Goal: Communication & Community: Answer question/provide support

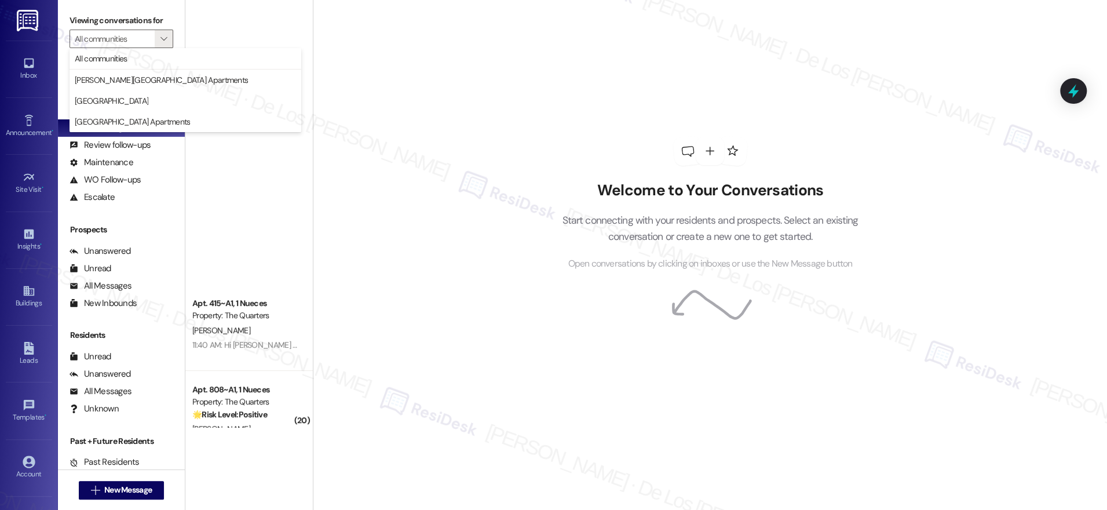
click at [364, 95] on div "Welcome to Your Conversations Start connecting with your residents and prospect…" at bounding box center [710, 255] width 794 height 510
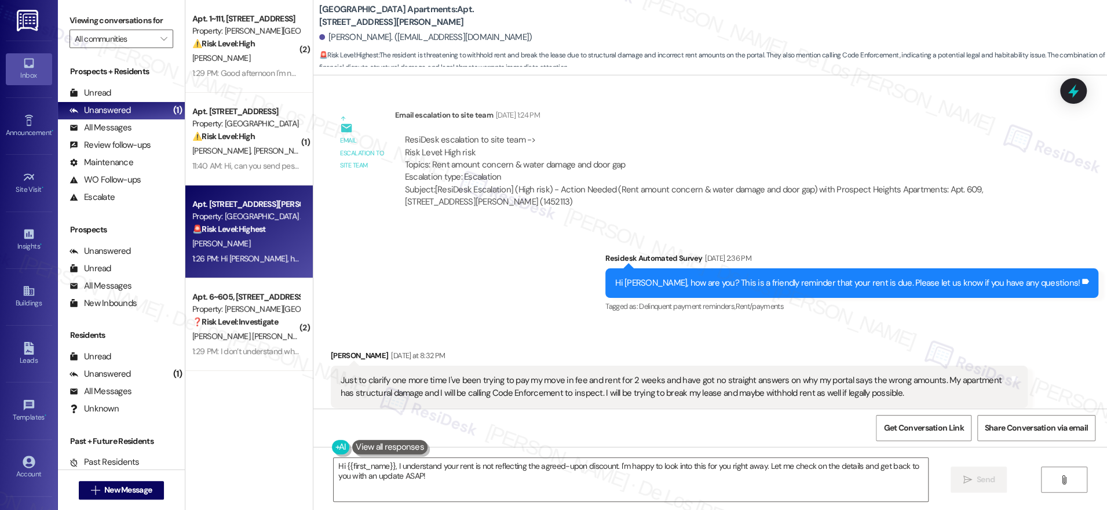
scroll to position [2025, 0]
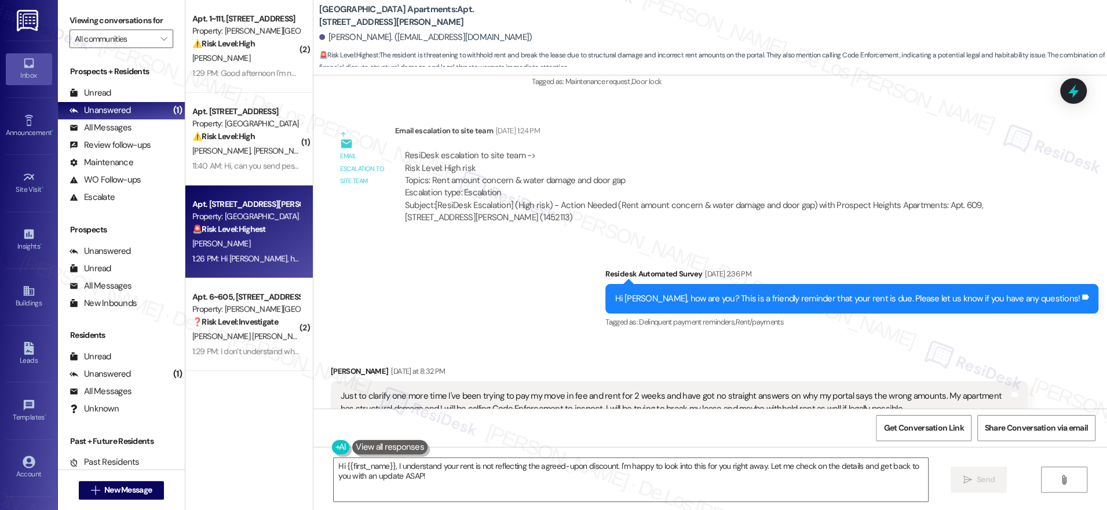
click at [525, 193] on div "ResiDesk escalation to site team -> Risk Level: High risk Topics: Rent amount c…" at bounding box center [711, 174] width 613 height 50
copy div "Topics: Rent amount concern & water damage and door gap"
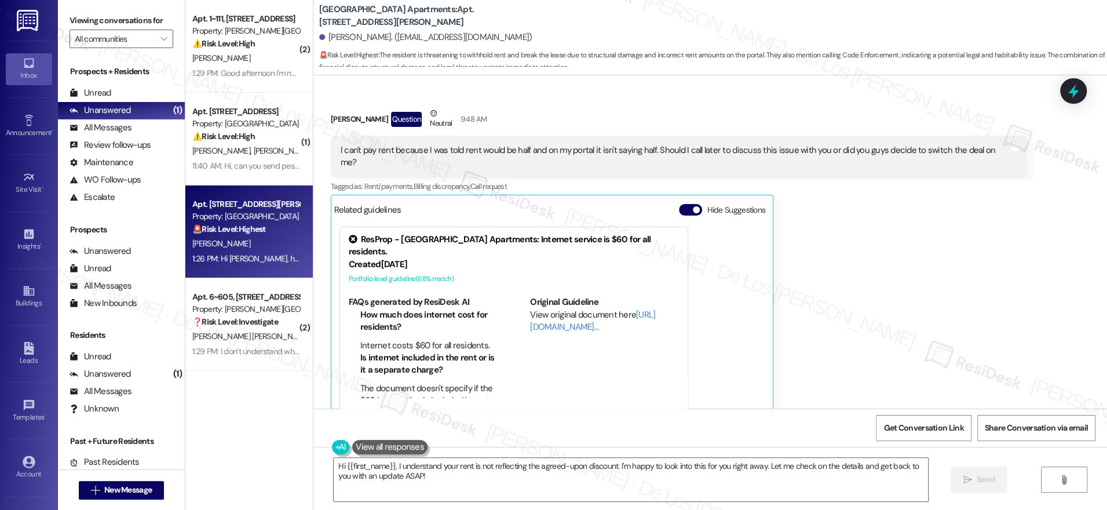
scroll to position [2636, 0]
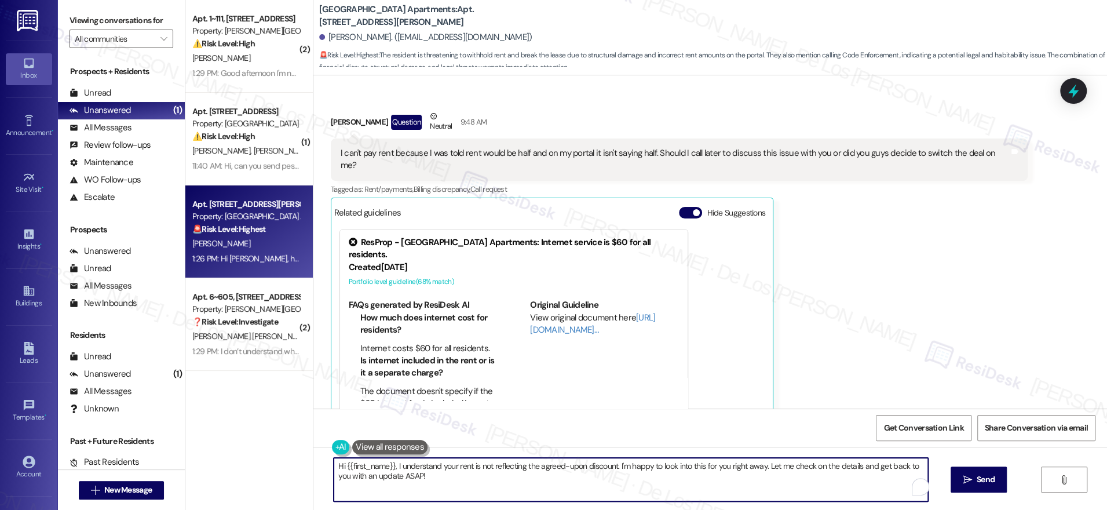
drag, startPoint x: 521, startPoint y: 466, endPoint x: 567, endPoint y: 483, distance: 48.2
click at [575, 484] on textarea "Hi {{first_name}}, I understand your rent is not reflecting the agreed-upon dis…" at bounding box center [631, 479] width 594 height 43
click at [517, 477] on textarea "Hi {{first_name}}, I understand your rent is not reflecting the agreed-upon dis…" at bounding box center [631, 479] width 594 height 43
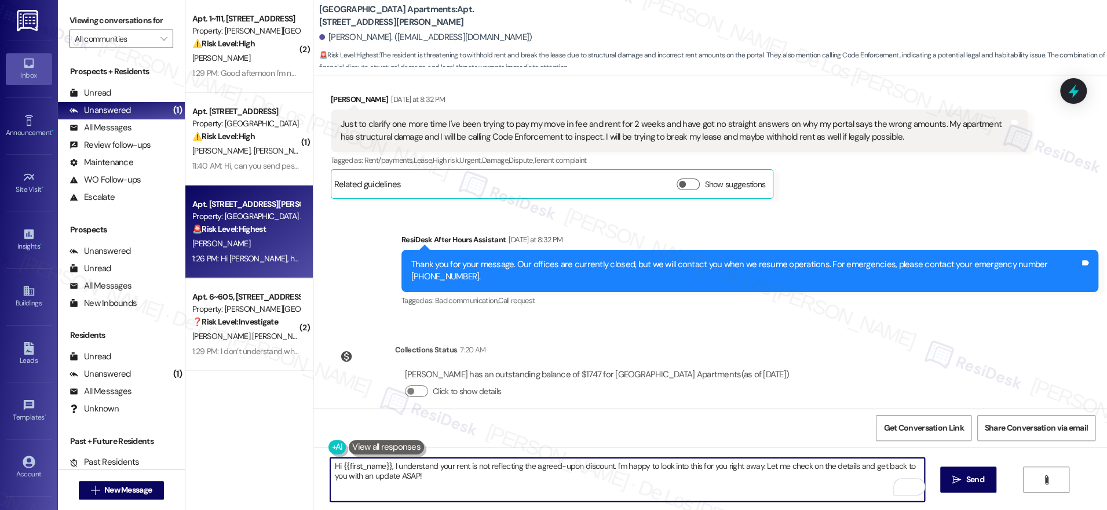
scroll to position [2302, 0]
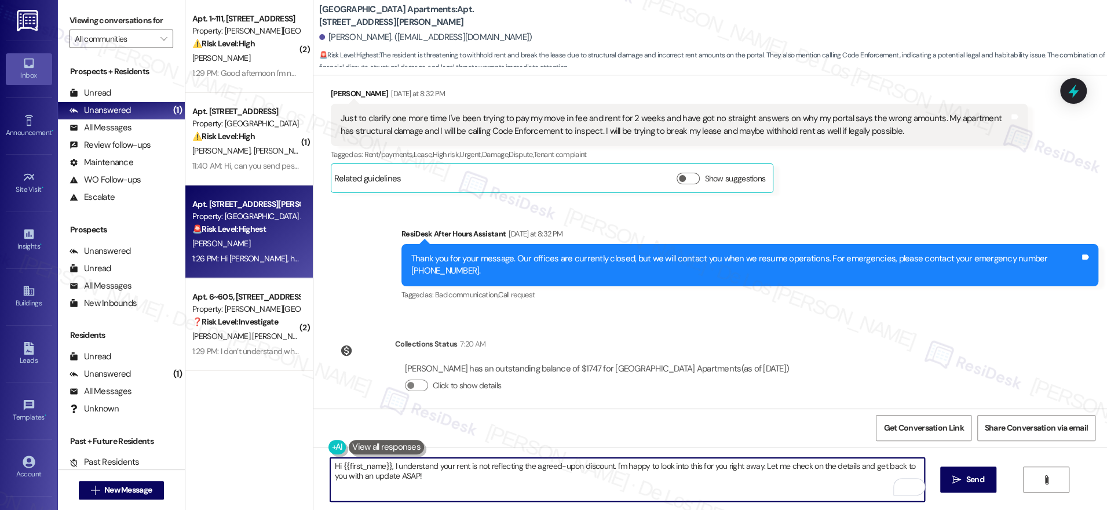
drag, startPoint x: 385, startPoint y: 466, endPoint x: 477, endPoint y: 491, distance: 95.4
click at [477, 491] on textarea "Hi {{first_name}}, I understand your rent is not reflecting the agreed-upon dis…" at bounding box center [627, 479] width 594 height 43
drag, startPoint x: 445, startPoint y: 466, endPoint x: 482, endPoint y: 488, distance: 42.8
click at [482, 488] on textarea "Hi {{first_name}}, I understand your rent is not reflecting the agreed-upon dis…" at bounding box center [627, 479] width 594 height 43
paste textarea "’ve been trying to pay rent but are seeing the wrong amount in the portal, and …"
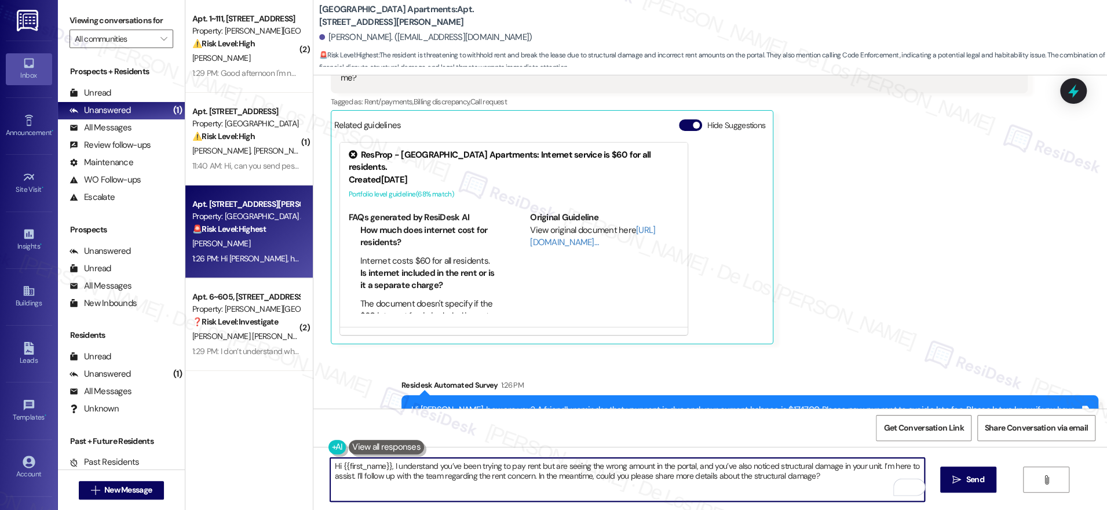
scroll to position [2759, 0]
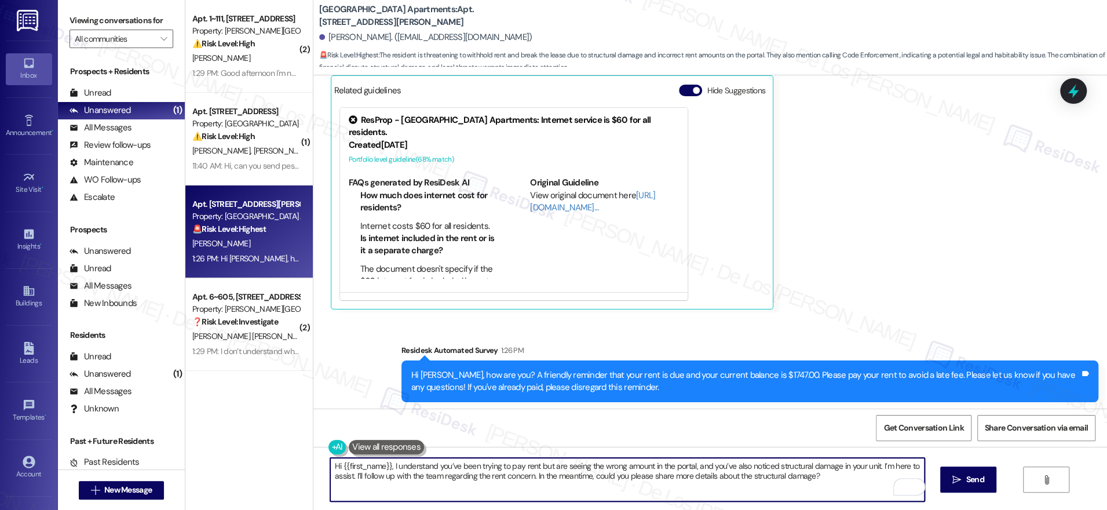
type textarea "Hi {{first_name}}, I understand you’ve been trying to pay rent but are seeing t…"
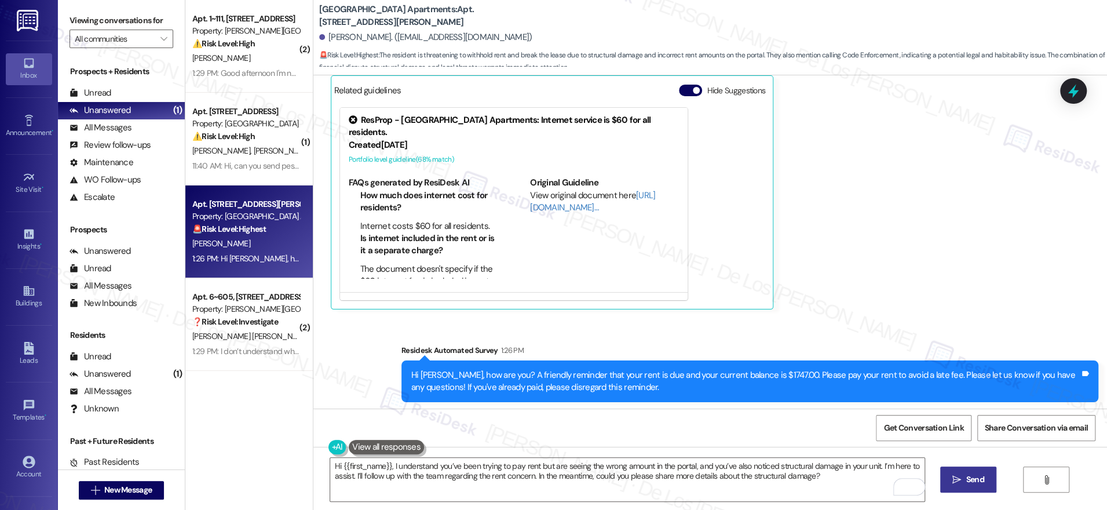
click at [966, 476] on span "Send" at bounding box center [975, 479] width 18 height 12
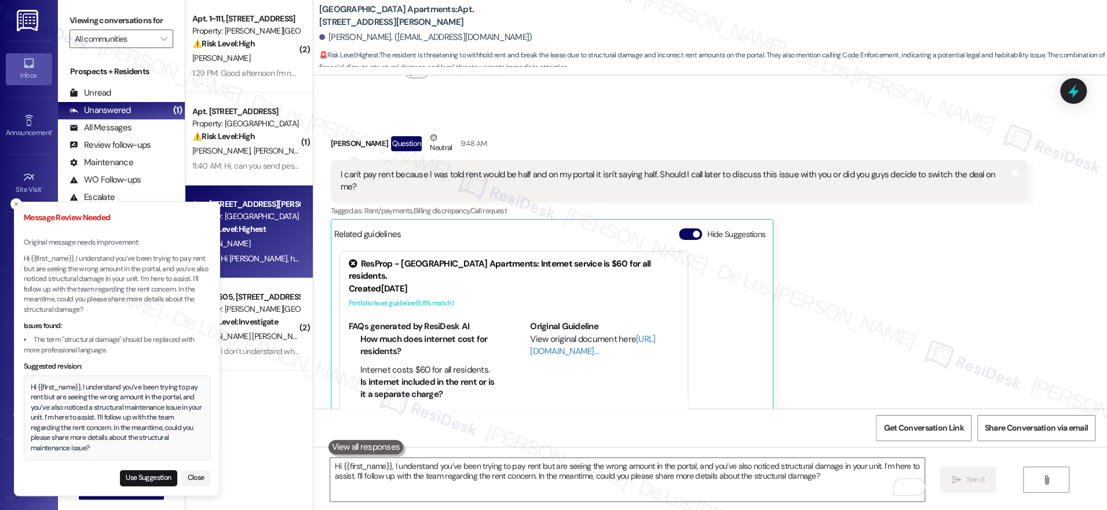
scroll to position [2612, 0]
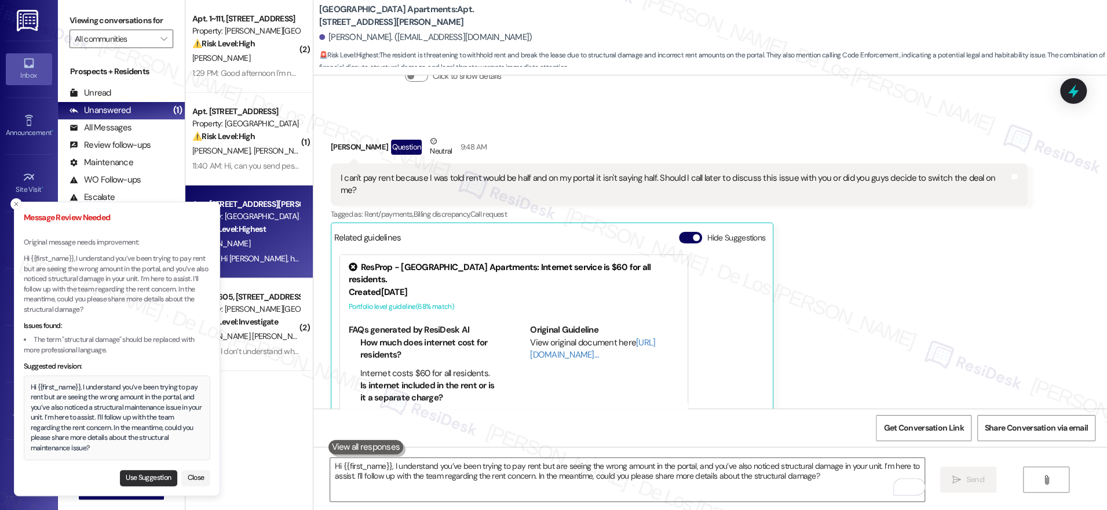
click at [157, 475] on button "Use Suggestion" at bounding box center [148, 478] width 57 height 16
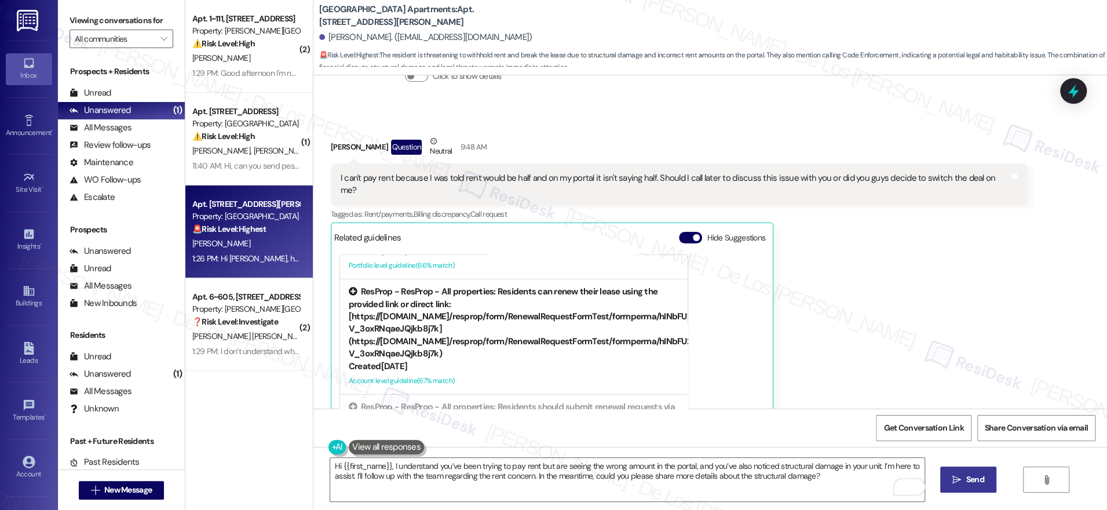
scroll to position [280, 0]
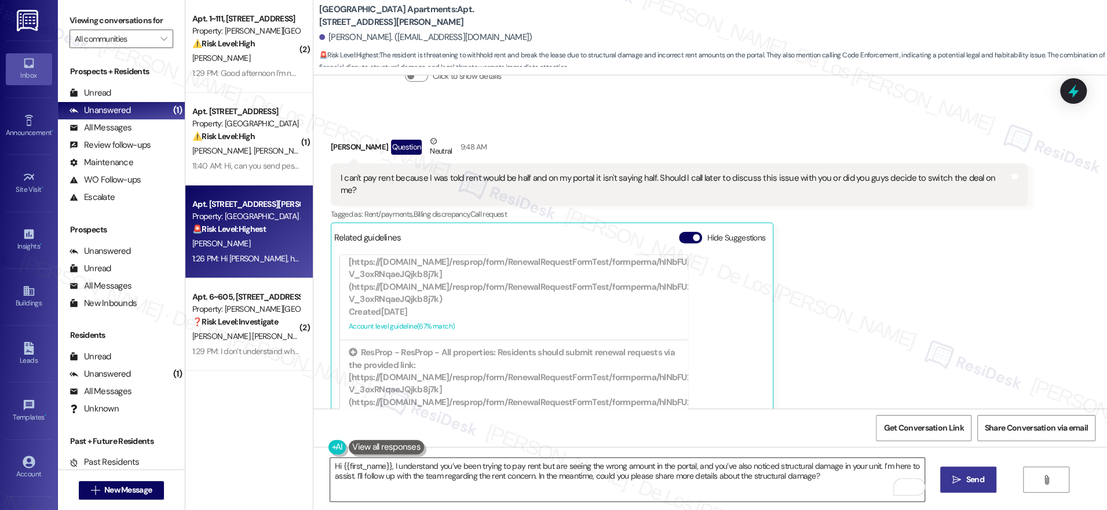
click at [894, 471] on textarea "Hi {{first_name}}, I understand you’ve been trying to pay rent but are seeing t…" at bounding box center [627, 479] width 594 height 43
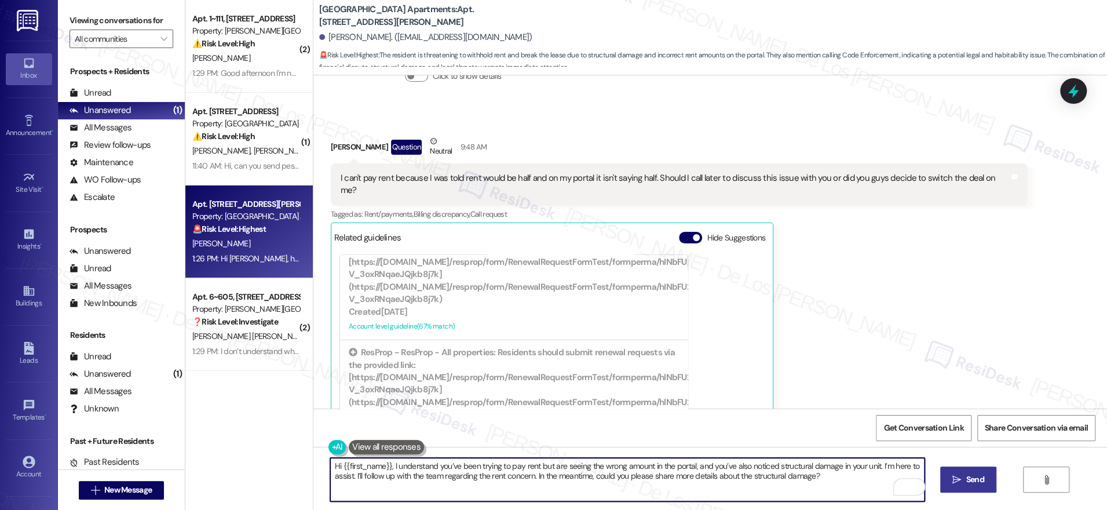
click at [966, 481] on span "Send" at bounding box center [975, 479] width 18 height 12
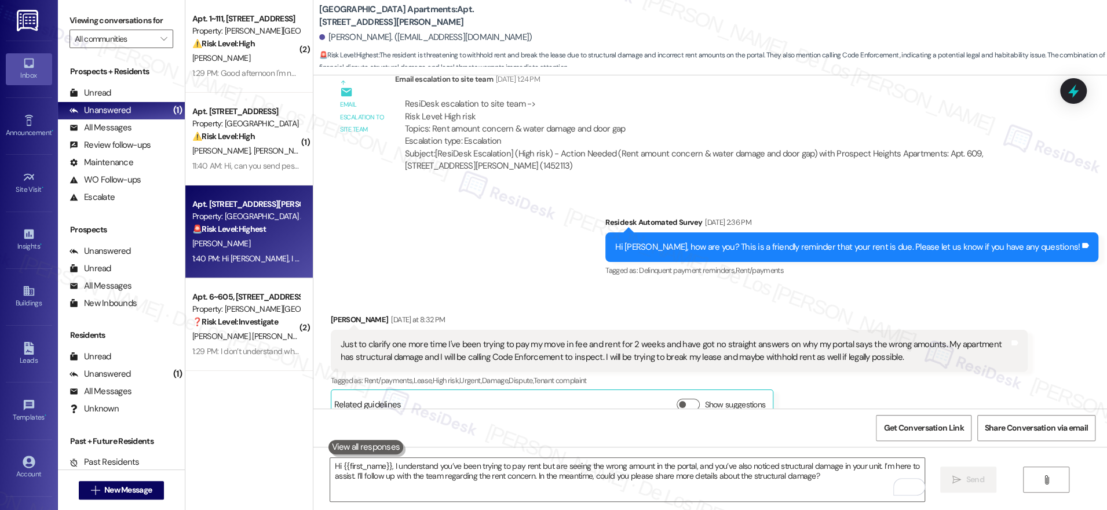
scroll to position [1953, 0]
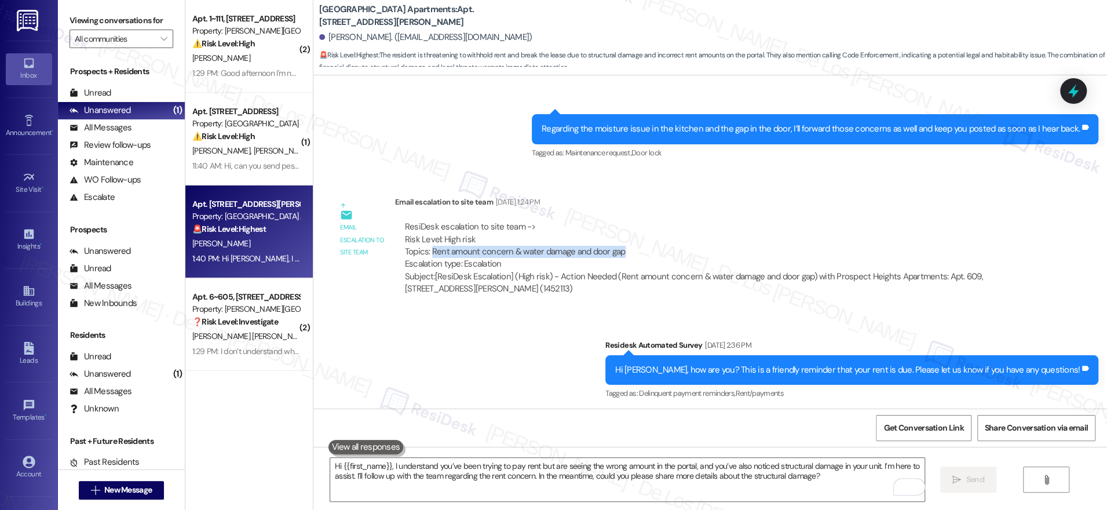
drag, startPoint x: 622, startPoint y: 261, endPoint x: 421, endPoint y: 265, distance: 201.1
click at [421, 264] on div "ResiDesk escalation to site team -> Risk Level: High risk Topics: Rent amount c…" at bounding box center [711, 246] width 613 height 50
copy div "Rent amount concern & water damage and door gap"
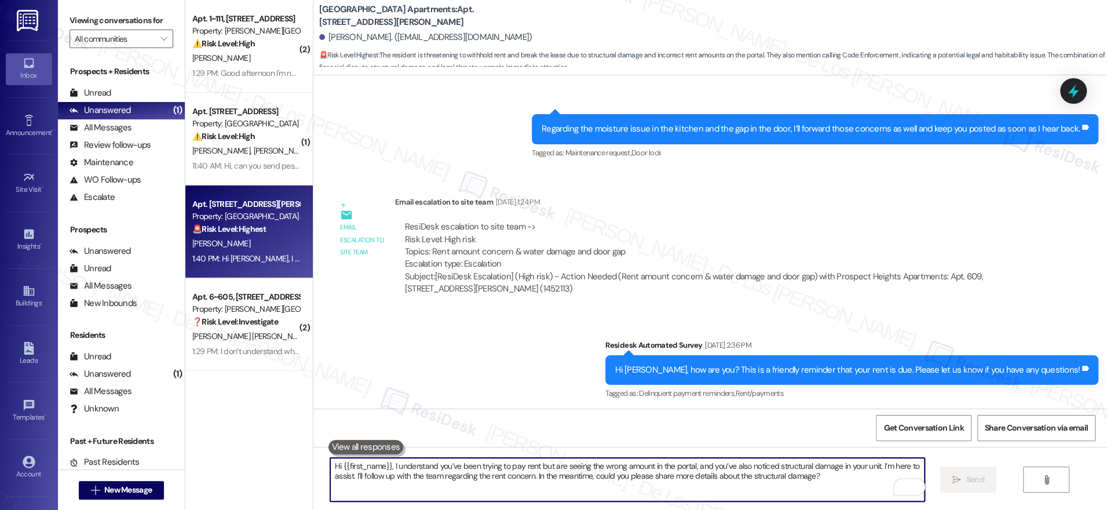
click at [499, 475] on textarea "Hi {{first_name}}, I understand you’ve been trying to pay rent but are seeing t…" at bounding box center [627, 479] width 594 height 43
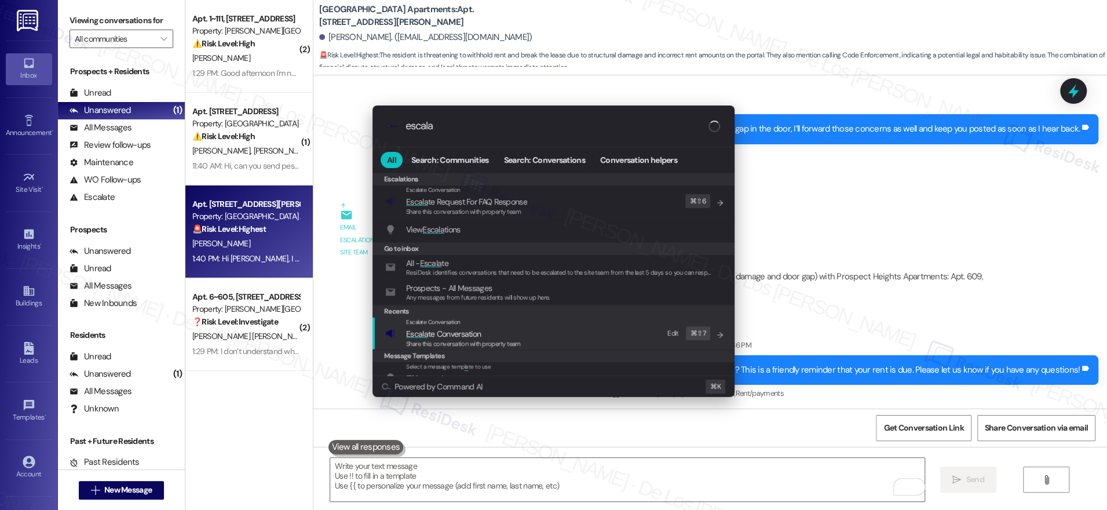
type input "escala"
click at [440, 331] on span "Escala te Conversation" at bounding box center [443, 333] width 75 height 10
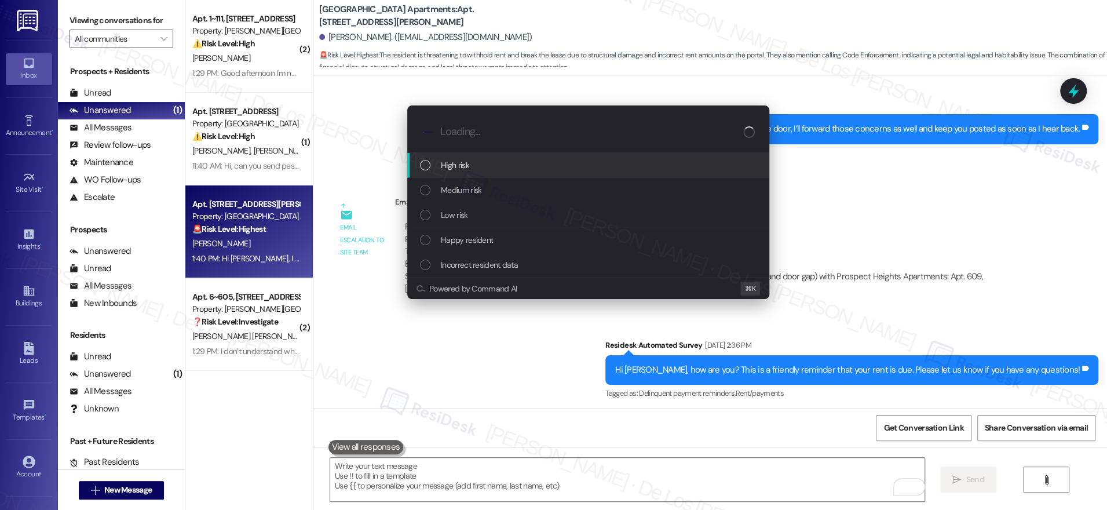
drag, startPoint x: 504, startPoint y: 166, endPoint x: 517, endPoint y: 169, distance: 13.2
click at [505, 166] on div "High risk" at bounding box center [589, 165] width 339 height 13
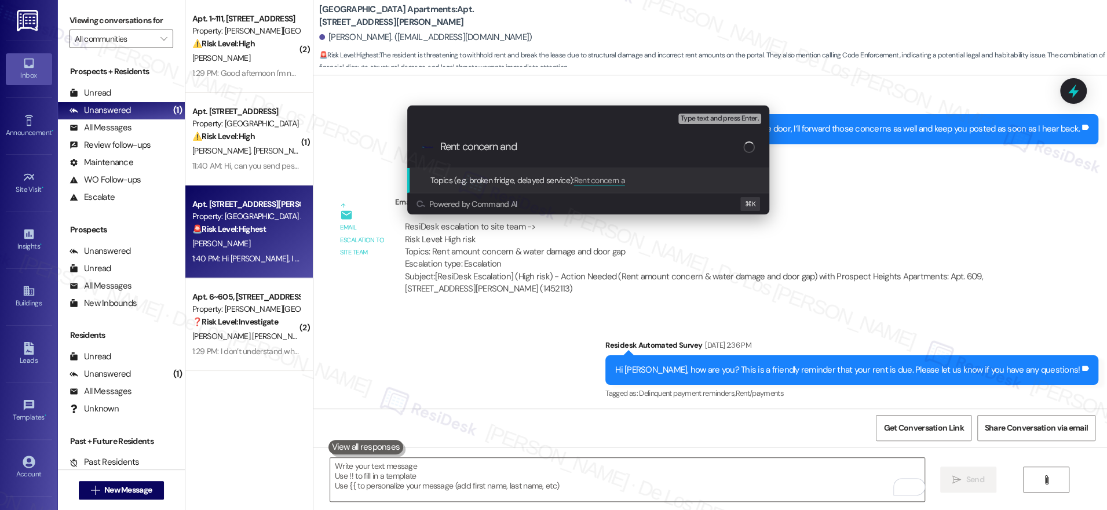
type input "Rent concern and"
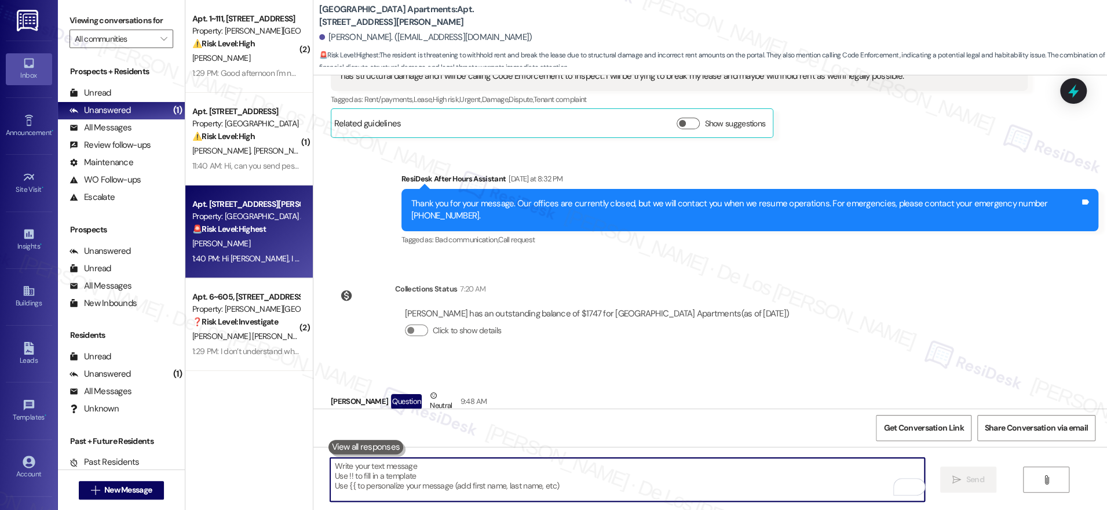
scroll to position [2343, 0]
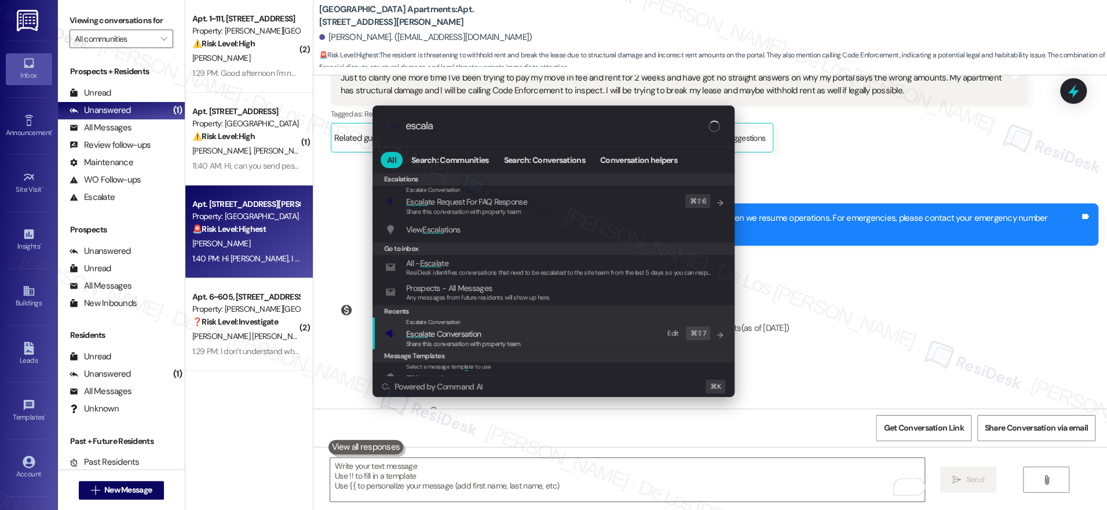
type input "escala"
click at [531, 326] on div "Escalate Conversation Escala te Conversation Share this conversation with prope…" at bounding box center [554, 332] width 339 height 31
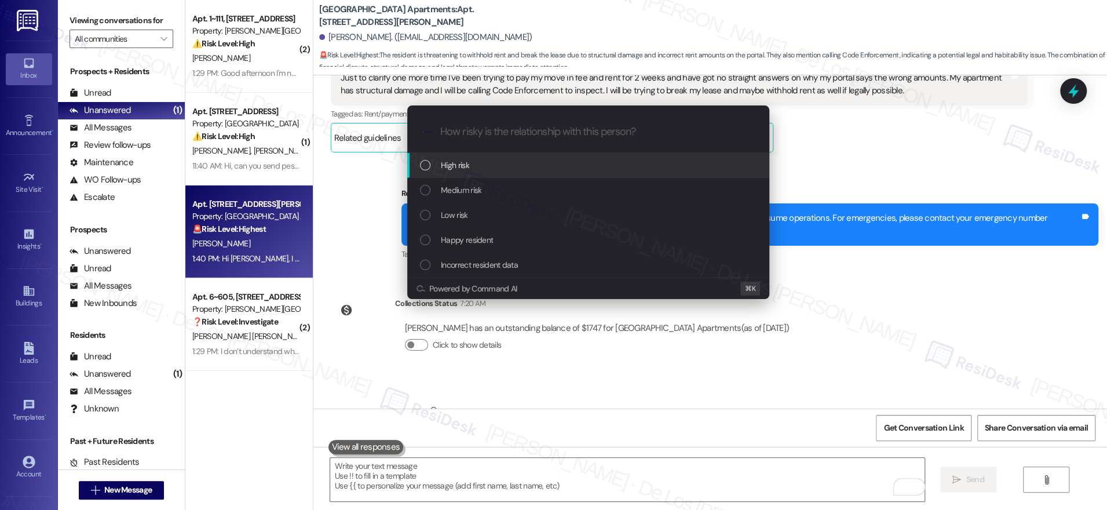
click at [499, 169] on div "High risk" at bounding box center [589, 165] width 339 height 13
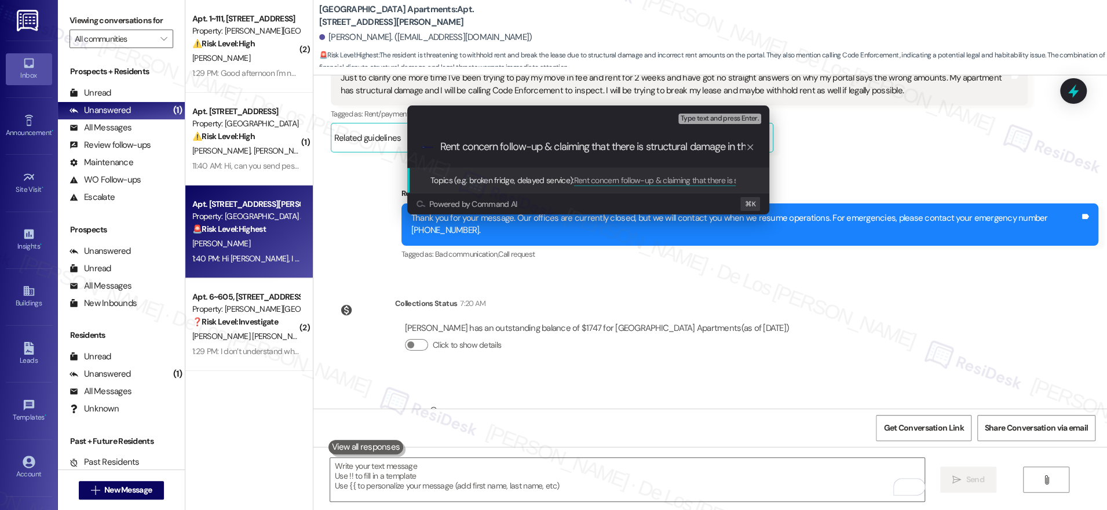
scroll to position [0, 0]
type input "Rent concern follow-up & claiming that there is structural damage"
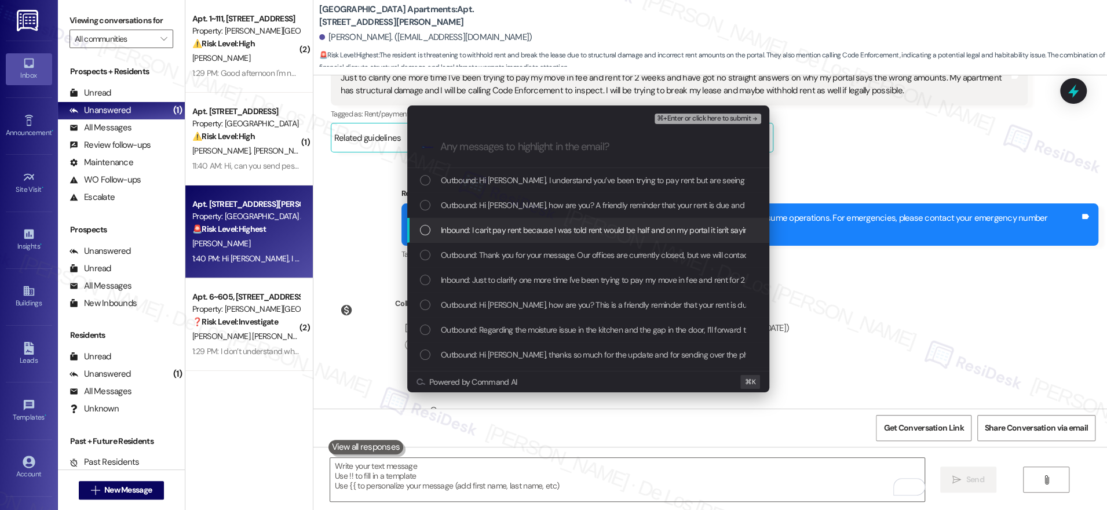
click at [582, 230] on span "Inbound: I can't pay rent because I was told rent would be half and on my porta…" at bounding box center [767, 230] width 652 height 13
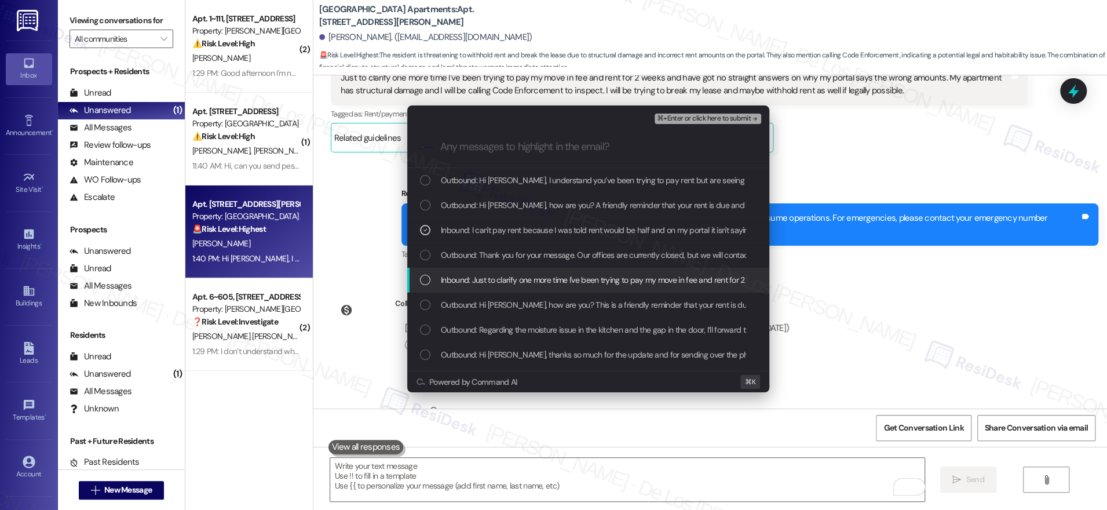
click at [543, 281] on span "Inbound: Just to clarify one more time I've been trying to pay my move in fee a…" at bounding box center [1023, 279] width 1165 height 13
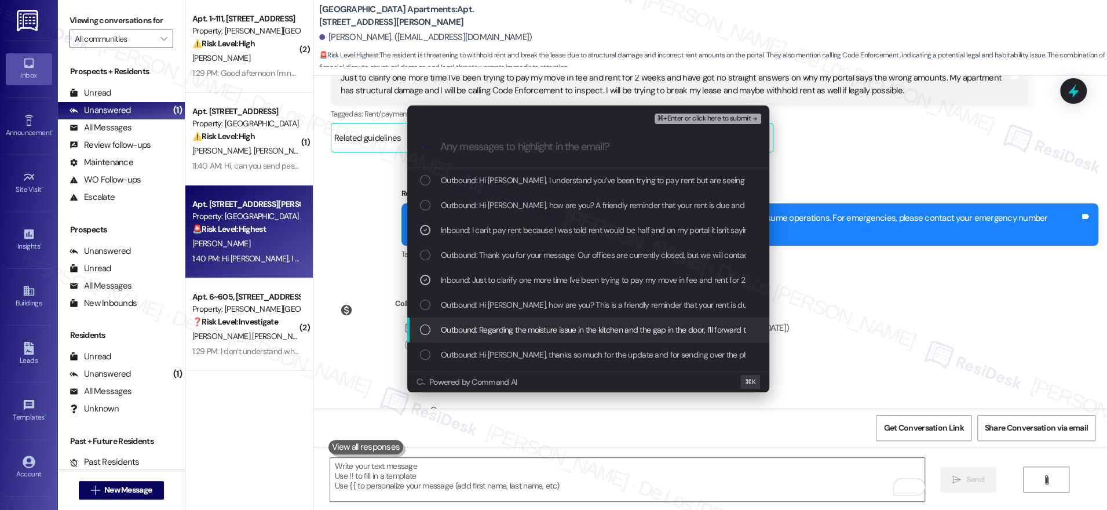
scroll to position [3, 0]
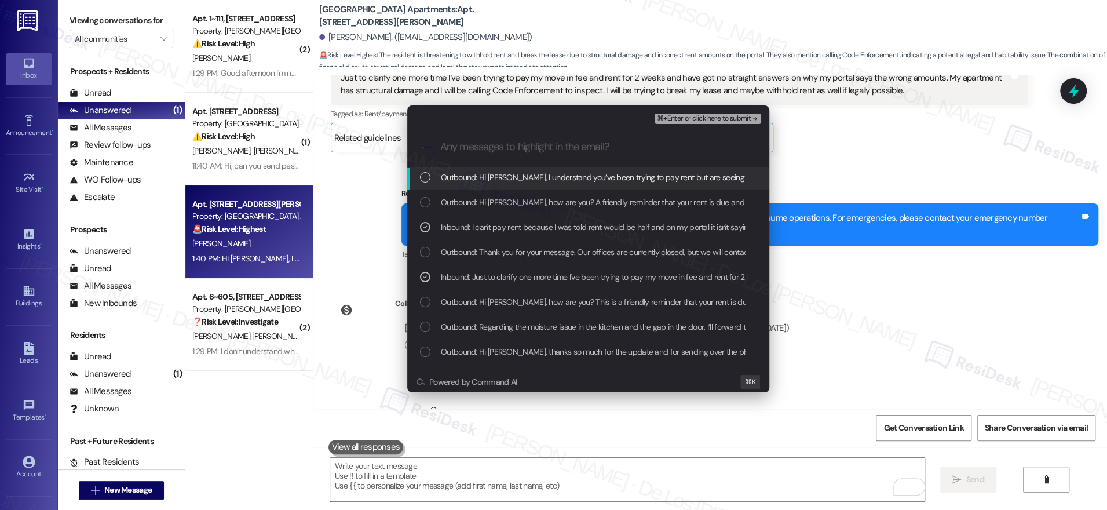
click at [686, 116] on span "⌘+Enter or click here to submit" at bounding box center [704, 119] width 94 height 8
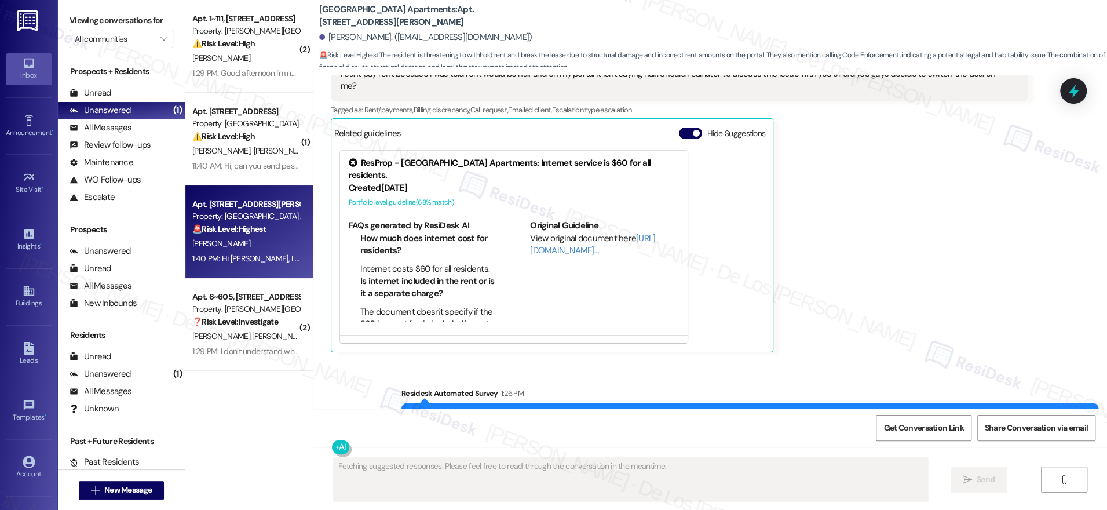
scroll to position [2886, 0]
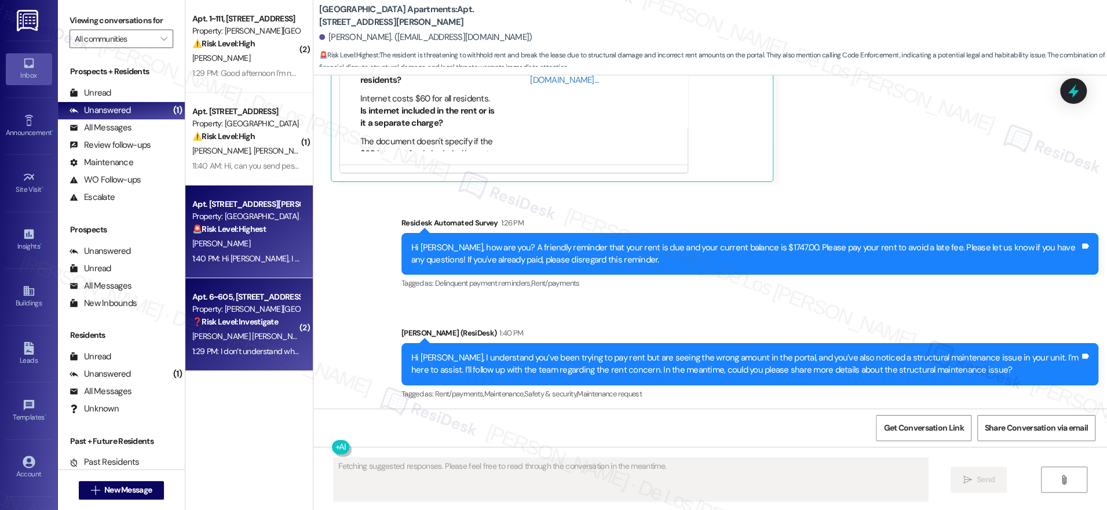
click at [224, 305] on div "Property: [PERSON_NAME][GEOGRAPHIC_DATA] Apartments" at bounding box center [245, 309] width 107 height 12
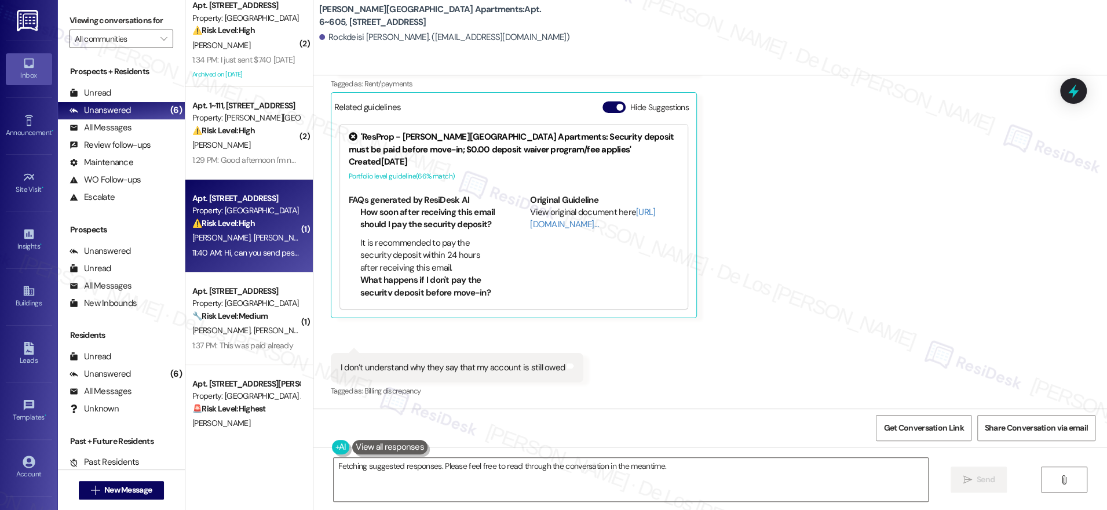
scroll to position [0, 0]
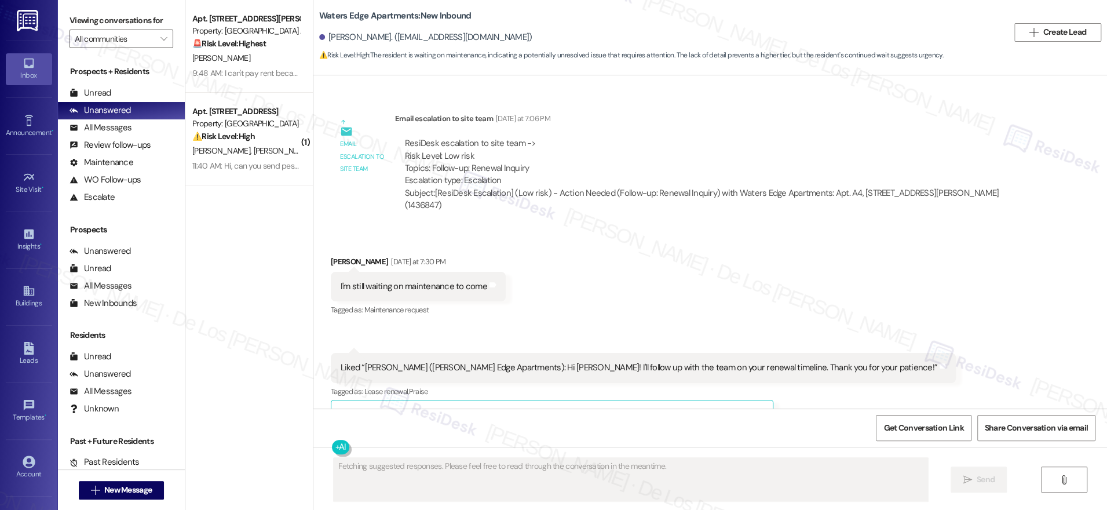
scroll to position [1053, 0]
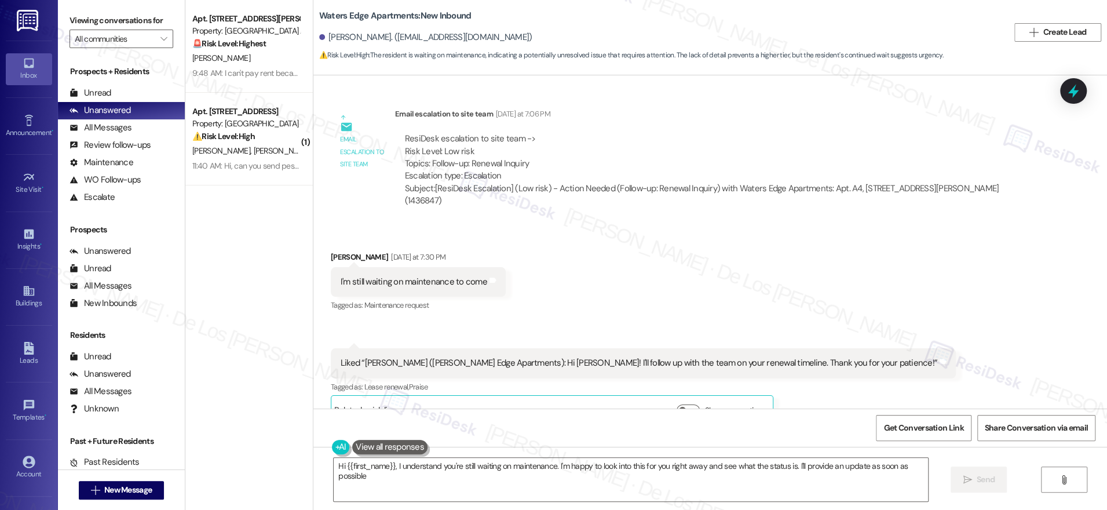
type textarea "Hi {{first_name}}, I understand you're still waiting on maintenance. I'm happy …"
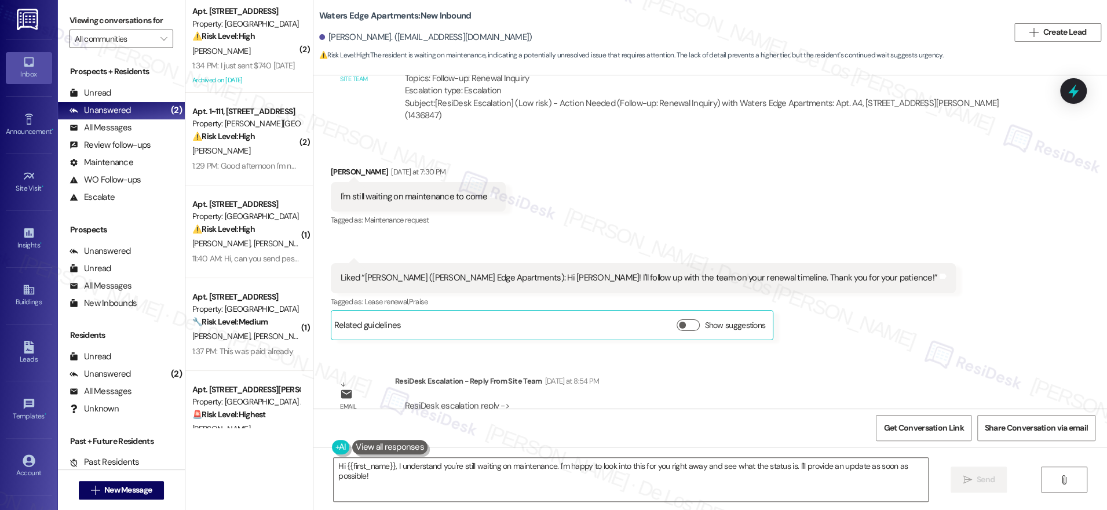
scroll to position [0, 0]
click at [953, 33] on div "Kesha Matthews. (matthewskesha10@yahoo.com)" at bounding box center [663, 37] width 689 height 23
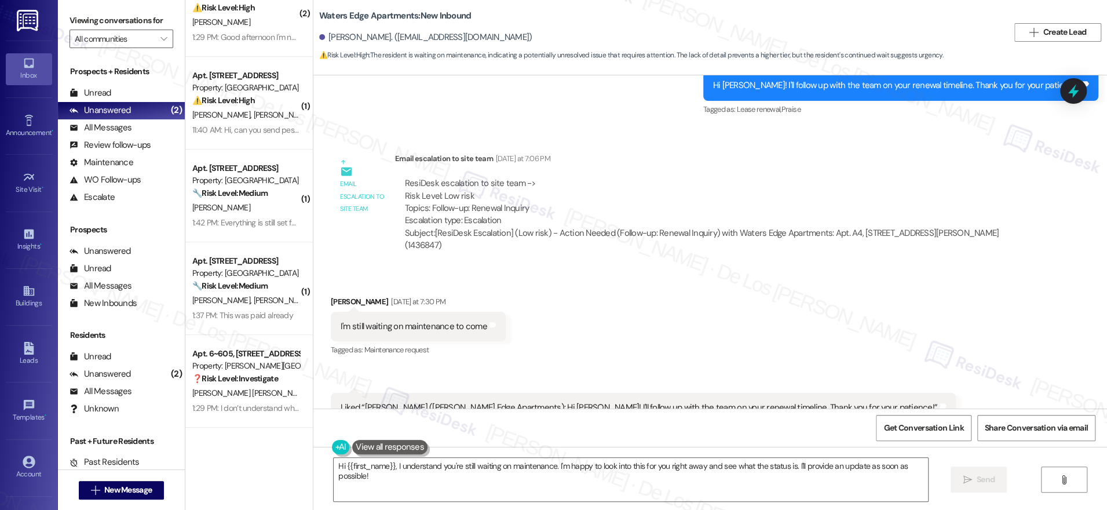
scroll to position [1159, 0]
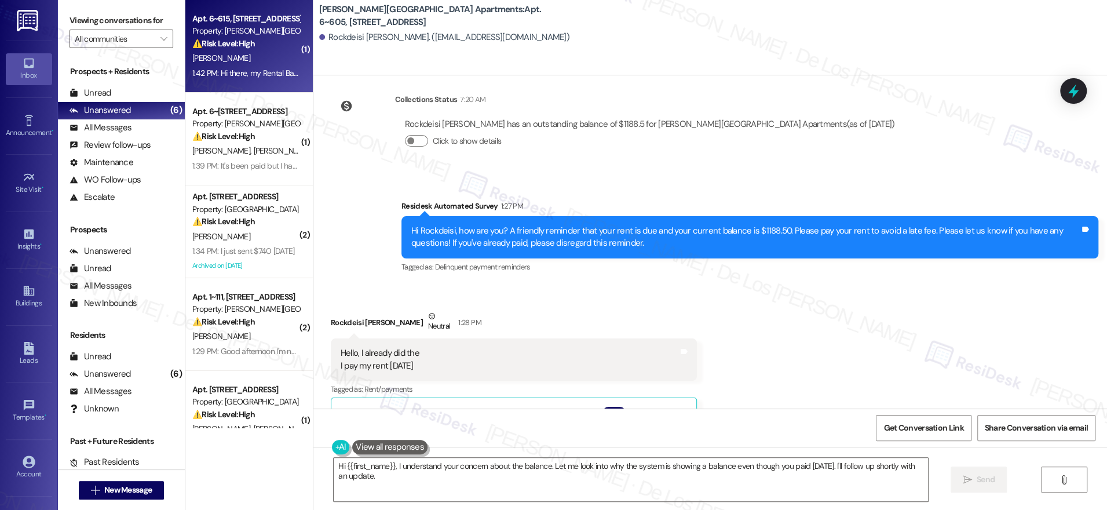
click at [247, 82] on div "Apt. 6~615, 1600 Lansdowne Dr Property: Alderman Park Apartments ⚠️ Risk Level:…" at bounding box center [248, 46] width 127 height 93
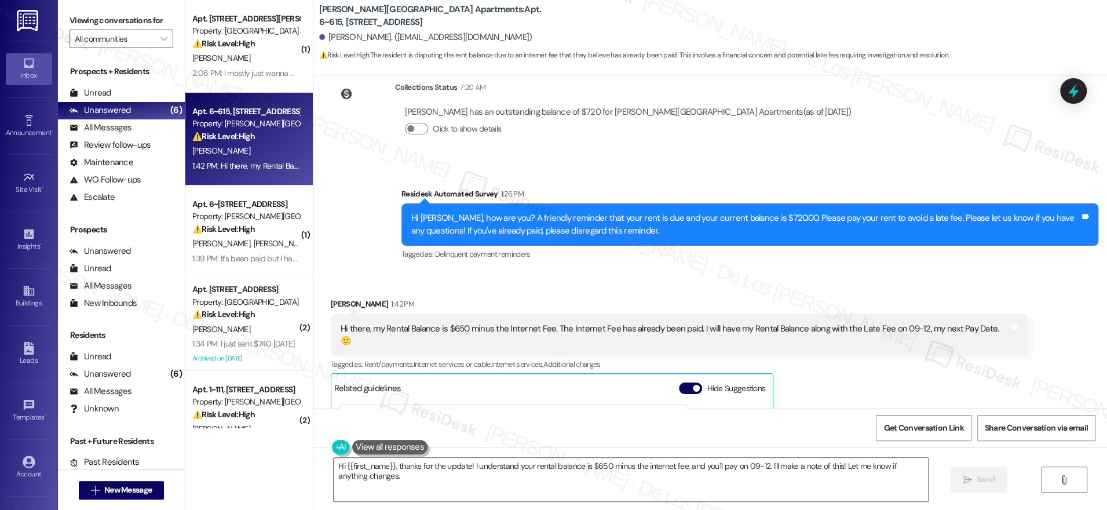
scroll to position [20258, 0]
click at [693, 385] on span "button" at bounding box center [696, 388] width 7 height 7
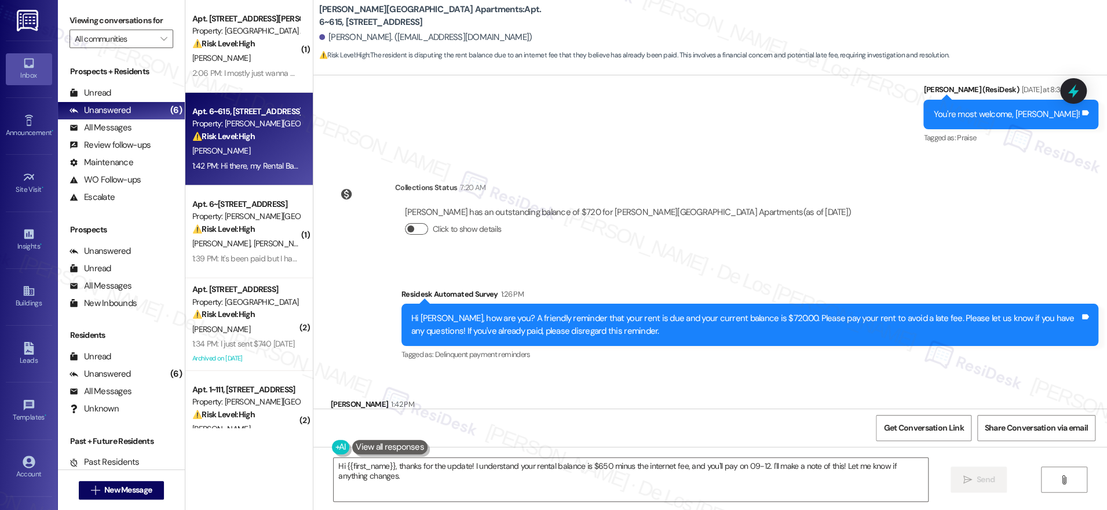
click at [407, 225] on span "button" at bounding box center [410, 228] width 7 height 7
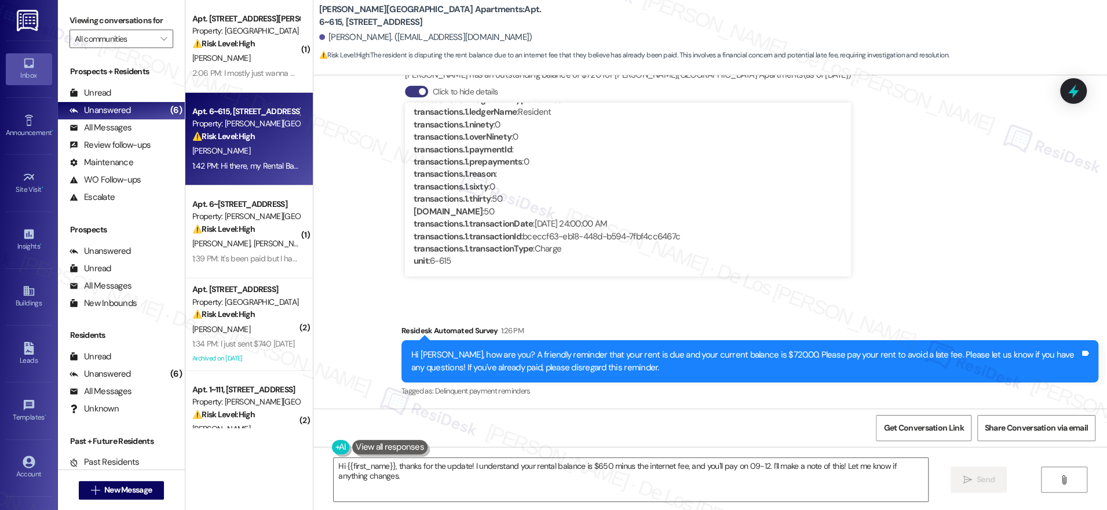
scroll to position [20332, 0]
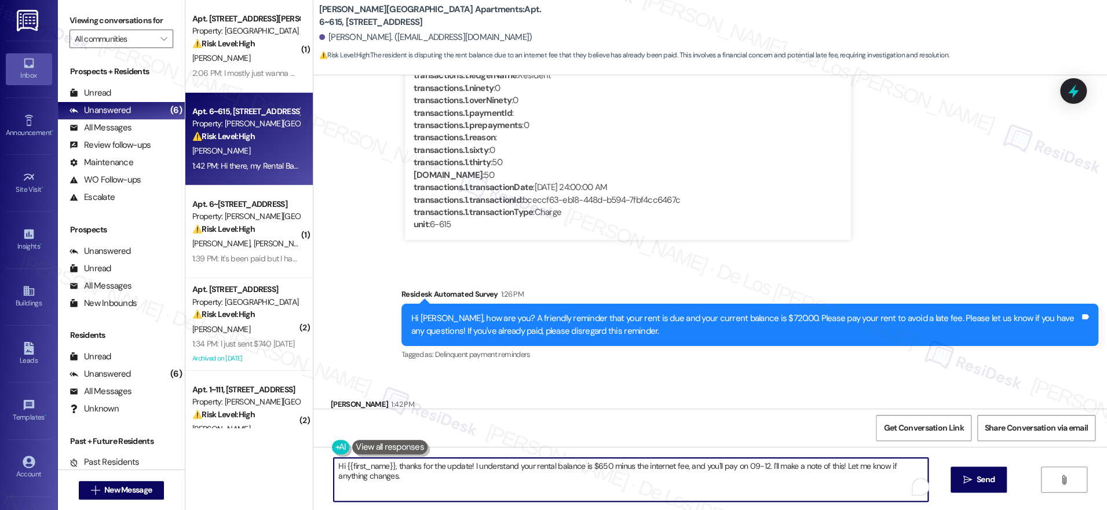
drag, startPoint x: 766, startPoint y: 468, endPoint x: 804, endPoint y: 494, distance: 46.6
click at [804, 494] on textarea "Hi {{first_name}}, thanks for the update! I understand your rental balance is $…" at bounding box center [631, 479] width 594 height 43
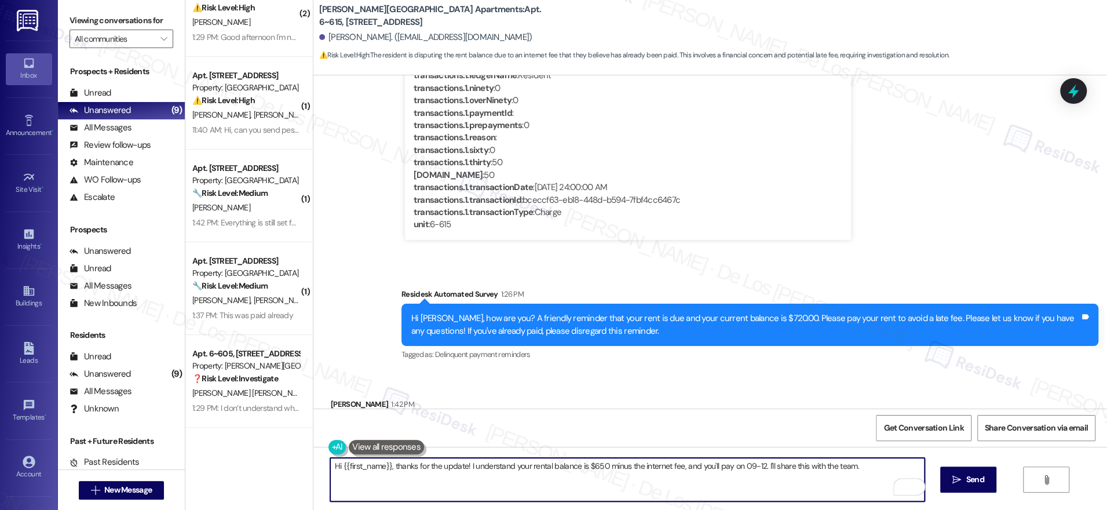
click at [864, 470] on textarea "Hi {{first_name}}, thanks for the update! I understand your rental balance is $…" at bounding box center [627, 479] width 594 height 43
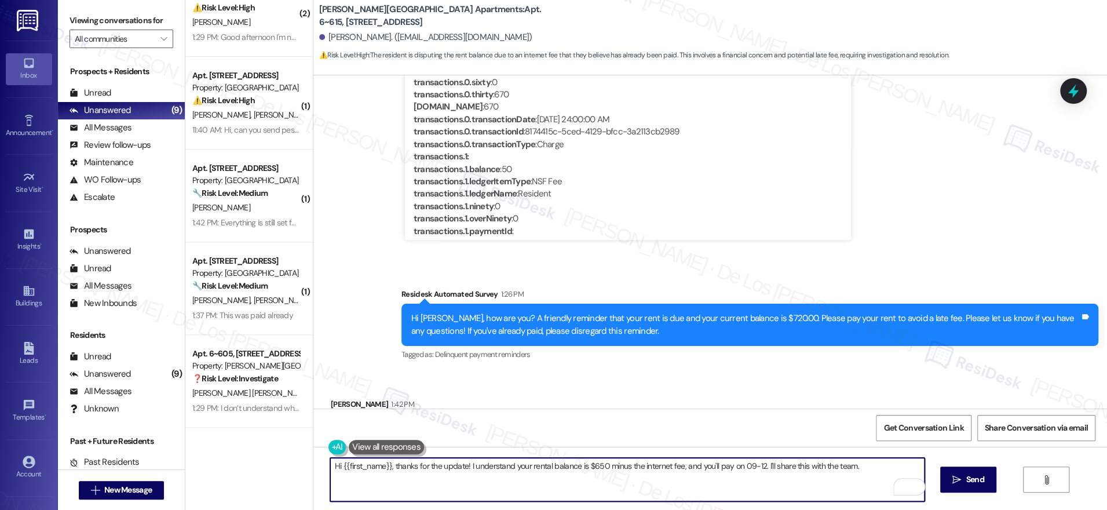
click at [753, 468] on textarea "Hi {{first_name}}, thanks for the update! I understand your rental balance is $…" at bounding box center [627, 479] width 594 height 43
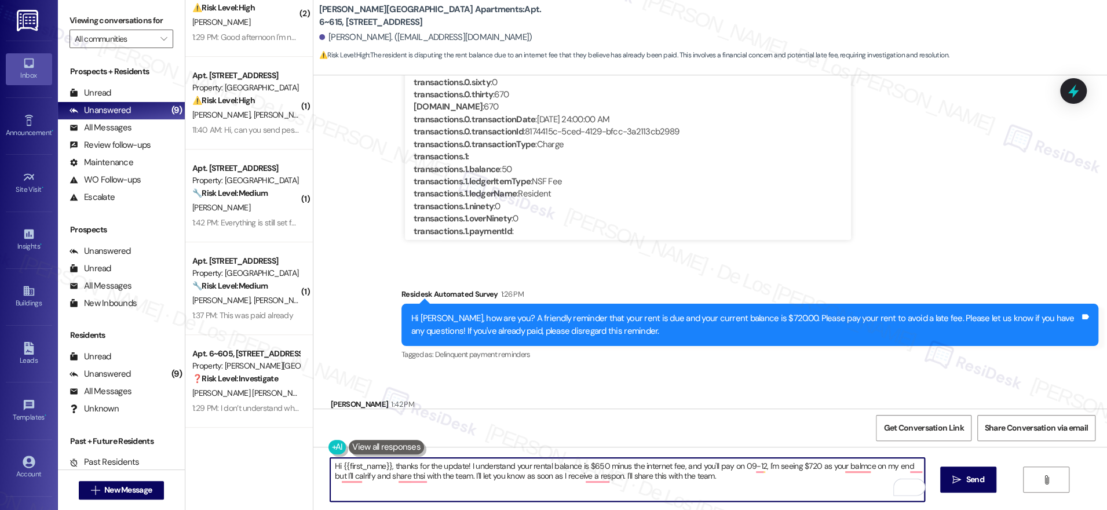
drag, startPoint x: 761, startPoint y: 485, endPoint x: 464, endPoint y: 466, distance: 297.2
click at [464, 466] on textarea "Hi {{first_name}}, thanks for the update! I understand your rental balance is $…" at bounding box center [627, 479] width 594 height 43
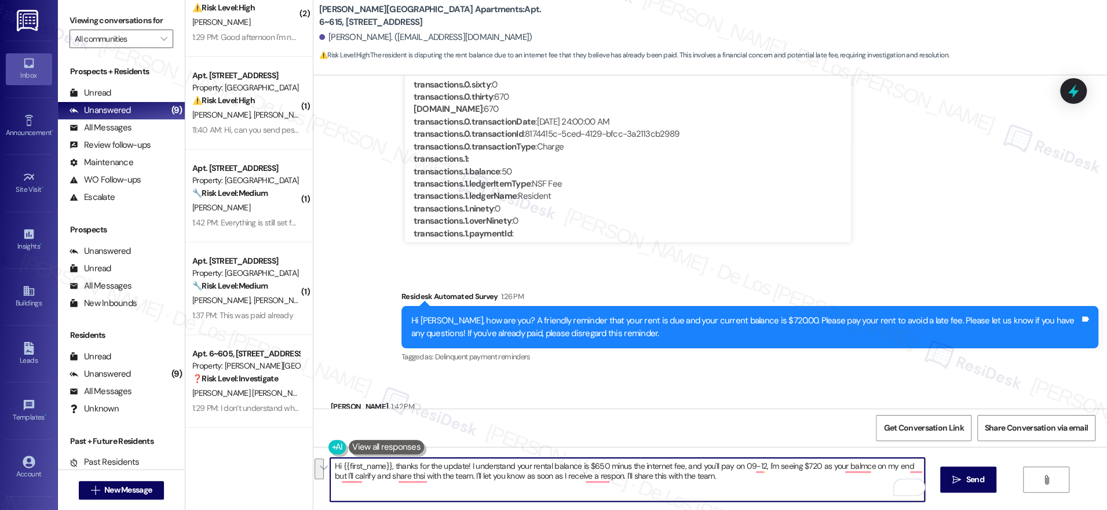
scroll to position [20329, 0]
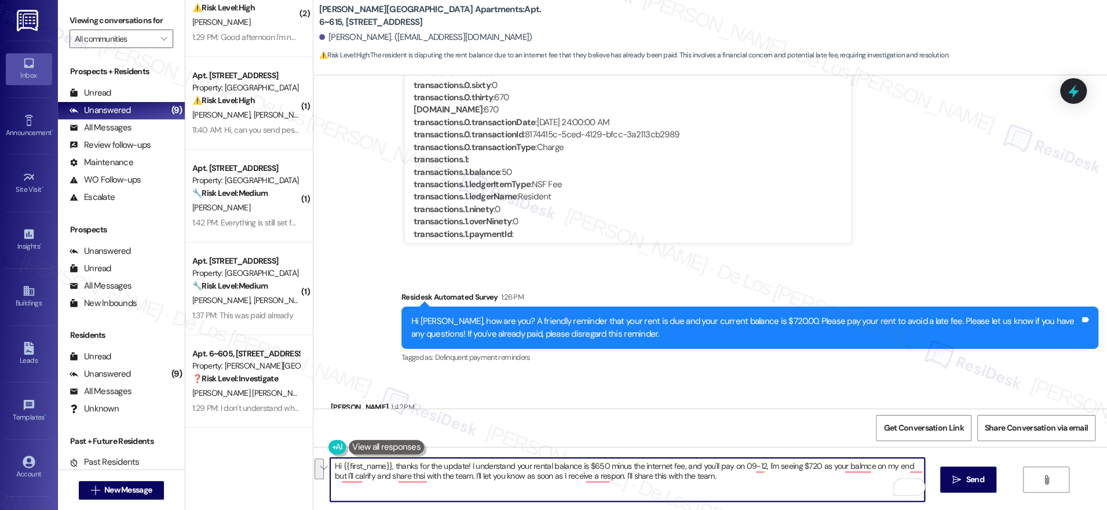
click at [492, 470] on textarea "Hi {{first_name}}, thanks for the update! I understand your rental balance is $…" at bounding box center [627, 479] width 594 height 43
drag, startPoint x: 790, startPoint y: 468, endPoint x: 809, endPoint y: 485, distance: 25.8
click at [809, 485] on textarea "Hi {{first_name}}, thanks for the update! I understand your rental balance is $…" at bounding box center [627, 479] width 594 height 43
paste textarea "that you plan to pay on 09/12. However, I’m seeing a different amount on my end…"
drag, startPoint x: 505, startPoint y: 465, endPoint x: 471, endPoint y: 466, distance: 33.6
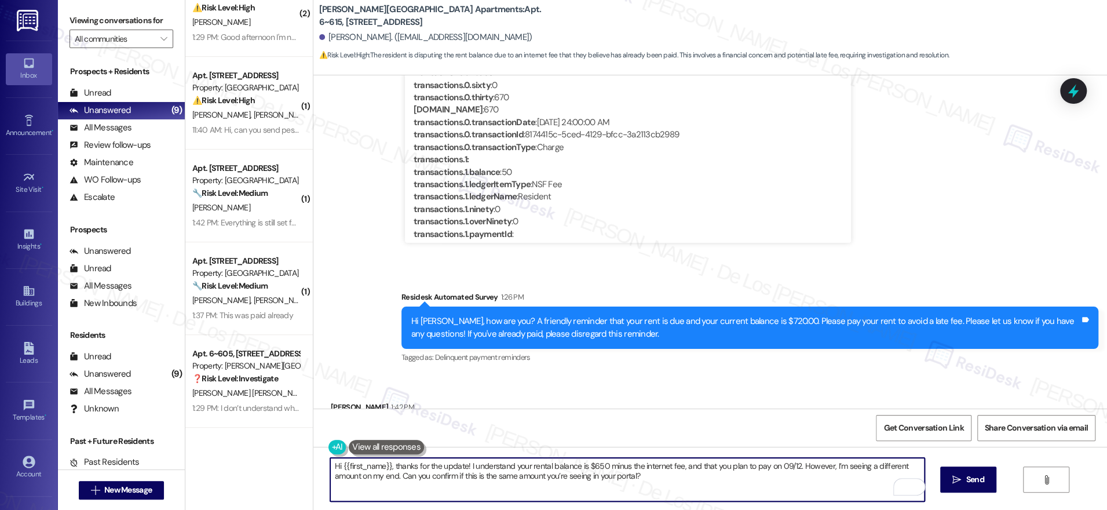
click at [464, 468] on textarea "Hi {{first_name}}, thanks for the update! I understand your rental balance is $…" at bounding box center [627, 479] width 594 height 43
click at [811, 468] on textarea "Hi {{first_name}}, thanks for the update! I'm hearing your rental balance is $6…" at bounding box center [627, 479] width 594 height 43
drag, startPoint x: 813, startPoint y: 464, endPoint x: 810, endPoint y: 469, distance: 6.3
click at [785, 468] on textarea "Hi {{first_name}}, thanks for the update! I'm hearing your rental balance is $6…" at bounding box center [627, 479] width 594 height 43
click at [631, 477] on textarea "Hi {{first_name}}, thanks for the update! I'm hearing your rental balance is $6…" at bounding box center [627, 479] width 594 height 43
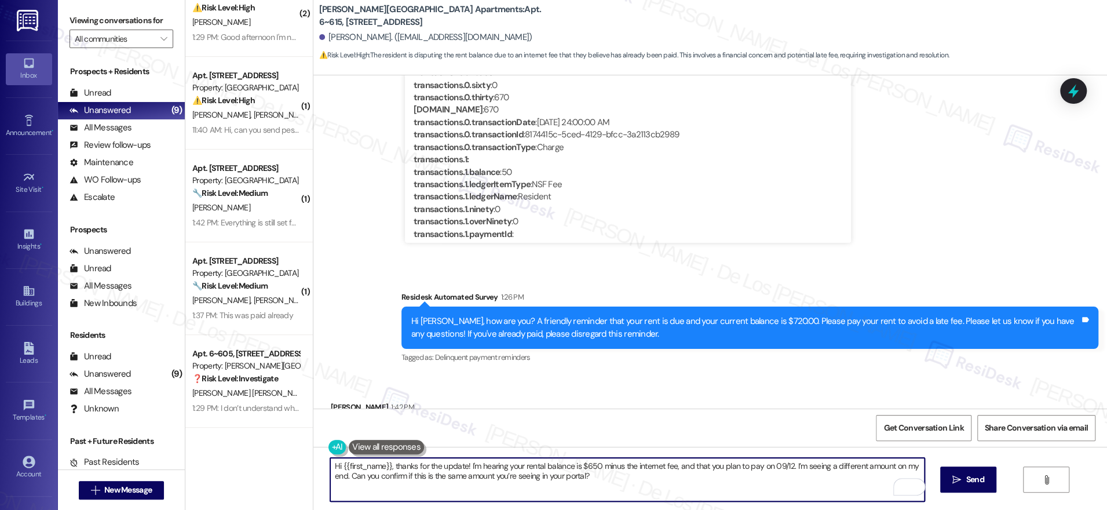
scroll to position [20332, 0]
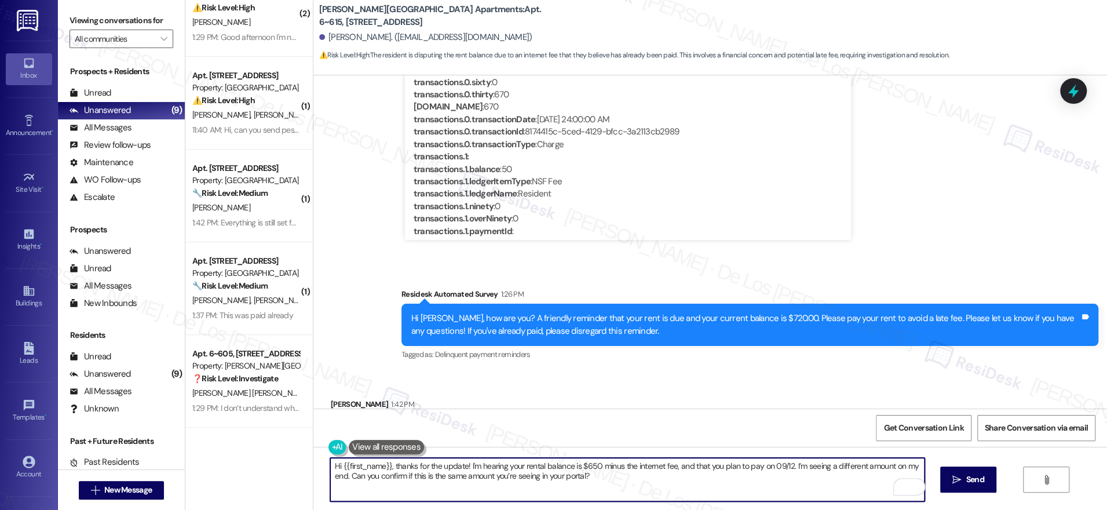
click at [418, 473] on textarea "Hi {{first_name}}, thanks for the update! I'm hearing your rental balance is $6…" at bounding box center [627, 479] width 594 height 43
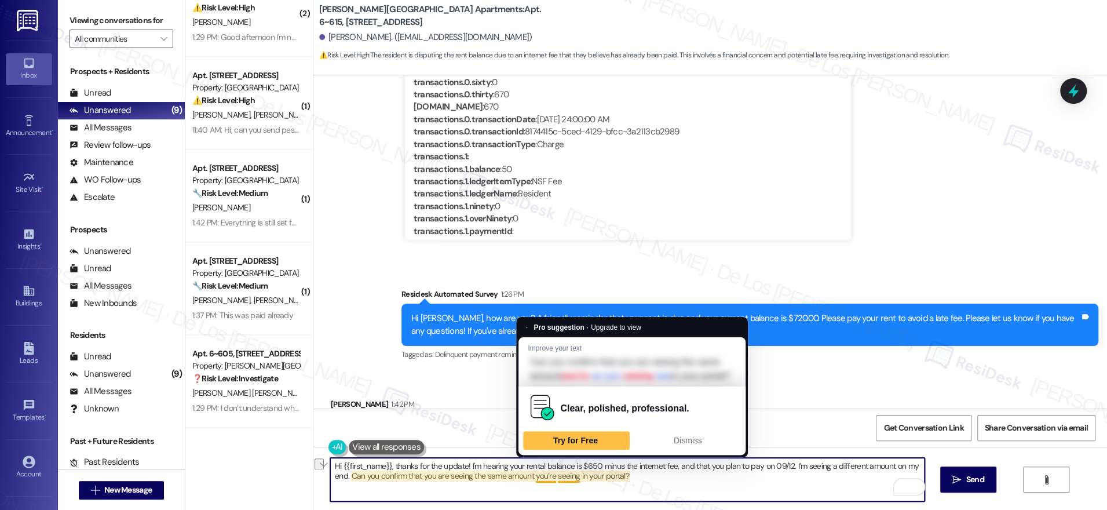
drag, startPoint x: 527, startPoint y: 475, endPoint x: 611, endPoint y: 460, distance: 85.9
click at [569, 472] on textarea "Hi {{first_name}}, thanks for the update! I'm hearing your rental balance is $6…" at bounding box center [627, 479] width 594 height 43
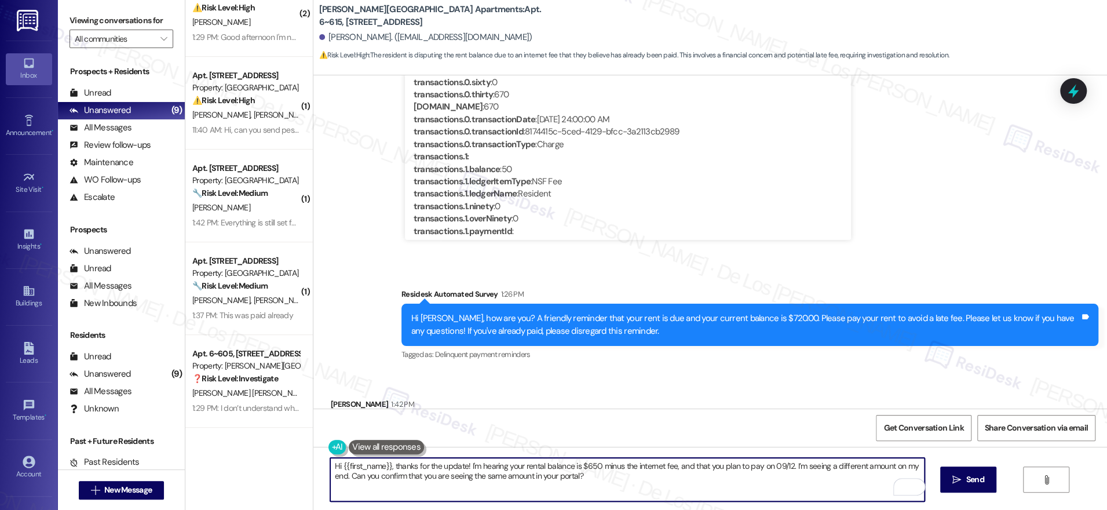
click at [649, 480] on textarea "Hi {{first_name}}, thanks for the update! I'm hearing your rental balance is $6…" at bounding box center [627, 479] width 594 height 43
click at [736, 485] on textarea "Hi {{first_name}}, thanks for the update! I'm hearing your rental balance is $6…" at bounding box center [627, 479] width 594 height 43
type textarea "Hi {{first_name}}, thanks for the update! I'm hearing your rental balance is $6…"
click at [969, 480] on span "Send" at bounding box center [975, 479] width 18 height 12
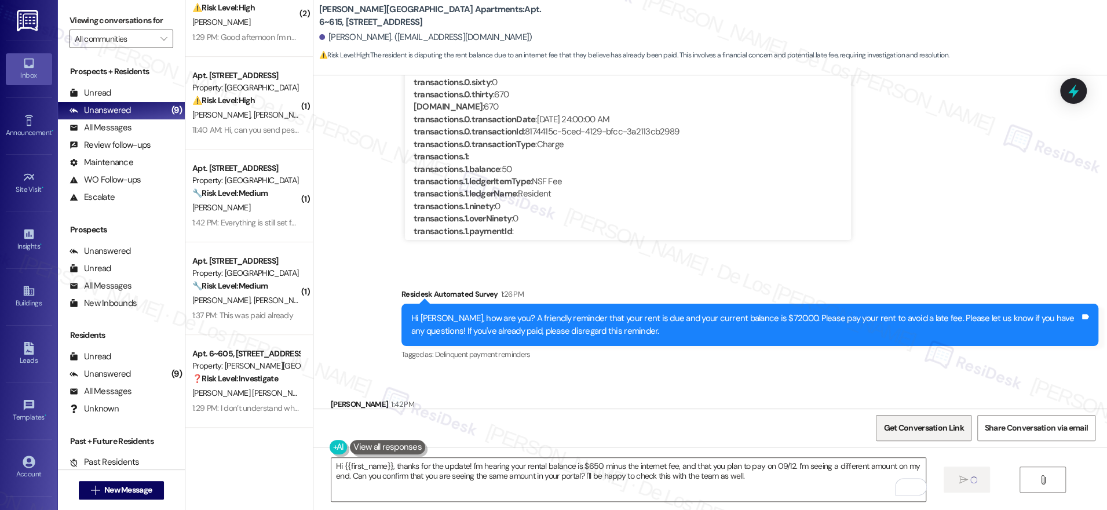
click at [934, 427] on span "Get Conversation Link" at bounding box center [923, 428] width 80 height 12
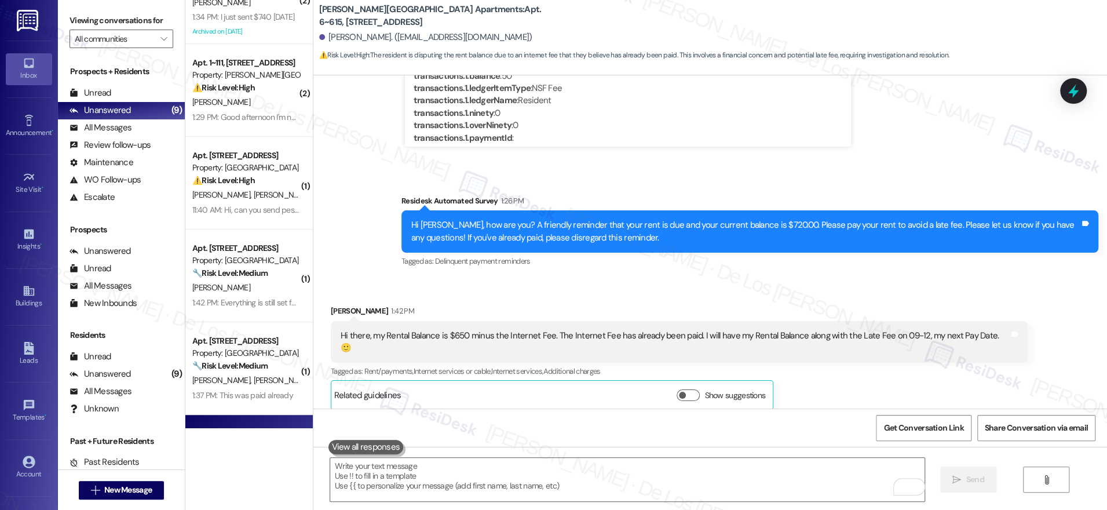
scroll to position [0, 0]
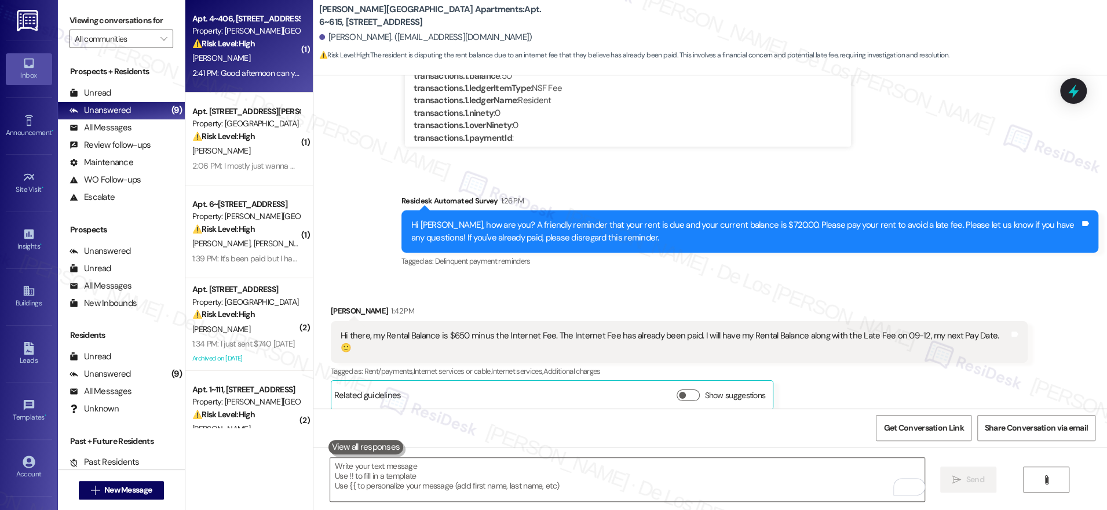
click at [254, 79] on div "2:41 PM: Good afternoon can you all go into the website and adjust my amount. P…" at bounding box center [245, 73] width 109 height 14
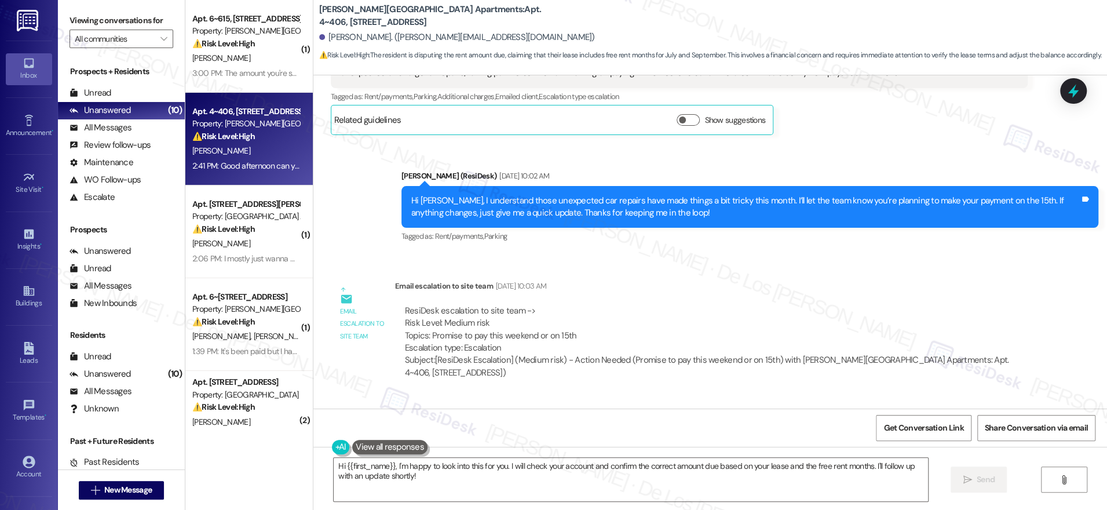
scroll to position [980, 0]
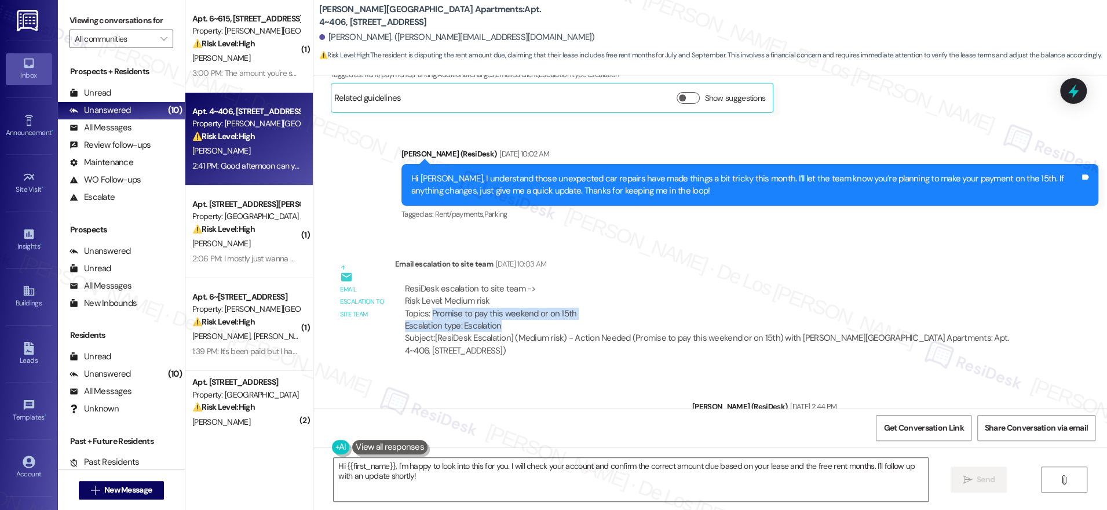
drag, startPoint x: 421, startPoint y: 301, endPoint x: 593, endPoint y: 308, distance: 172.8
click at [593, 308] on div "ResiDesk escalation to site team -> Risk Level: Medium risk Topics: Promise to …" at bounding box center [711, 308] width 613 height 50
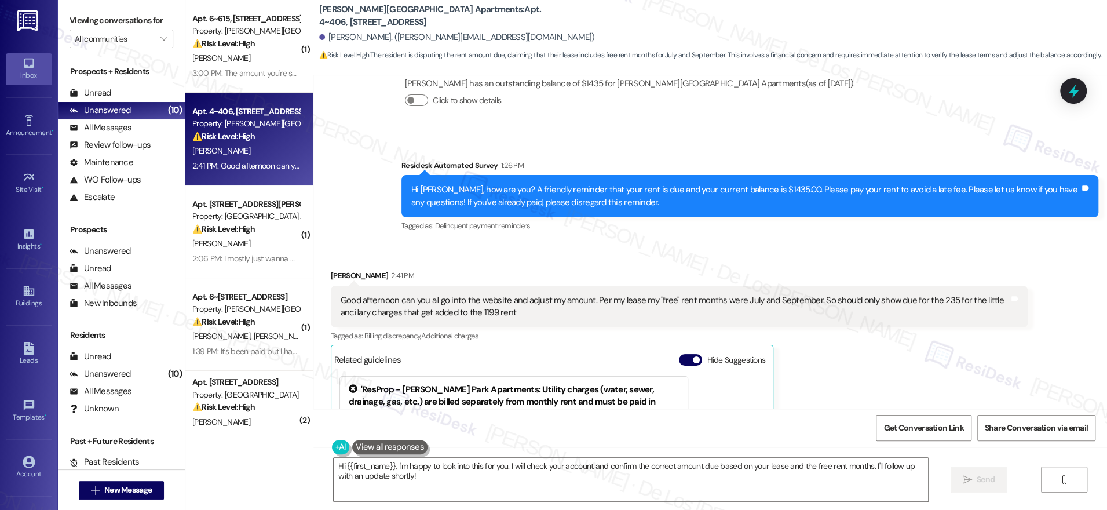
scroll to position [2460, 0]
click at [693, 356] on span "button" at bounding box center [696, 359] width 7 height 7
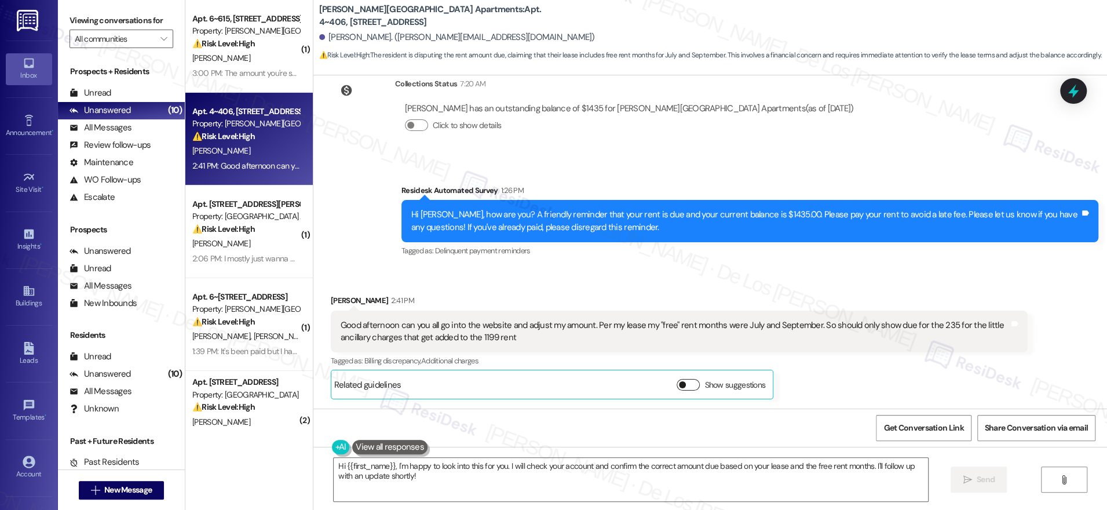
scroll to position [2421, 0]
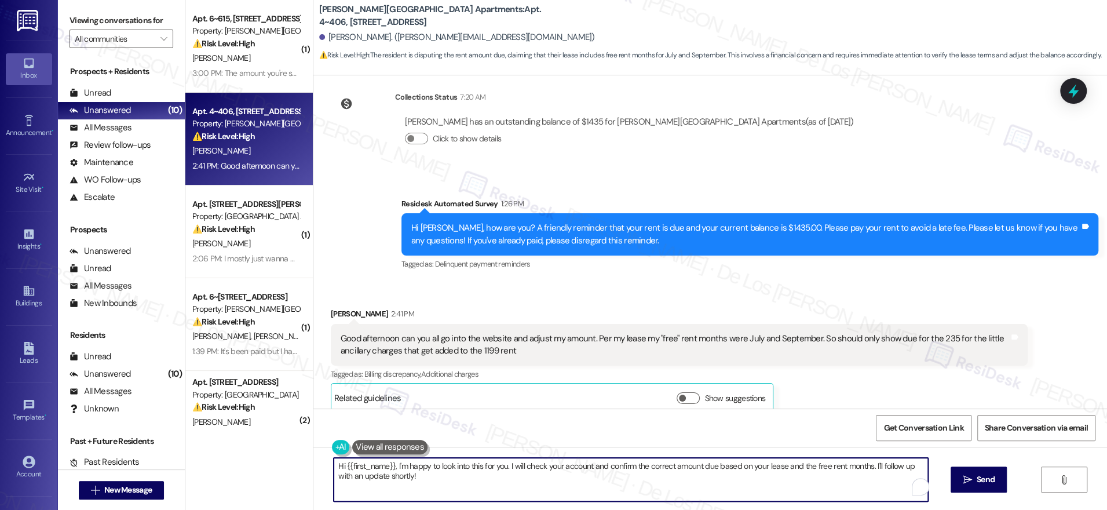
drag, startPoint x: 585, startPoint y: 464, endPoint x: 567, endPoint y: 458, distance: 18.9
click at [543, 465] on textarea "Hi {{first_name}}, I'm happy to look into this for you. I will check your accou…" at bounding box center [631, 479] width 594 height 43
drag, startPoint x: 582, startPoint y: 468, endPoint x: 641, endPoint y: 470, distance: 59.7
click at [637, 469] on textarea "Hi {{first_name}}, I'm happy to look into this for you. I will check with the t…" at bounding box center [627, 479] width 594 height 43
drag, startPoint x: 497, startPoint y: 466, endPoint x: 401, endPoint y: 461, distance: 95.7
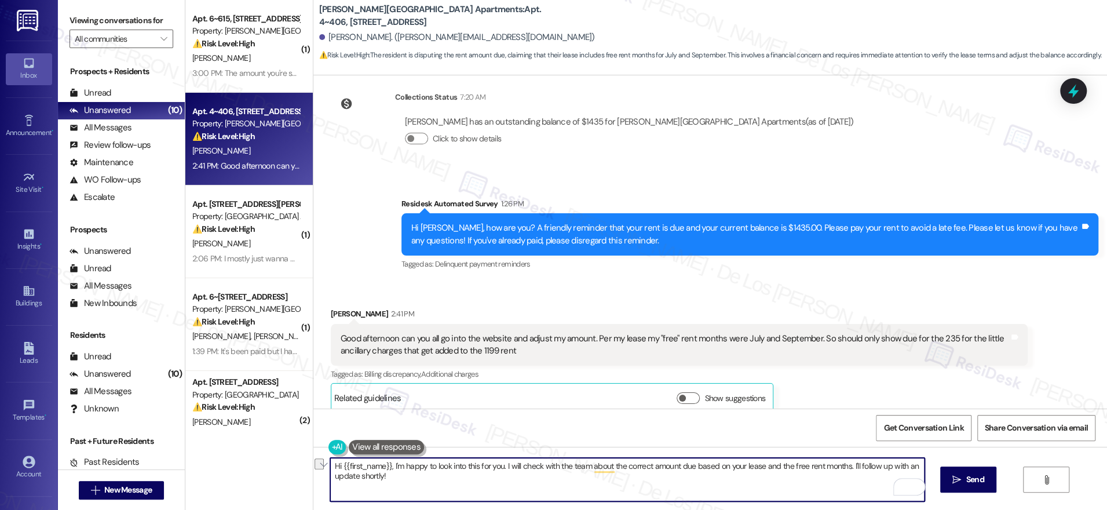
click at [383, 463] on textarea "Hi {{first_name}}, I'm happy to look into this for you. I will check with the t…" at bounding box center [627, 479] width 594 height 43
drag, startPoint x: 505, startPoint y: 468, endPoint x: 391, endPoint y: 466, distance: 114.1
click at [388, 467] on textarea "Hi {{first_name}}, I will check with the team about the correct amount due base…" at bounding box center [627, 479] width 594 height 43
drag, startPoint x: 901, startPoint y: 466, endPoint x: 910, endPoint y: 477, distance: 13.6
click at [911, 477] on textarea "Hi {{first_name}}, I'm happy to look into this for you. I will check with the t…" at bounding box center [627, 479] width 594 height 43
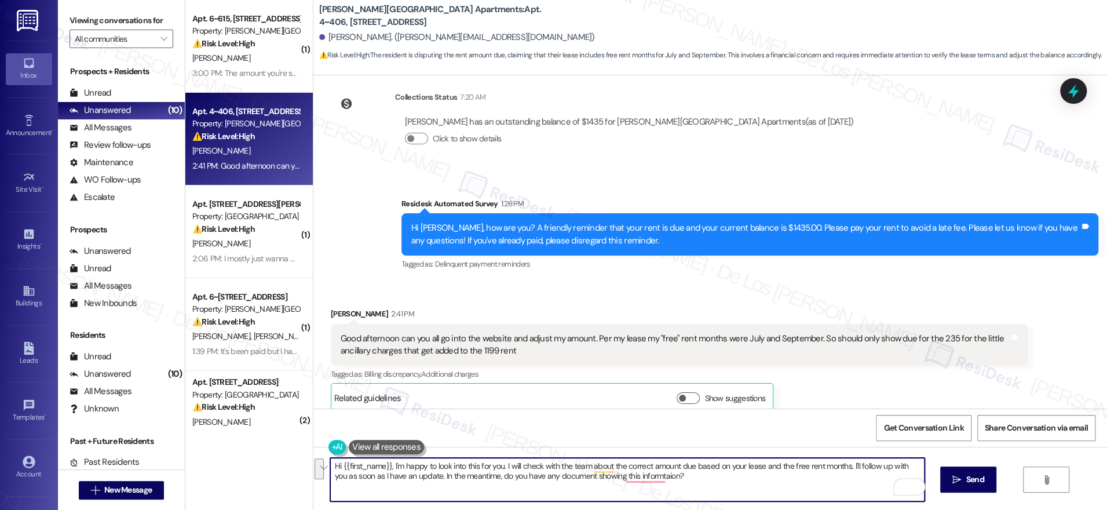
paste textarea "’d be happy to look into this for you. I’ll check with the team regarding the c…"
click at [725, 479] on textarea "Hi {{first_name}}, I’d be happy to look into this for you. I’ll check with the …" at bounding box center [627, 479] width 594 height 43
type textarea "Hi {{first_name}}, I’d be happy to look into this for you. I’ll check with the …"
click at [958, 478] on icon "" at bounding box center [956, 479] width 9 height 9
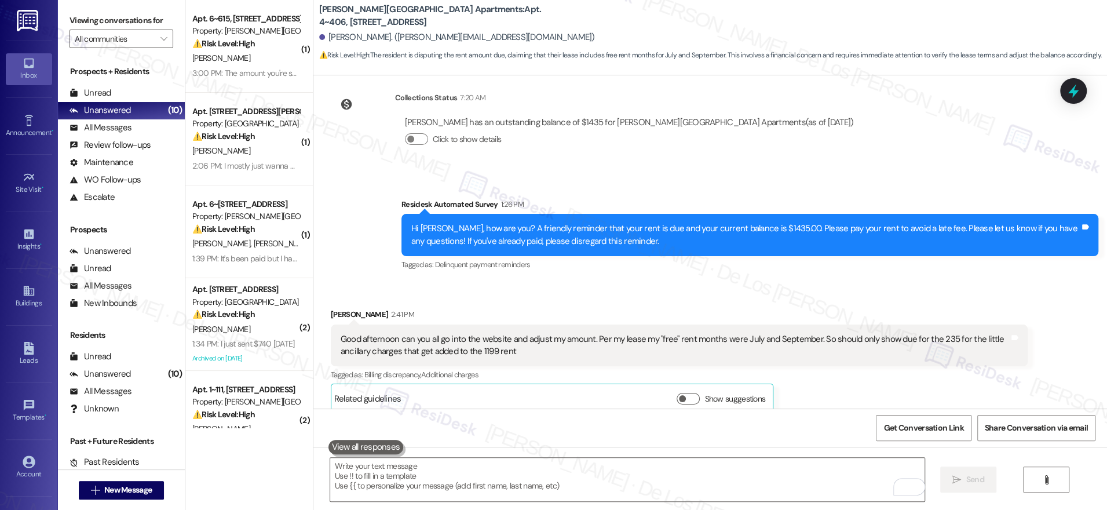
scroll to position [2514, 0]
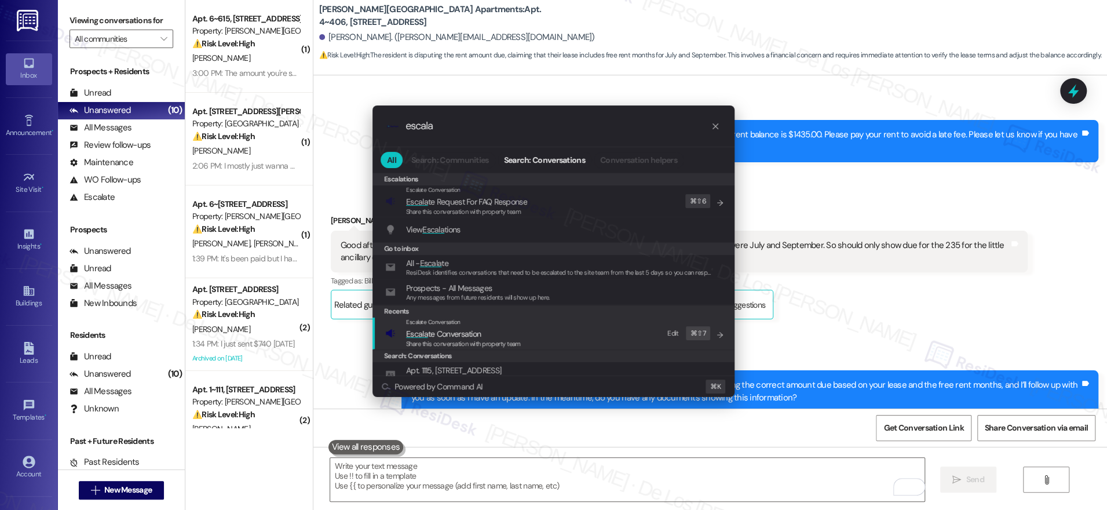
type input "escala"
click at [576, 334] on div "Escalate Conversation Escala te Conversation Share this conversation with prope…" at bounding box center [554, 332] width 339 height 31
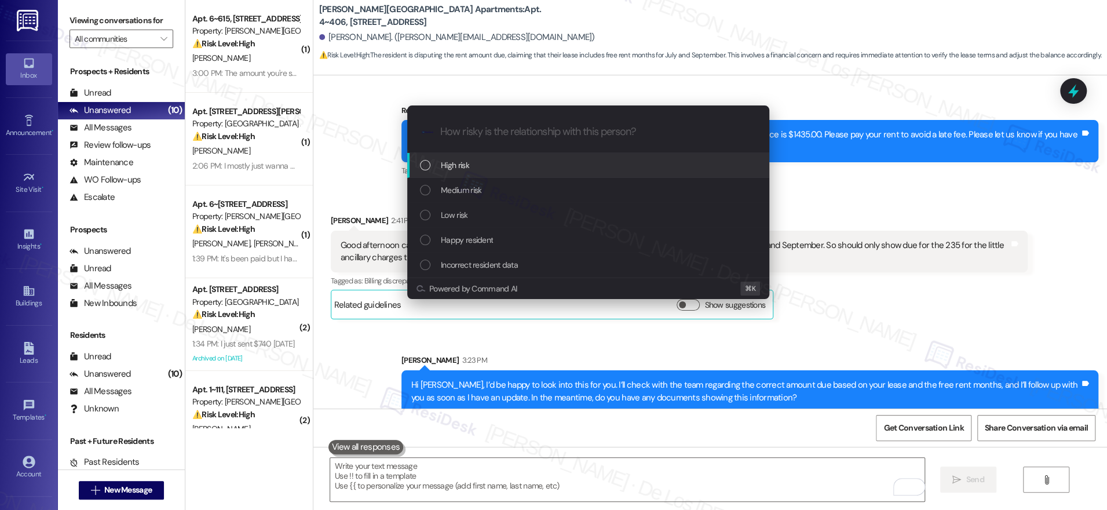
drag, startPoint x: 545, startPoint y: 160, endPoint x: 624, endPoint y: 134, distance: 83.0
click at [545, 160] on div "High risk" at bounding box center [589, 165] width 339 height 13
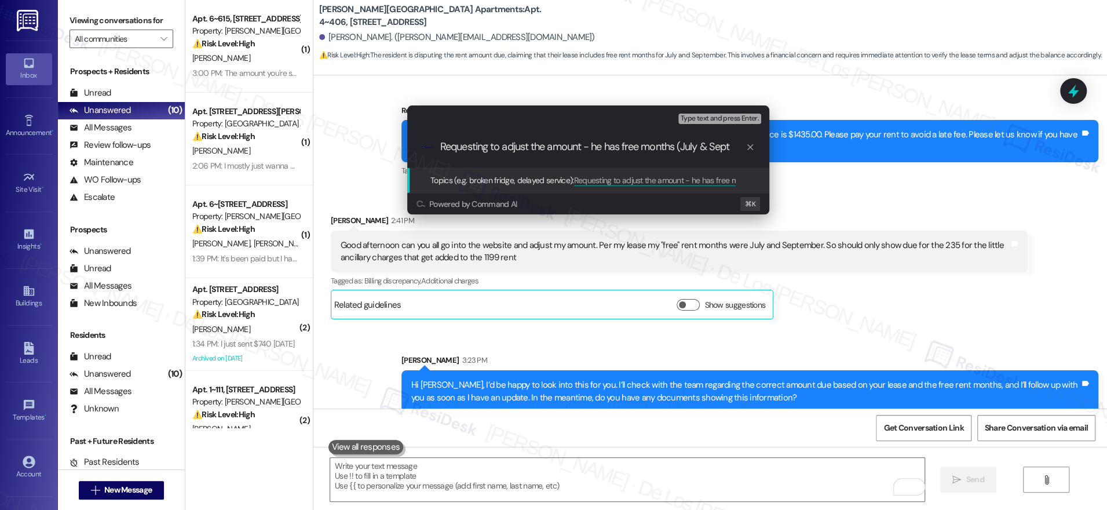
type input "Requesting to adjust the amount - he has free months (July & Sept)"
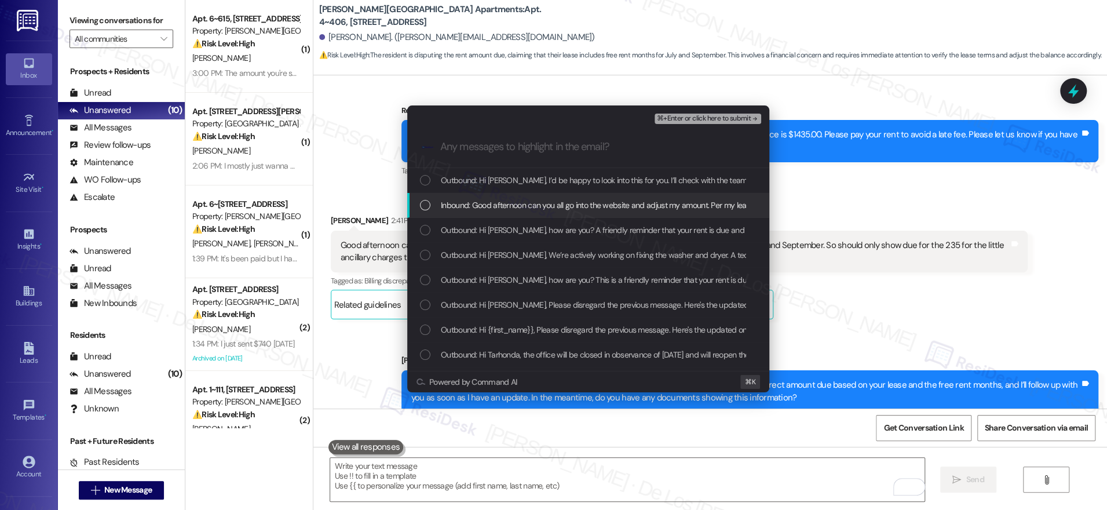
click at [596, 203] on span "Inbound: Good afternoon can you all go into the website and adjust my amount. P…" at bounding box center [843, 205] width 805 height 13
click at [694, 120] on span "⌘+Enter or click here to submit" at bounding box center [704, 119] width 94 height 8
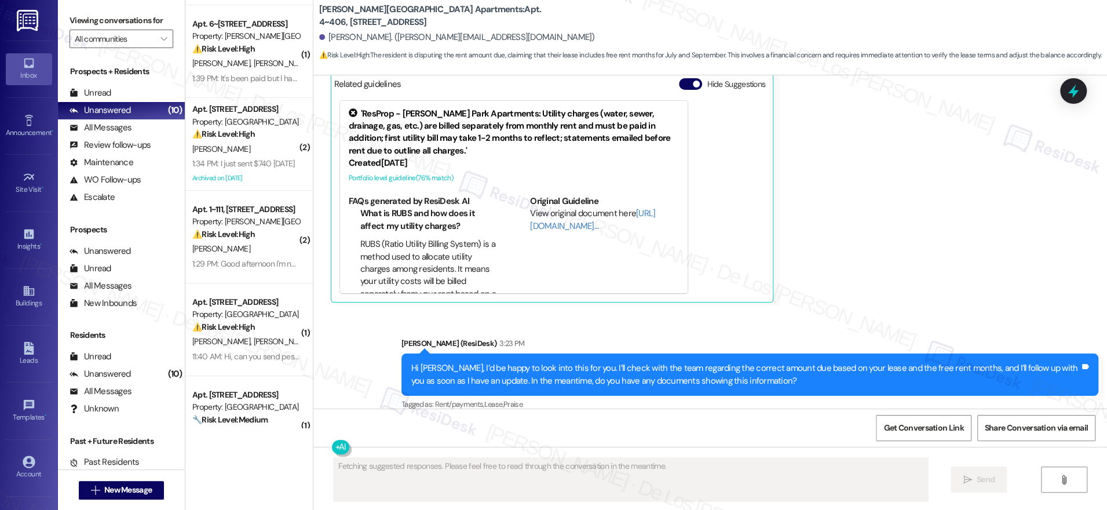
scroll to position [0, 0]
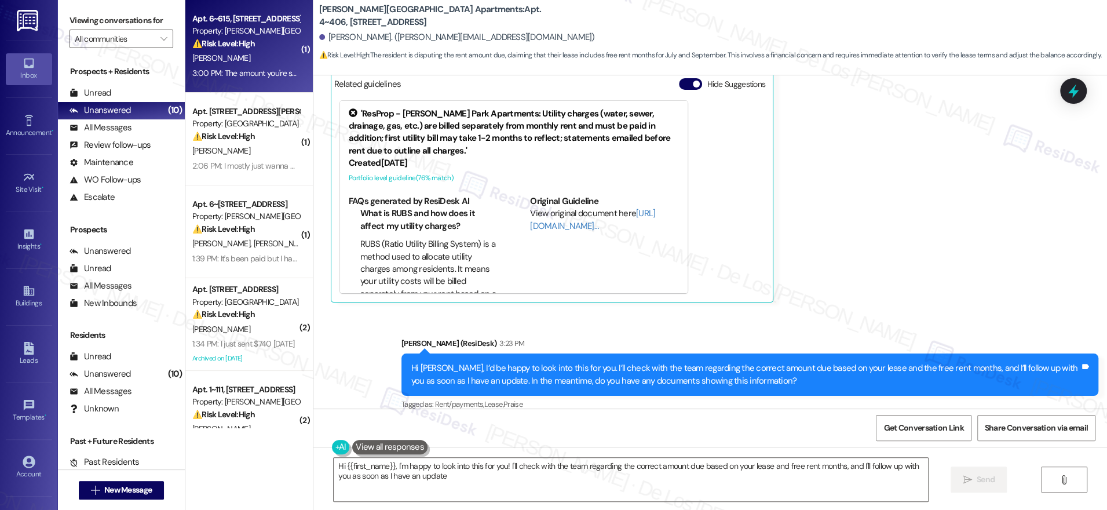
type textarea "Hi {{first_name}}, I'm happy to look into this for you! I'll check with the tea…"
click at [235, 75] on div "3:00 PM: The amount you're seeing is incorrect. 🙂 3:00 PM: The amount you're se…" at bounding box center [277, 73] width 170 height 10
type textarea "Fetching suggested responses. Please feel free to read through the conversation…"
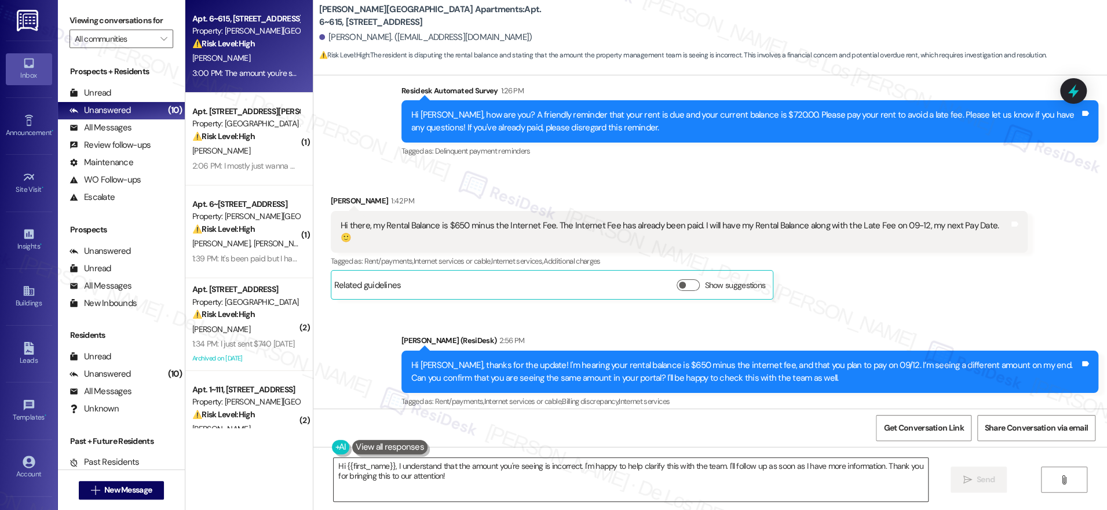
scroll to position [20366, 0]
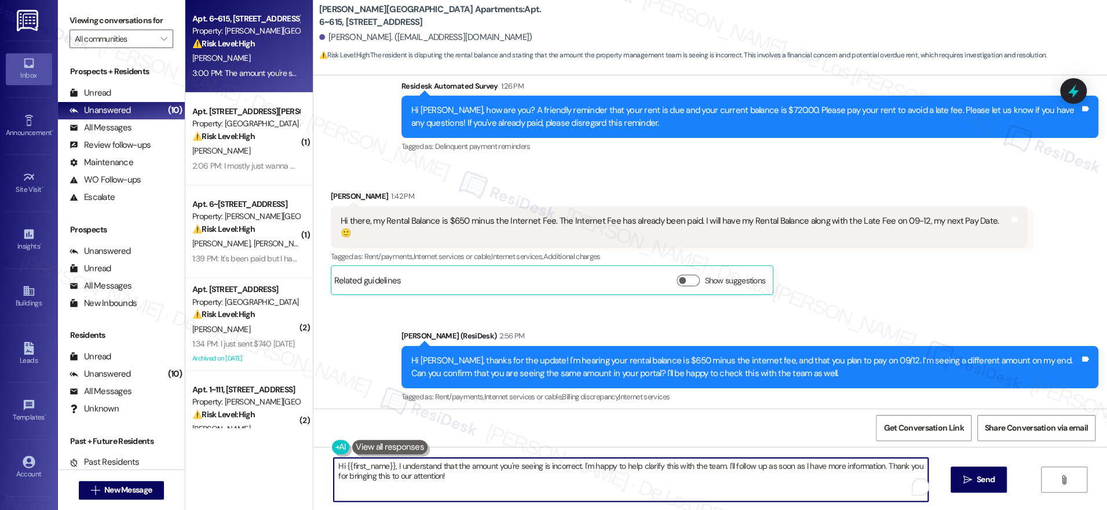
click at [463, 481] on textarea "Hi {{first_name}}, I understand that the amount you're seeing is incorrect. I'm…" at bounding box center [631, 479] width 594 height 43
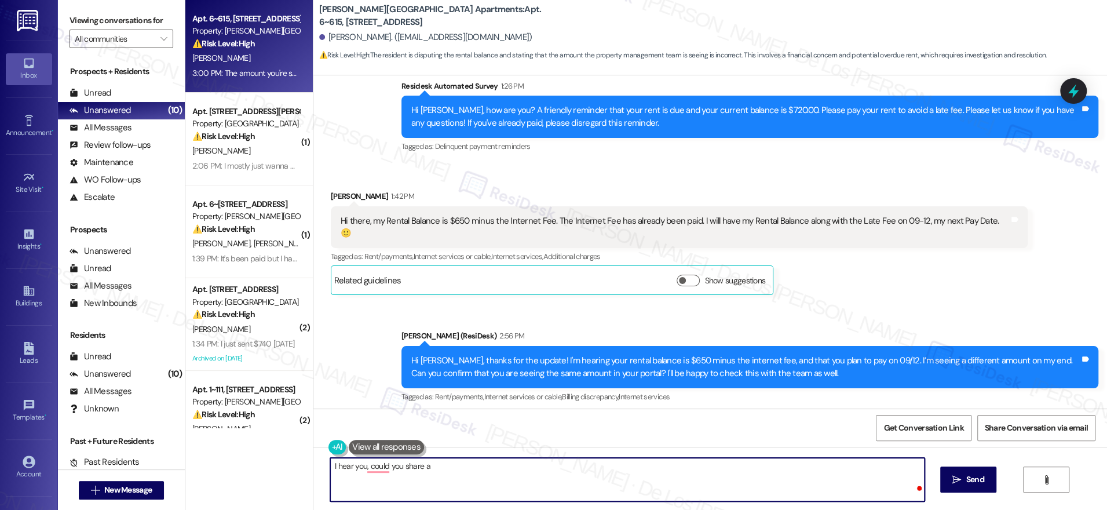
type textarea "I hear you, could you share a"
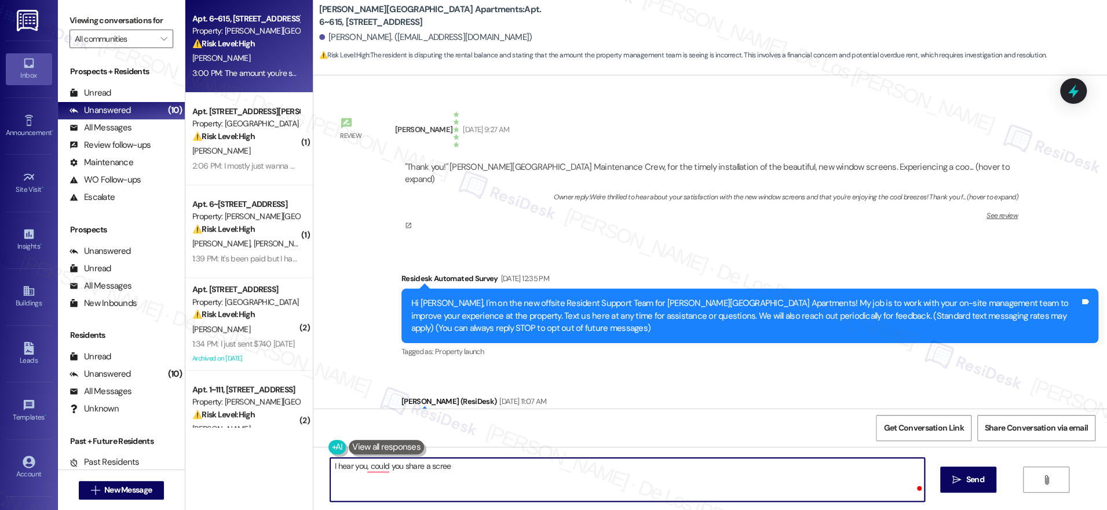
scroll to position [20366, 0]
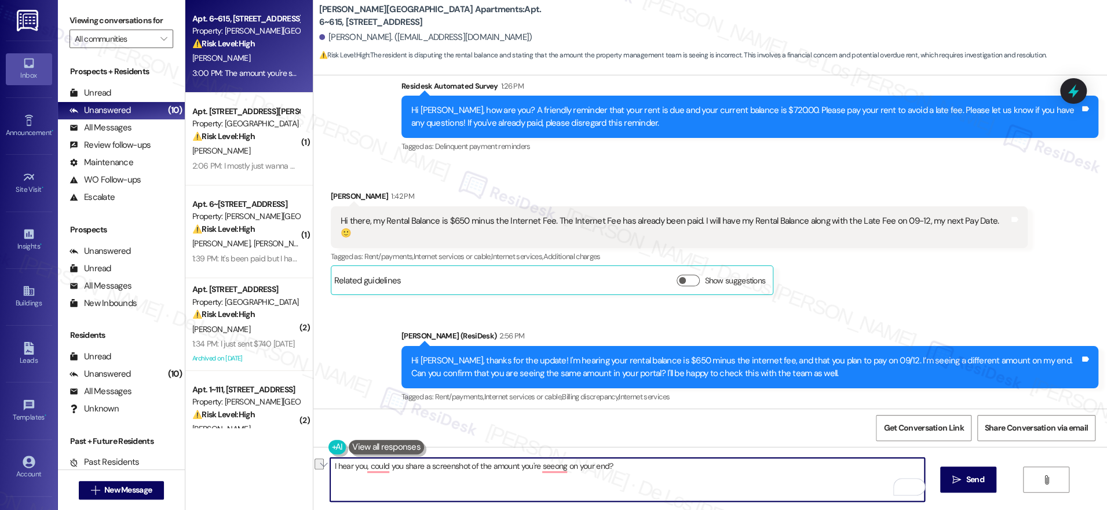
paste textarea "understand. Could you please share a screenshot of the amount you’re seei"
type textarea "I understand. Could you please share a screenshot of the amount you’re seeing o…"
click at [662, 470] on textarea "I understand. Could you please share a screenshot of the amount you’re seeing o…" at bounding box center [627, 479] width 594 height 43
click at [661, 470] on textarea "I understand. Could you please share a screenshot of the amount you’re seeing o…" at bounding box center [627, 479] width 594 height 43
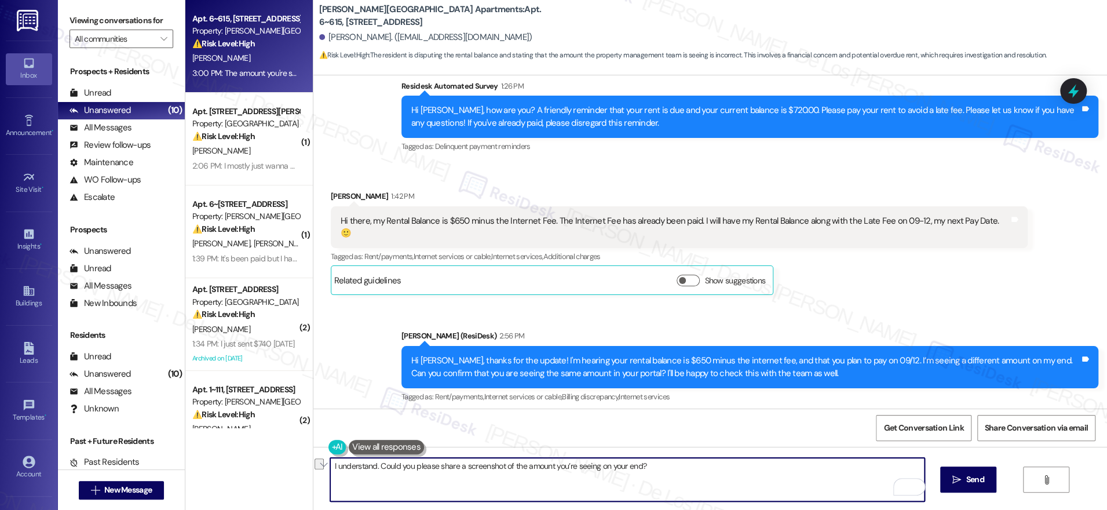
click at [661, 470] on textarea "I understand. Could you please share a screenshot of the amount you’re seeing o…" at bounding box center [627, 479] width 594 height 43
click at [660, 468] on textarea "I understand. Could you please share a screenshot of the amount you’re seeing o…" at bounding box center [627, 479] width 594 height 43
type textarea "I"
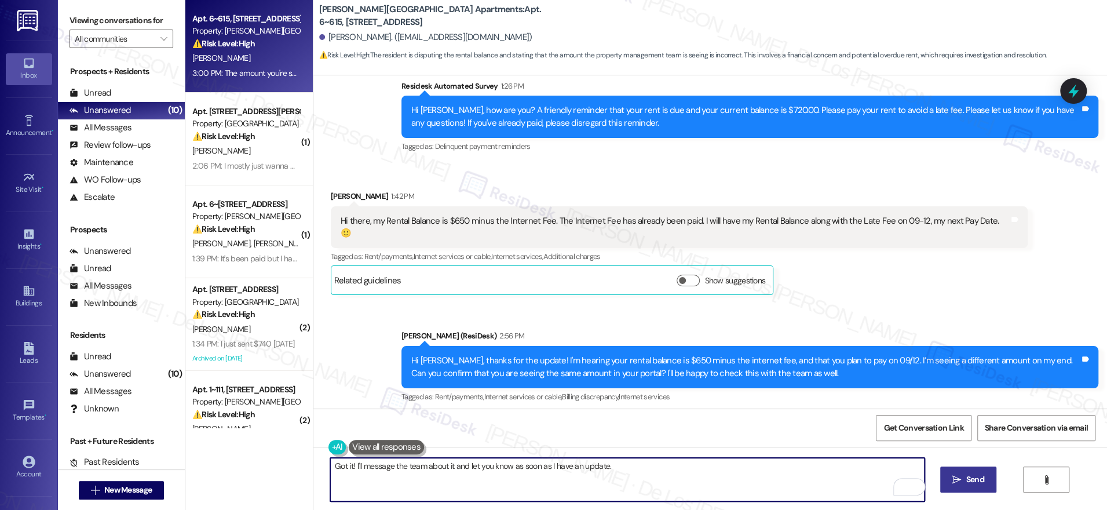
type textarea "Got it! I'll message the team about it and let you know as soon as I have an up…"
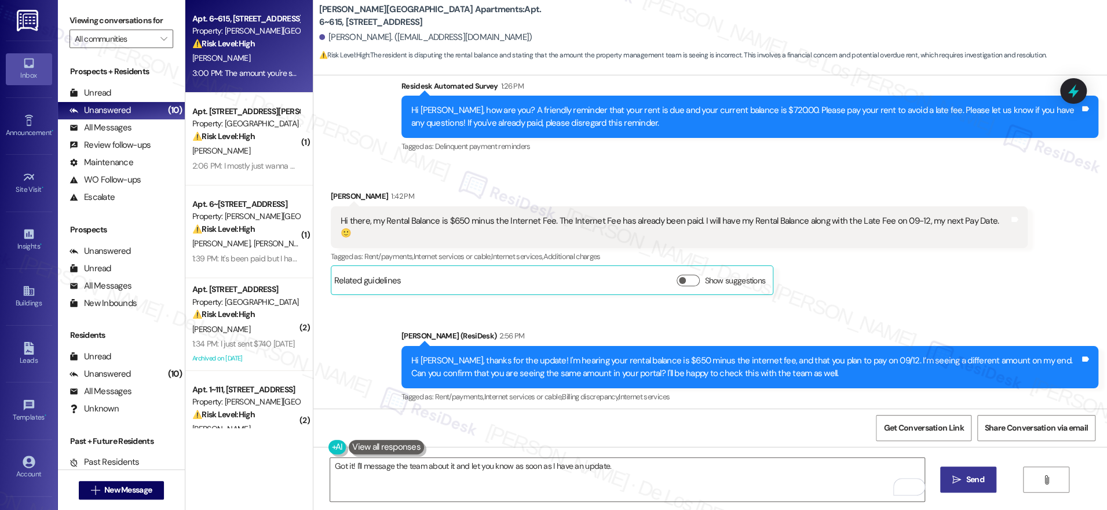
click at [967, 477] on span "Send" at bounding box center [975, 479] width 18 height 12
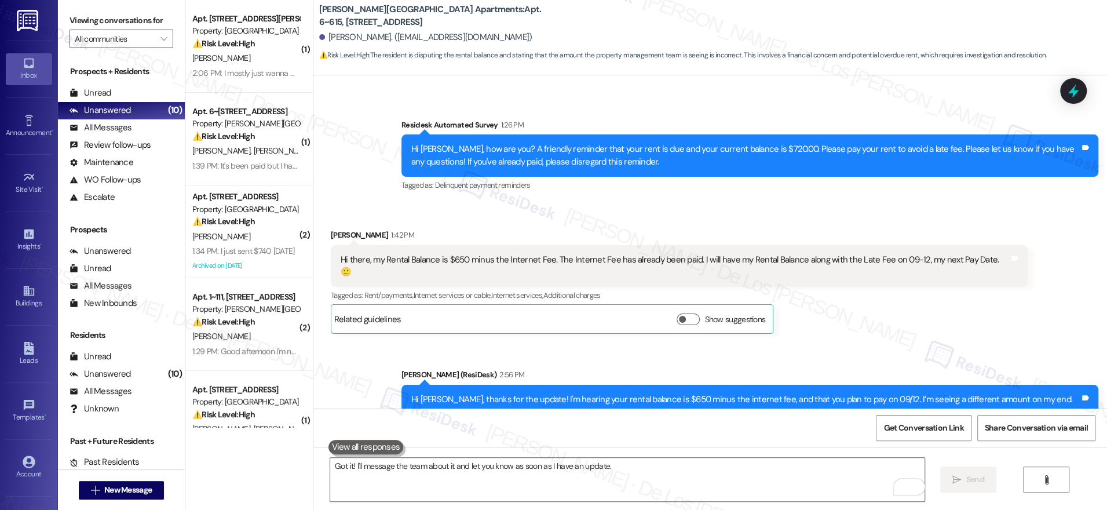
scroll to position [20326, 0]
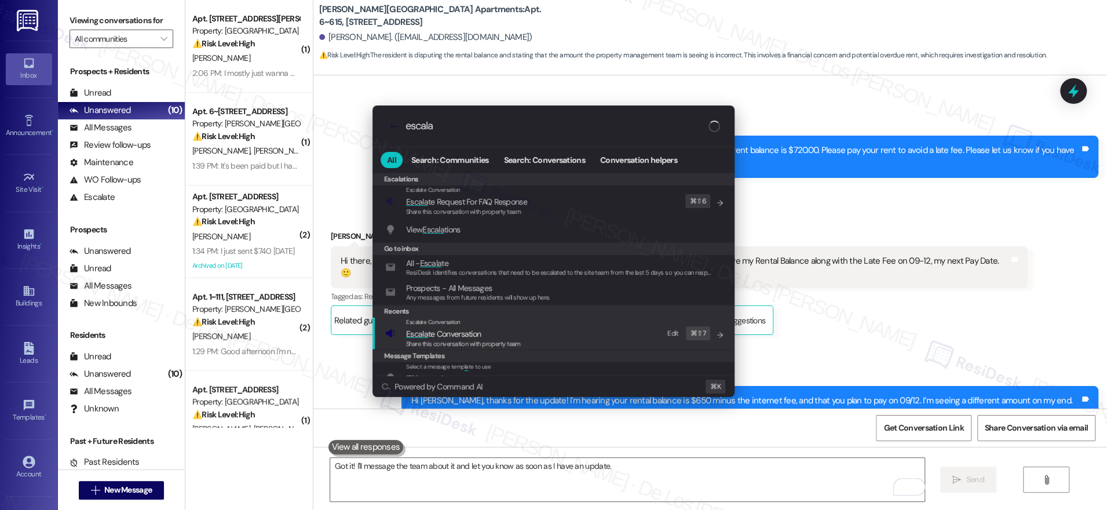
type input "escala"
click at [623, 335] on div "Escalate Conversation Escala te Conversation Share this conversation with prope…" at bounding box center [554, 332] width 339 height 31
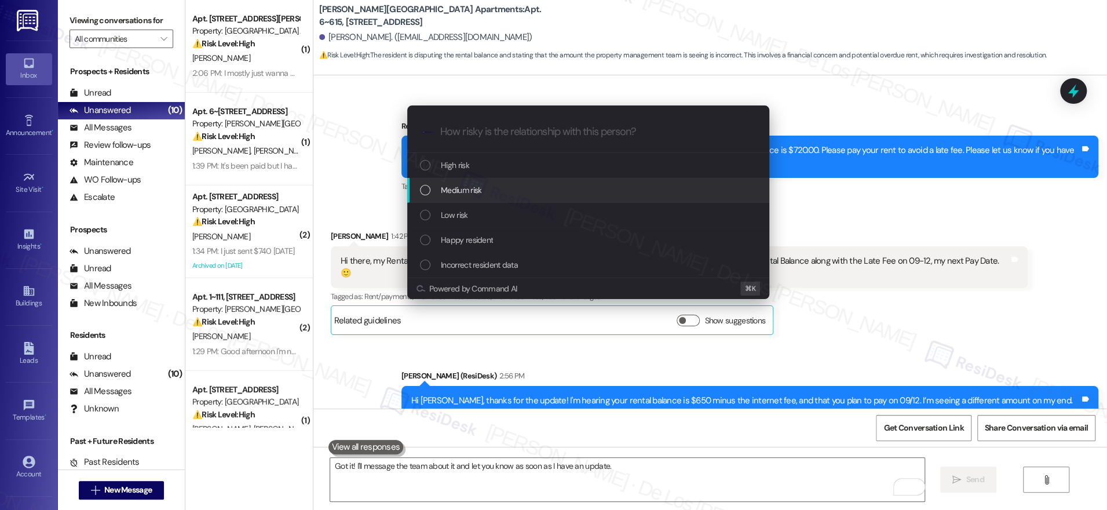
click at [560, 179] on div "Medium risk" at bounding box center [588, 190] width 362 height 25
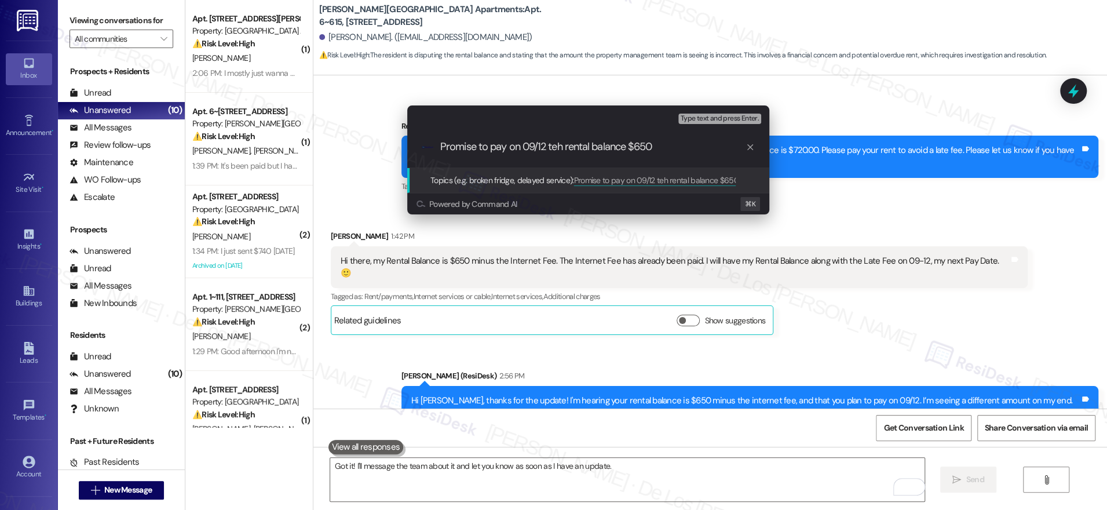
click at [554, 144] on input "Promise to pay on 09/12 teh rental balance $650" at bounding box center [592, 147] width 305 height 12
click at [677, 142] on input "Promise to pay on 09/12 the rental balance $650" at bounding box center [592, 147] width 305 height 12
click at [562, 142] on input "Promise to pay on 09/12 the rental balance $650" at bounding box center [592, 147] width 305 height 12
type input "Promise to pay on 09/12 rental balance $650"
click at [670, 151] on input "Promise to pay on 09/12 rental balance $650" at bounding box center [592, 147] width 305 height 12
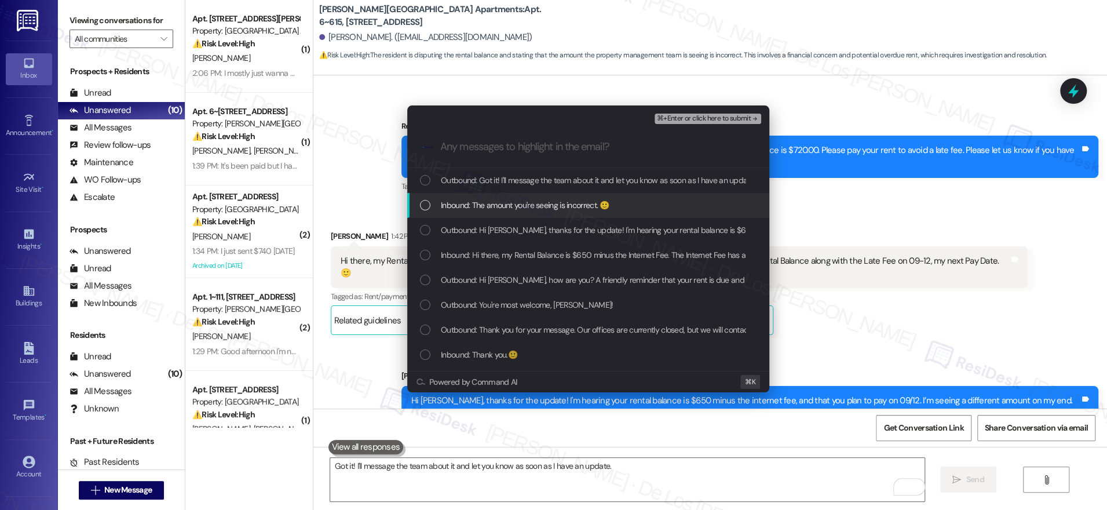
click at [633, 204] on div "Inbound: The amount you're seeing is incorrect. 🙂" at bounding box center [589, 205] width 339 height 13
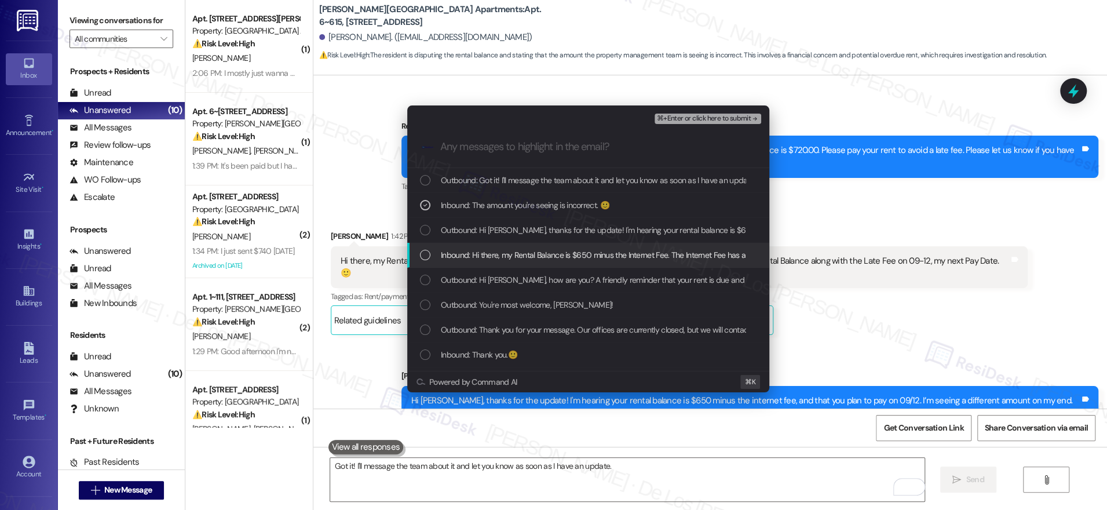
click at [623, 253] on span "Inbound: Hi there, my Rental Balance is $650 minus the Internet Fee. The Intern…" at bounding box center [766, 255] width 650 height 13
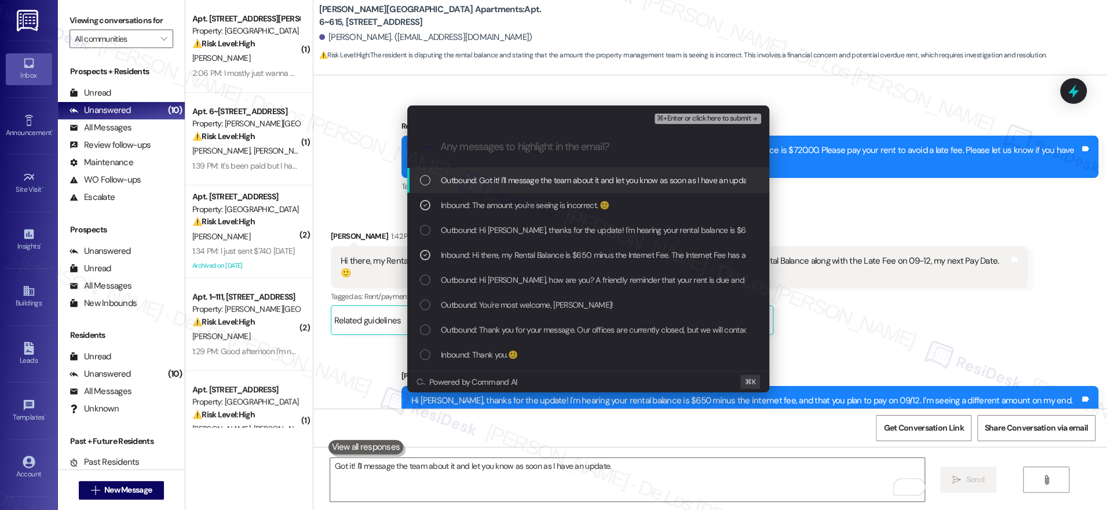
click at [707, 118] on span "⌘+Enter or click here to submit" at bounding box center [704, 119] width 94 height 8
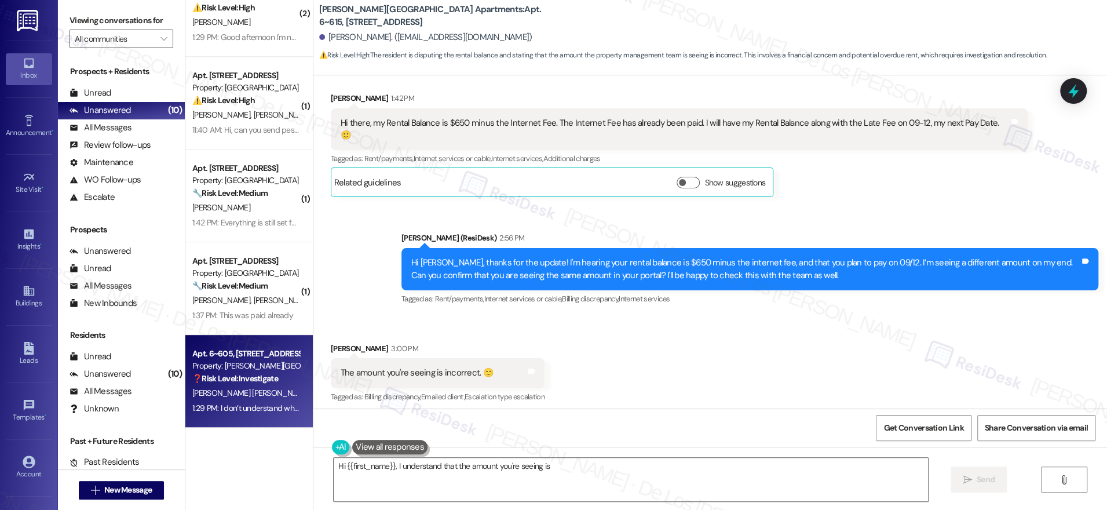
scroll to position [0, 0]
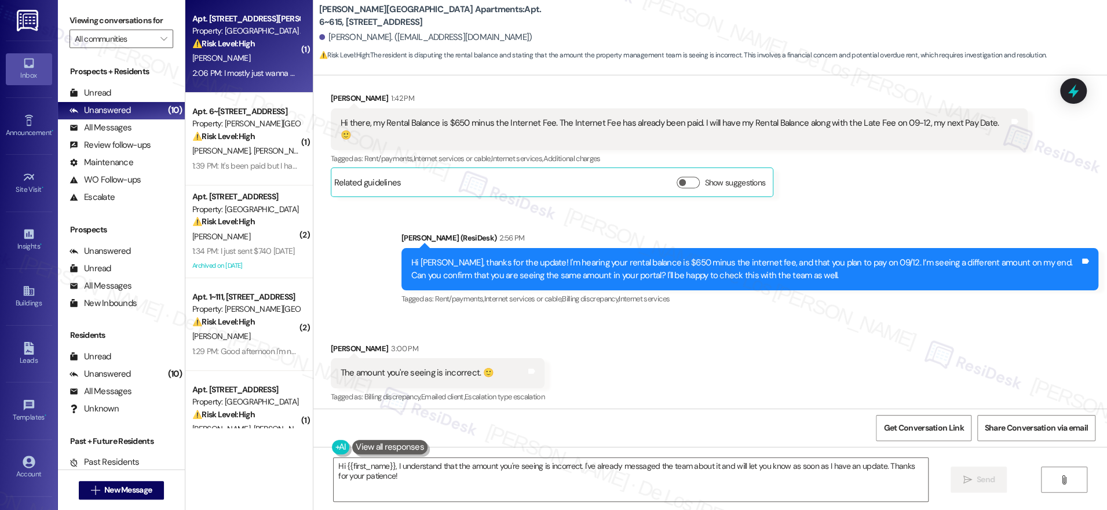
click at [206, 59] on span "[PERSON_NAME]" at bounding box center [221, 58] width 58 height 10
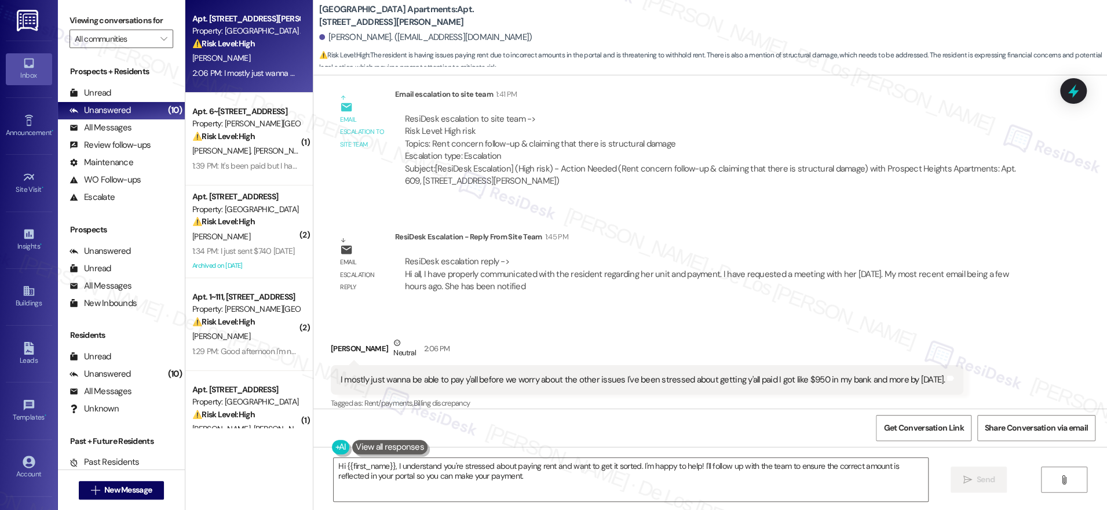
scroll to position [3031, 0]
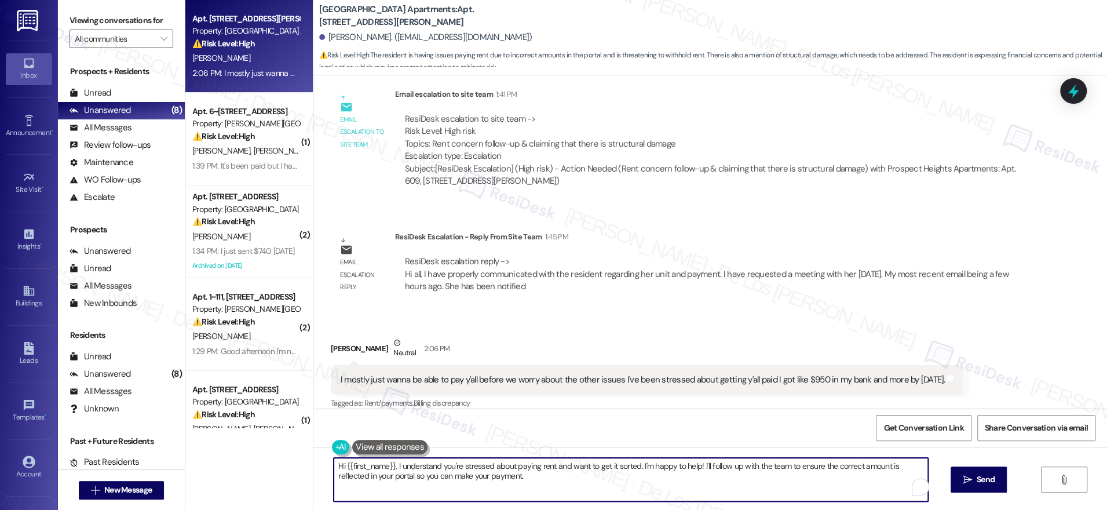
click at [516, 469] on textarea "Hi {{first_name}}, I understand you're stressed about paying rent and want to g…" at bounding box center [631, 479] width 594 height 43
paste textarea "Thanks for updating us, {{first_name}}! I'll share this with the team. Also, th…"
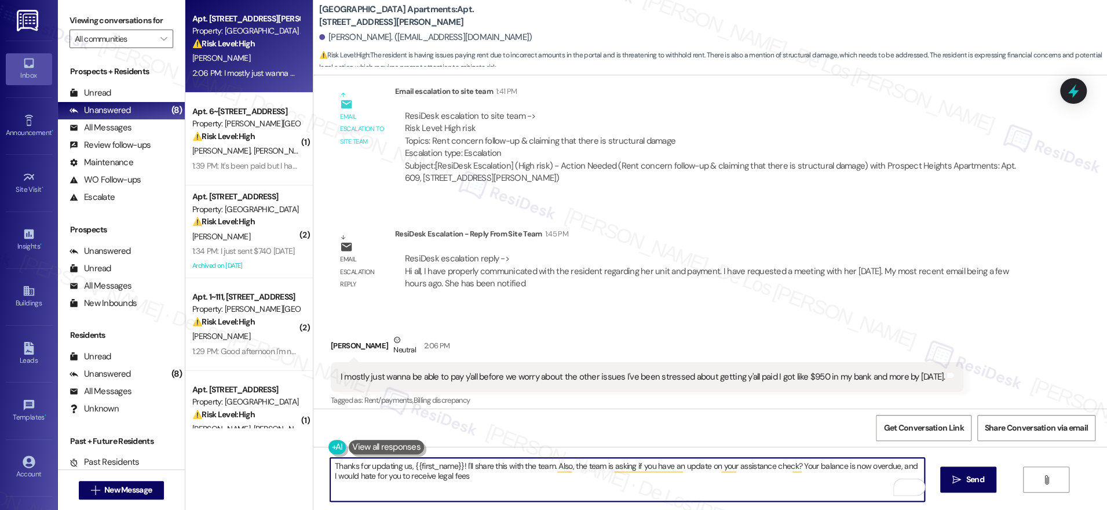
scroll to position [3040, 0]
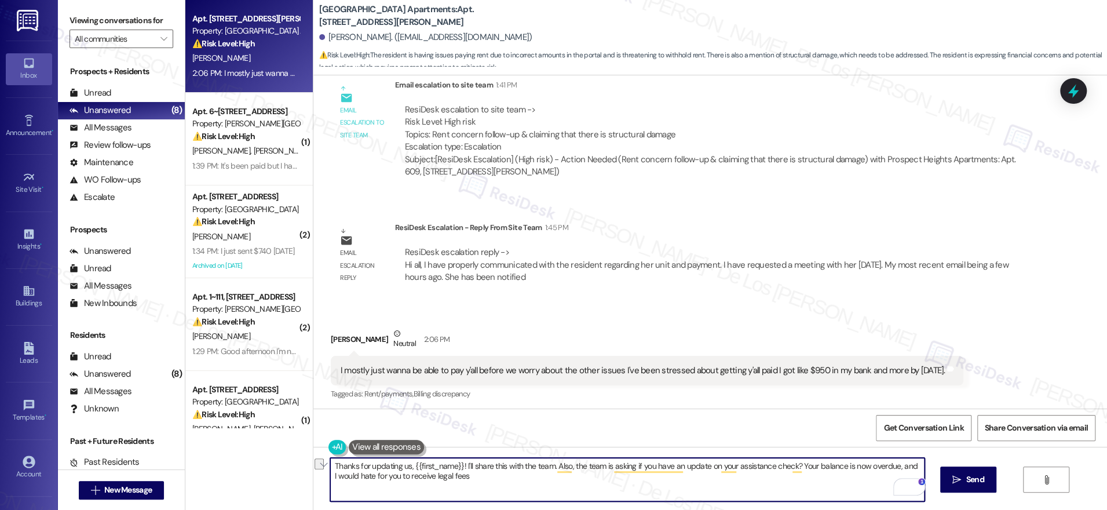
drag, startPoint x: 398, startPoint y: 478, endPoint x: 517, endPoint y: 479, distance: 119.3
click at [517, 479] on textarea "Thanks for updating us, {{first_name}}! I'll share this with the team. Also, th…" at bounding box center [627, 479] width 594 height 43
paste textarea "additional charges."
click at [399, 477] on textarea "Thanks for updating us, {{first_name}}! I'll share this with the team. Also, th…" at bounding box center [627, 479] width 594 height 43
click at [490, 480] on textarea "Thanks for updating us, {{first_name}}! I'll share this with the team. Also, th…" at bounding box center [627, 479] width 594 height 43
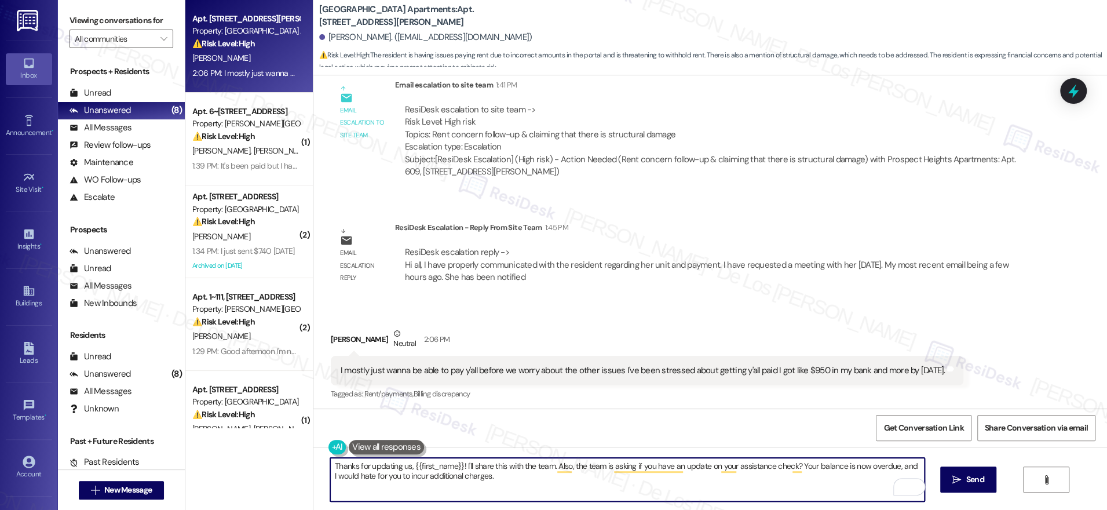
type textarea "Thanks for updating us, {{first_name}}! I'll share this with the team. Also, th…"
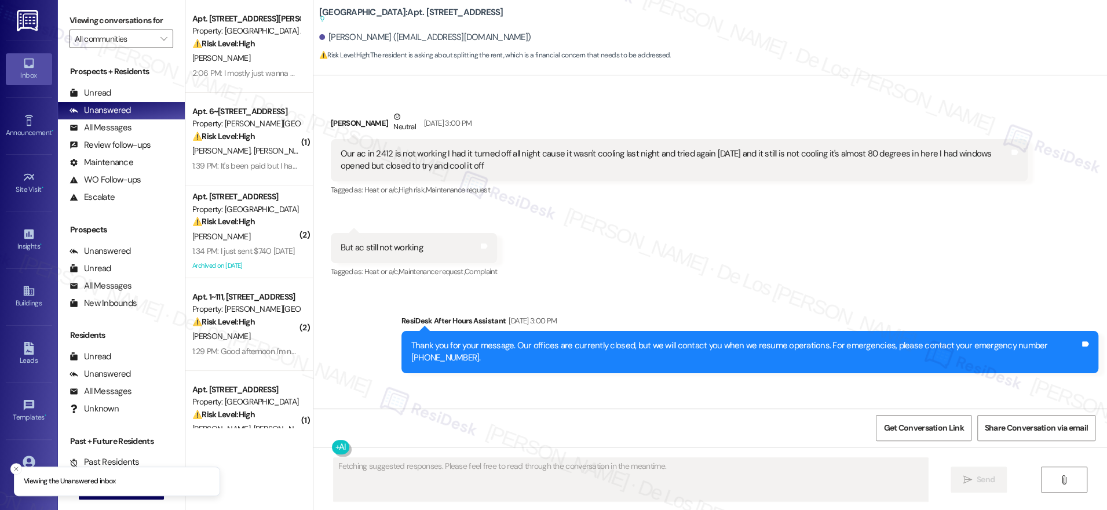
scroll to position [5561, 0]
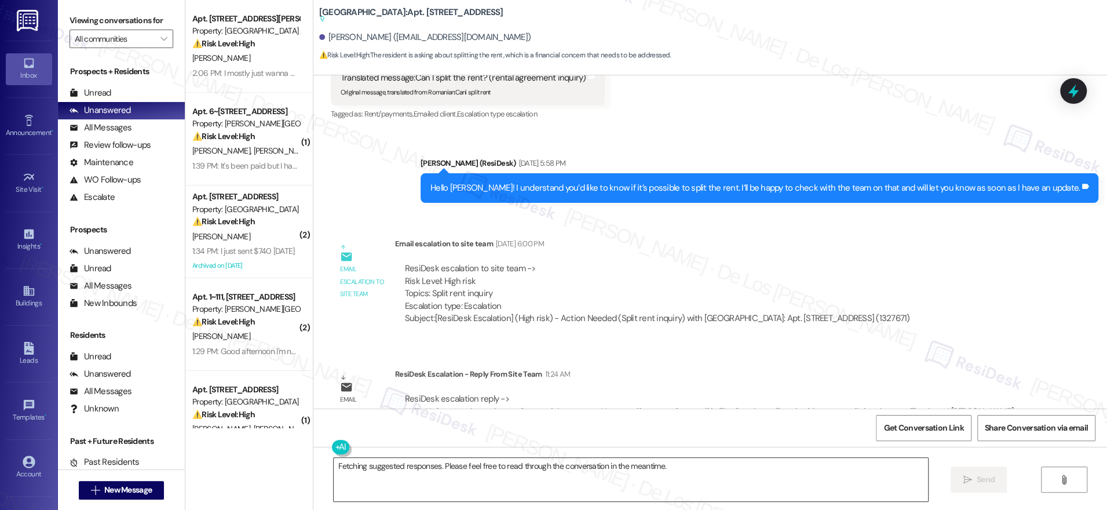
click at [395, 479] on textarea "Fetching suggested responses. Please feel free to read through the conversation…" at bounding box center [631, 479] width 594 height 43
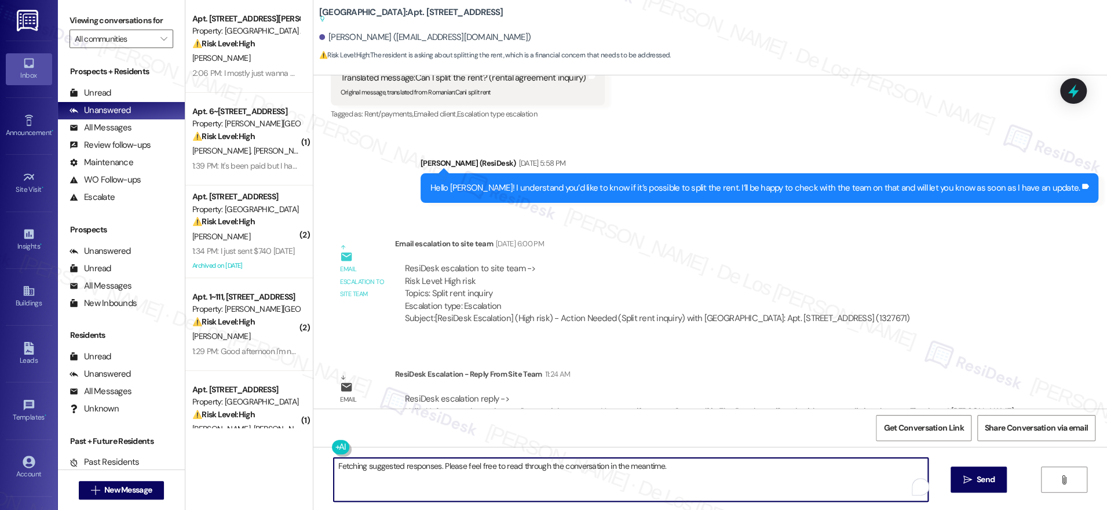
click at [395, 479] on textarea "Fetching suggested responses. Please feel free to read through the conversation…" at bounding box center [631, 479] width 594 height 43
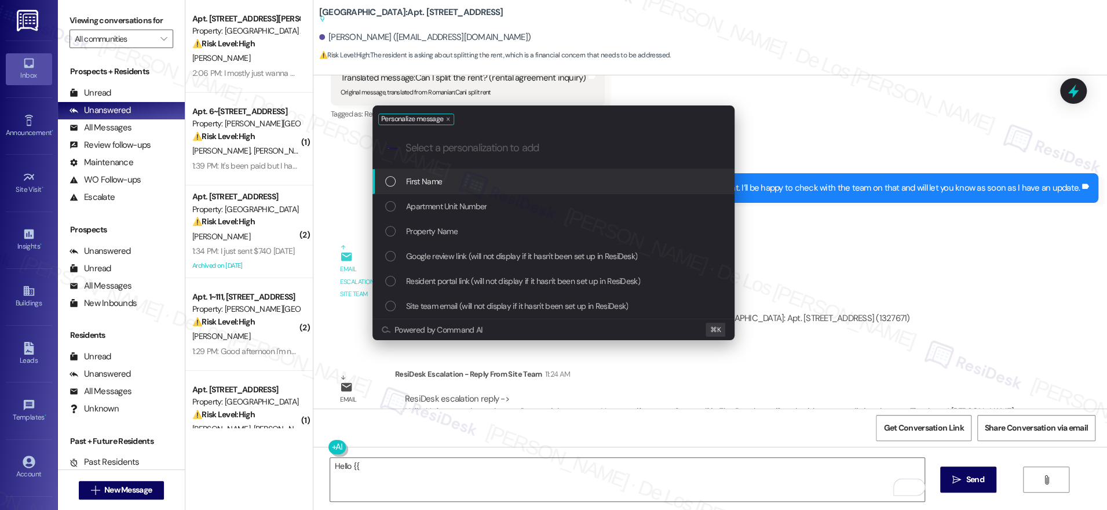
click at [418, 182] on span "First Name" at bounding box center [424, 181] width 36 height 13
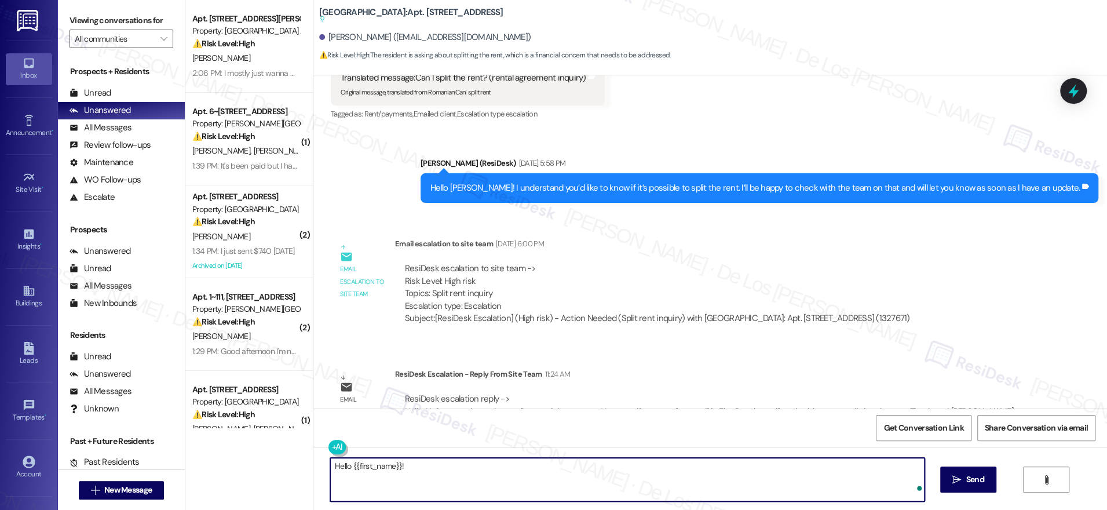
paste textarea "Unfortunately we do not allow partial payments. However, if you enroll yourself…"
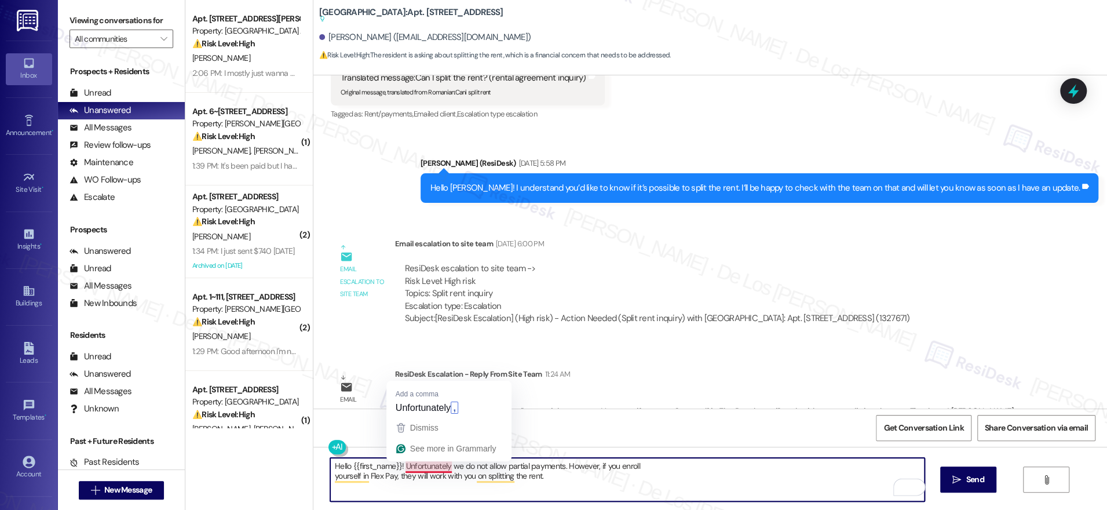
click at [396, 468] on textarea "Hello {{first_name}}! Unfortunately we do not allow partial payments. However, …" at bounding box center [627, 479] width 594 height 43
click at [330, 480] on textarea "Hello {{first_name}}! Just wanted to share this response from the team. Unfortu…" at bounding box center [627, 479] width 594 height 43
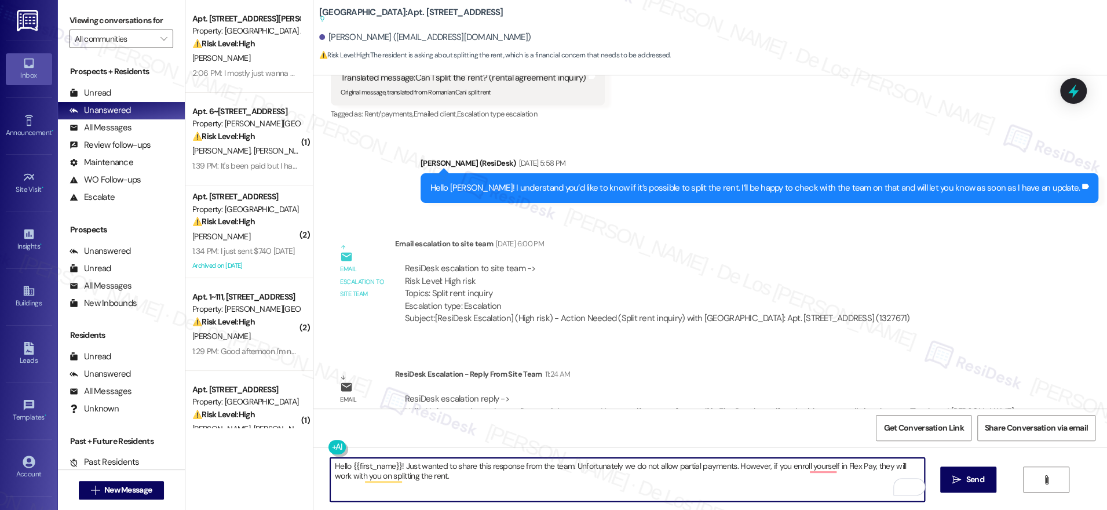
click at [520, 481] on textarea "Hello {{first_name}}! Just wanted to share this response from the team. Unfortu…" at bounding box center [627, 479] width 594 height 43
click at [477, 466] on textarea "Hello {{first_name}}! Just wanted to share this response from the team. Unfortu…" at bounding box center [627, 479] width 594 height 43
click at [826, 490] on textarea "Hello {{first_name}}! Just wanted to share the response from the team. Unfortun…" at bounding box center [627, 479] width 594 height 43
type textarea "Hello {{first_name}}! Just wanted to share the response from the team. Unfortun…"
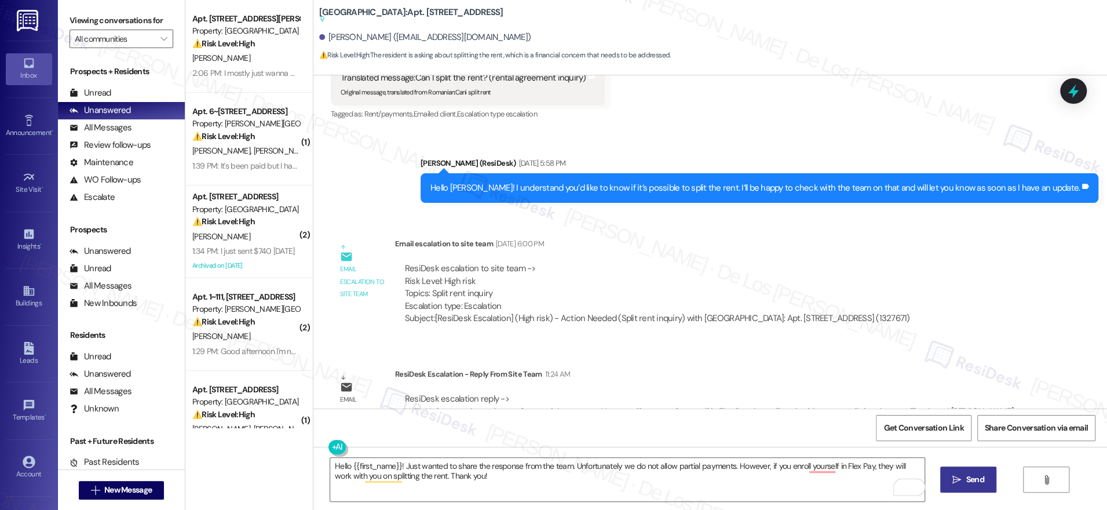
click at [958, 479] on icon "" at bounding box center [956, 479] width 9 height 9
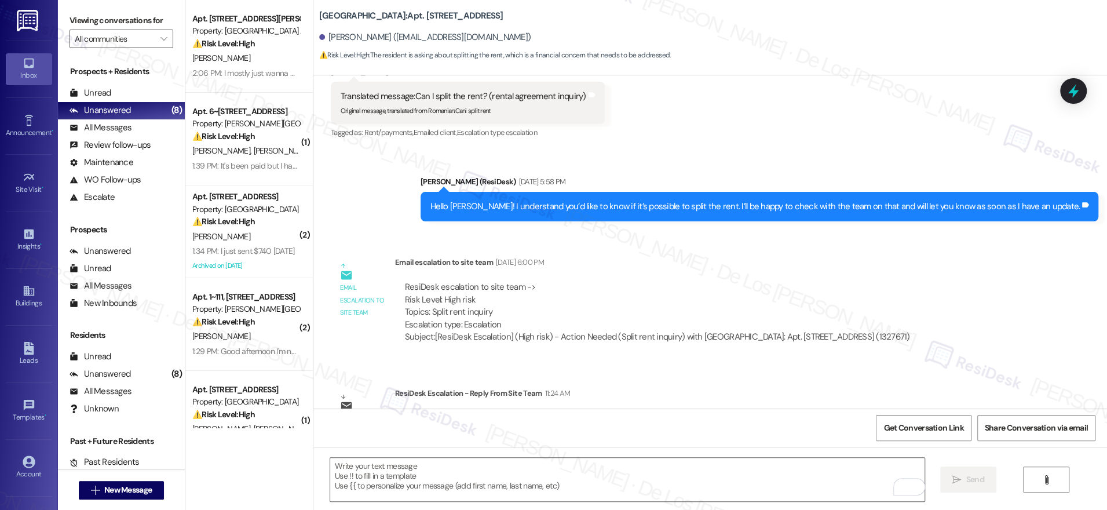
scroll to position [5387, 0]
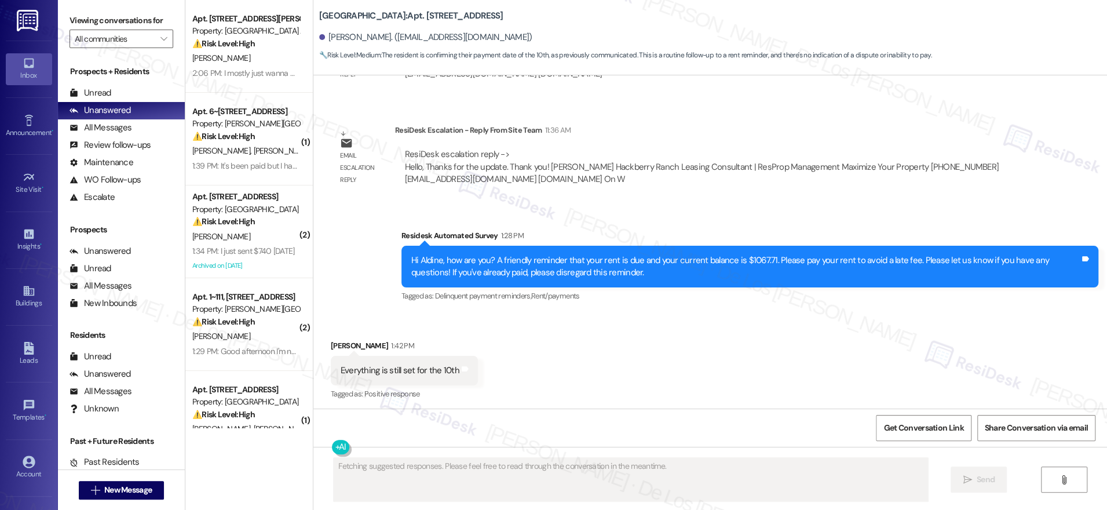
scroll to position [9132, 0]
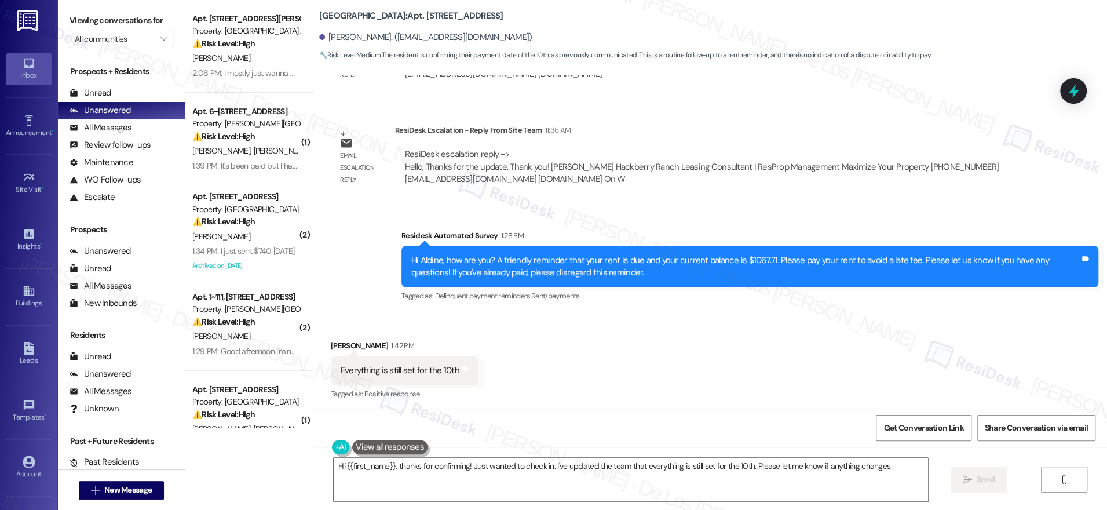
type textarea "Hi {{first_name}}, thanks for confirming! Just wanted to check in. I've updated…"
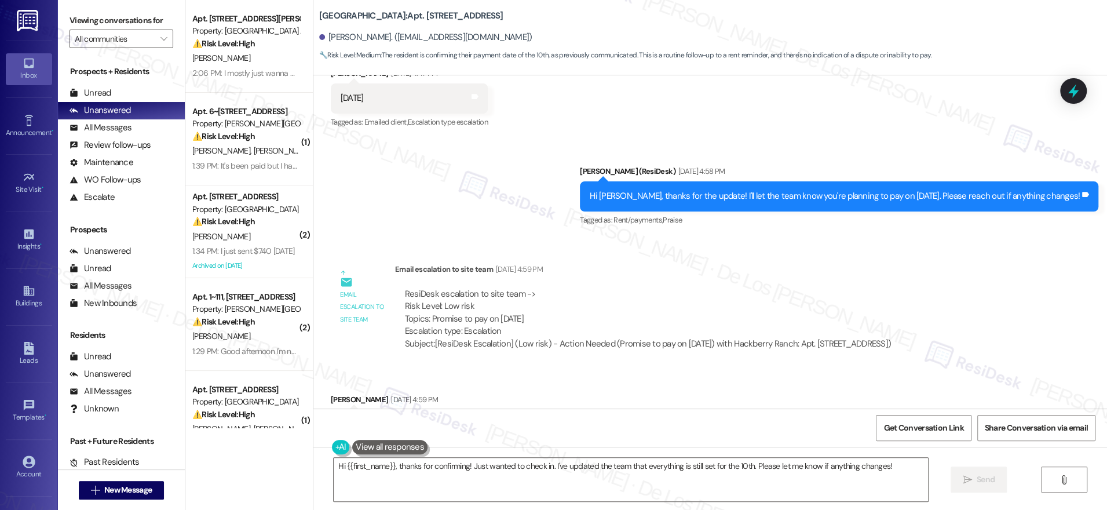
scroll to position [8322, 0]
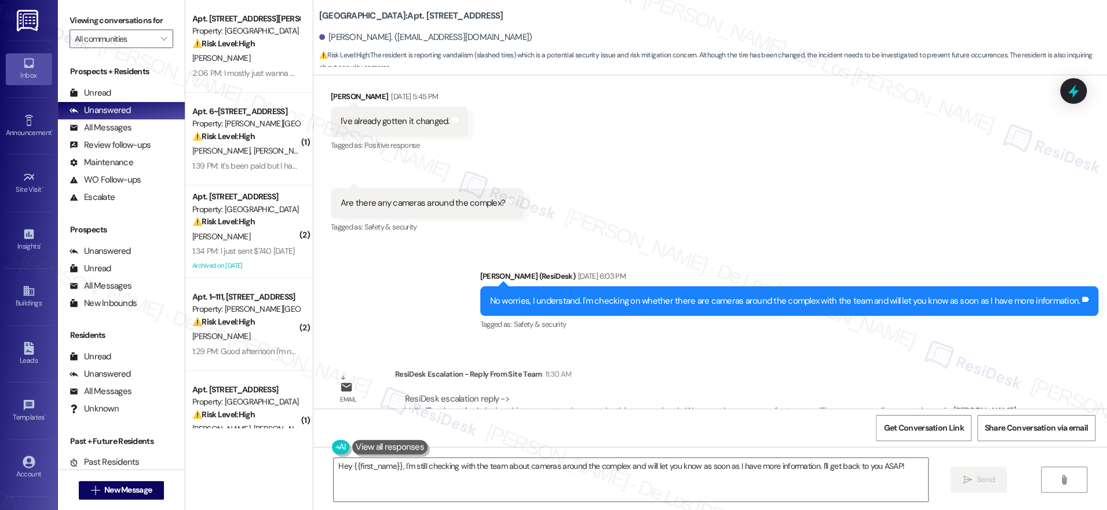
scroll to position [1515, 0]
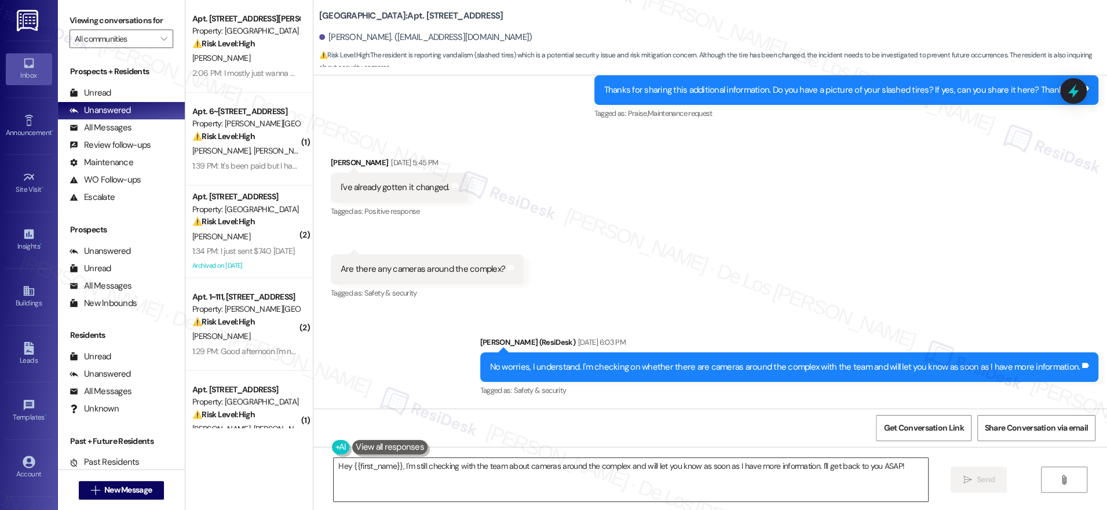
click at [407, 479] on textarea "Hey {{first_name}}, I'm still checking with the team about cameras around the c…" at bounding box center [631, 479] width 594 height 43
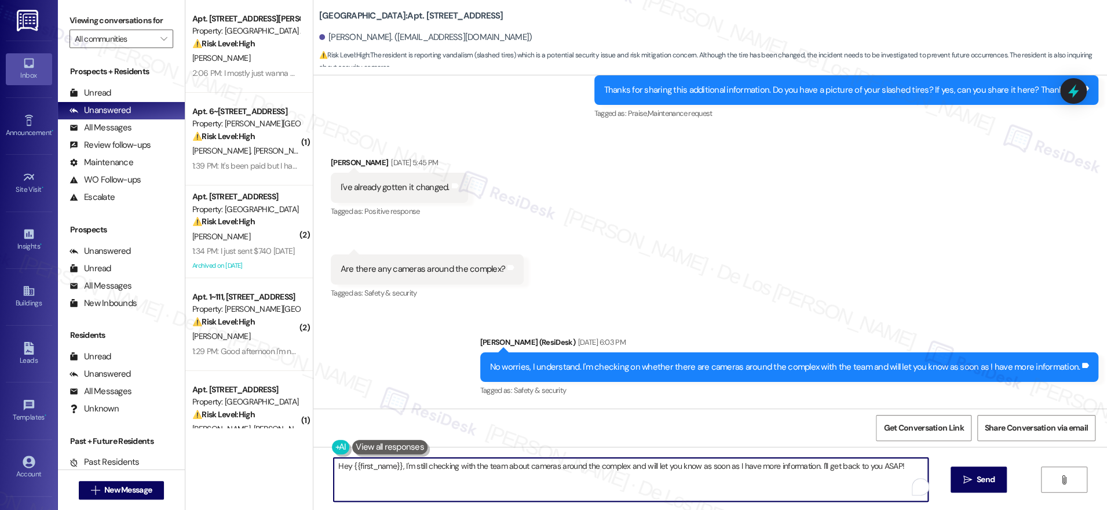
click at [407, 479] on textarea "Hey {{first_name}}, I'm still checking with the team about cameras around the c…" at bounding box center [631, 479] width 594 height 43
click at [412, 466] on textarea "Hey {{first_name}}, I'm still checking with the team about cameras around the c…" at bounding box center [631, 479] width 594 height 43
drag, startPoint x: 390, startPoint y: 463, endPoint x: 842, endPoint y: 472, distance: 452.5
click at [839, 473] on textarea "Hey {{first_name}}, I'm still checking with the team about cameras around the c…" at bounding box center [627, 479] width 594 height 43
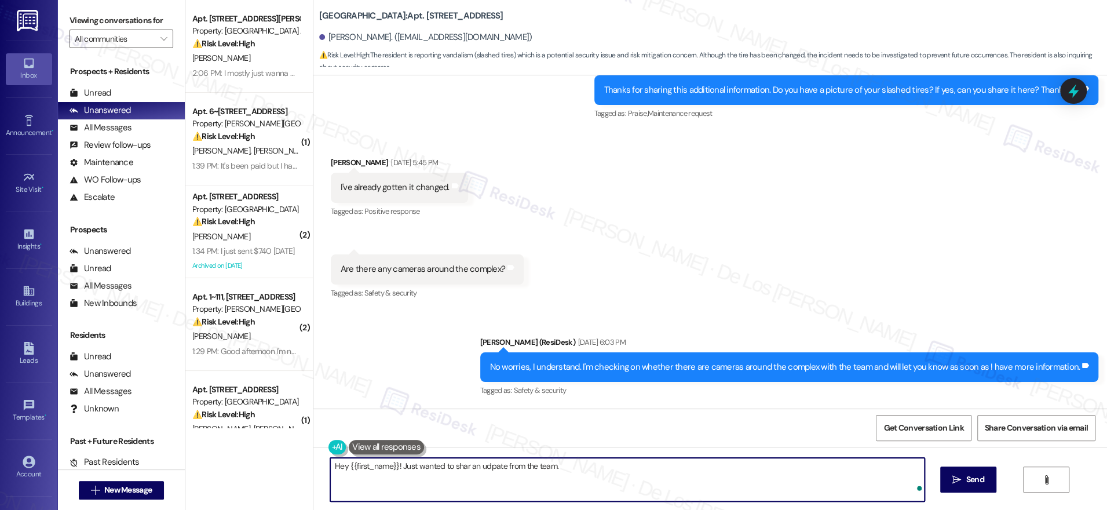
paste textarea "Thank you for bringing this to our attention, we take this very seriously. We c…"
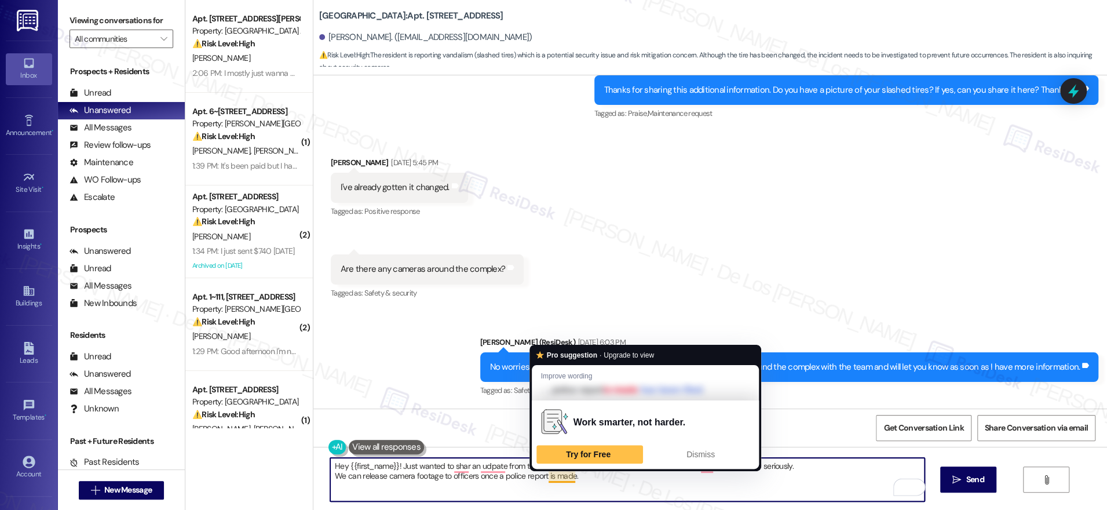
click at [704, 484] on textarea "Hey {{first_name}}! Just wanted to shar an udpate from the team. Thank you for …" at bounding box center [627, 479] width 594 height 43
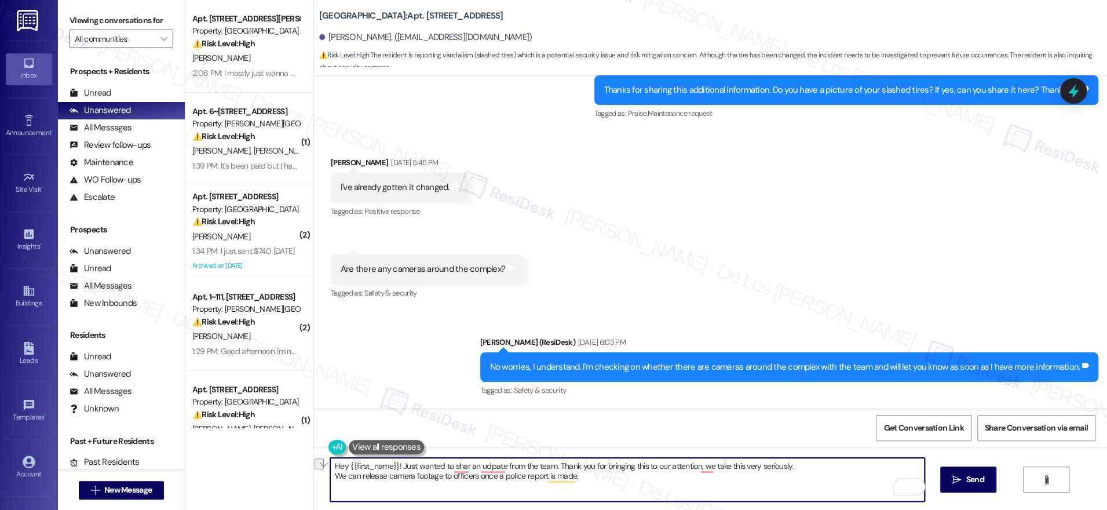
drag, startPoint x: 492, startPoint y: 467, endPoint x: 460, endPoint y: 466, distance: 32.5
click at [460, 466] on textarea "Hey {{first_name}}! Just wanted to shar an udpate from the team. Thank you for …" at bounding box center [627, 479] width 594 height 43
click at [596, 473] on textarea "Hey {{first_name}}! Just wanted to share the response from the team. Thank you …" at bounding box center [627, 479] width 594 height 43
click at [330, 480] on textarea "Hey {{first_name}}! Just wanted to share the response from the team. Thank you …" at bounding box center [627, 479] width 594 height 43
click at [476, 477] on textarea "Hey {{first_name}}! Just wanted to share the response from the team. Thank you …" at bounding box center [627, 479] width 594 height 43
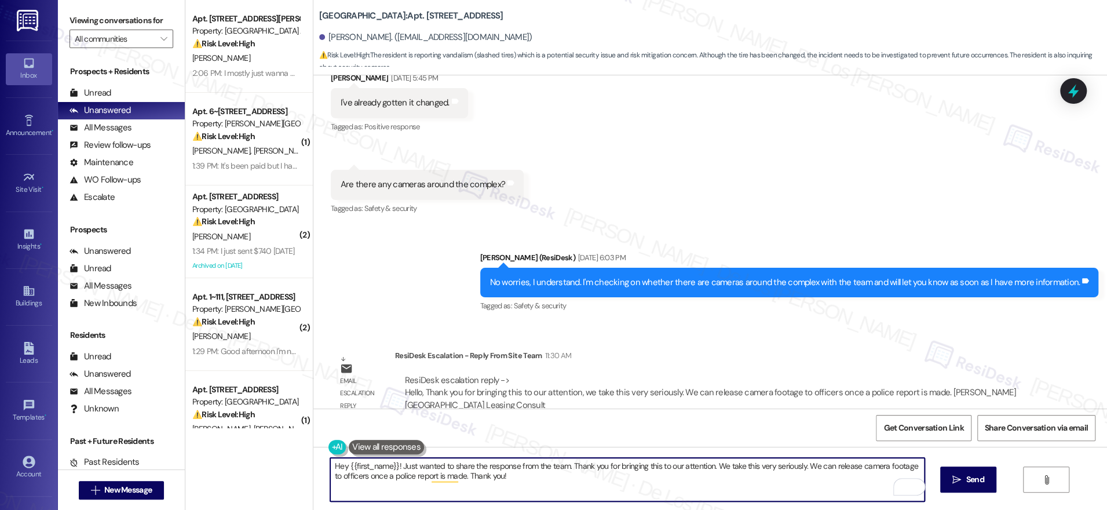
scroll to position [1608, 0]
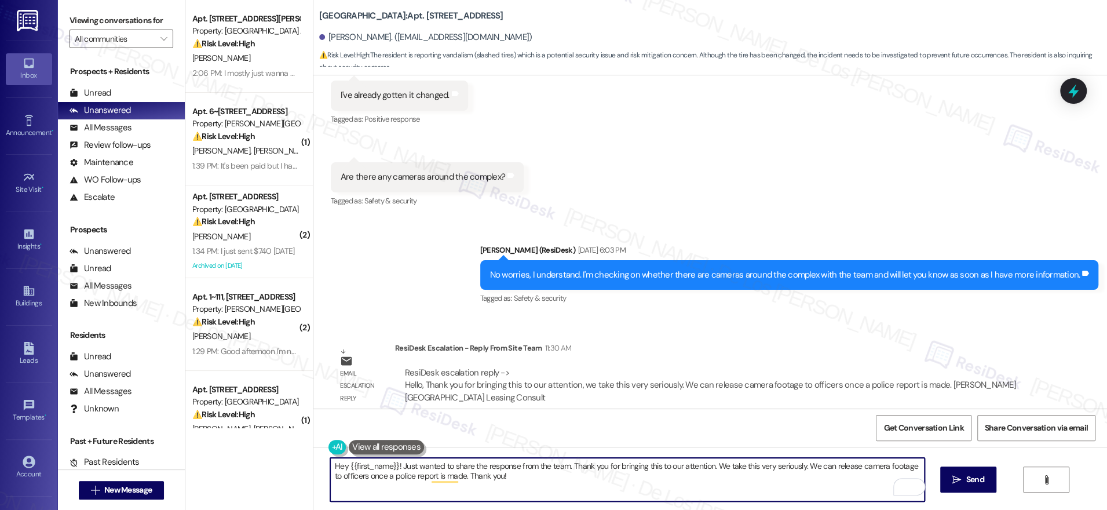
click at [664, 483] on textarea "Hey {{first_name}}! Just wanted to share the response from the team. Thank you …" at bounding box center [627, 479] width 594 height 43
type textarea "Hey {{first_name}}! Just wanted to share the response from the team. Thank you …"
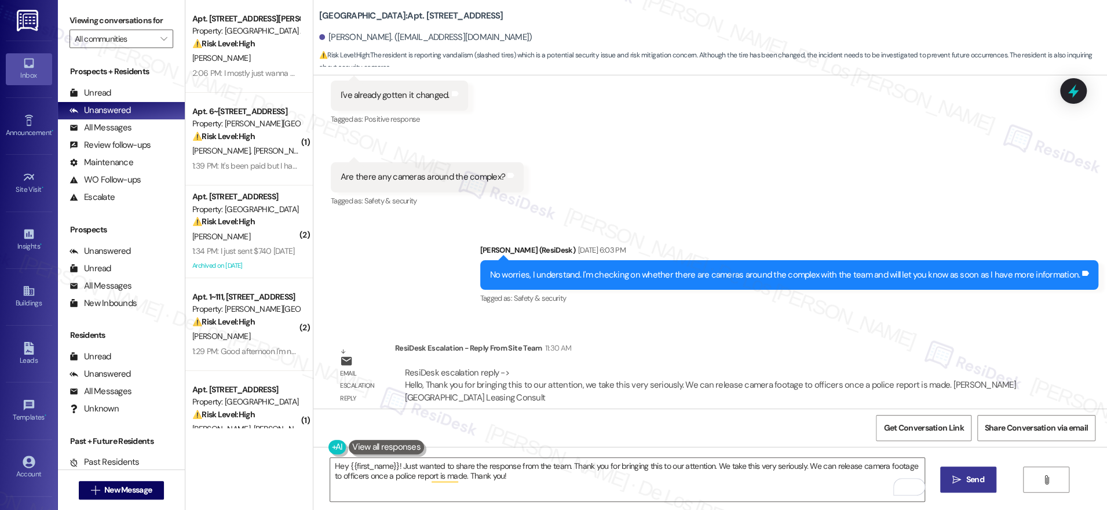
click at [966, 477] on span "Send" at bounding box center [975, 479] width 18 height 12
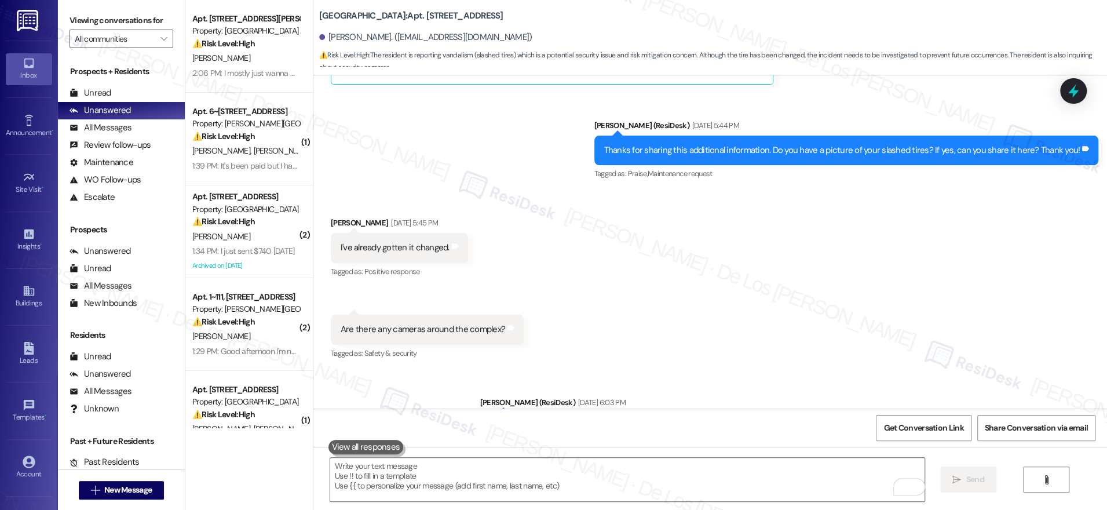
scroll to position [1404, 0]
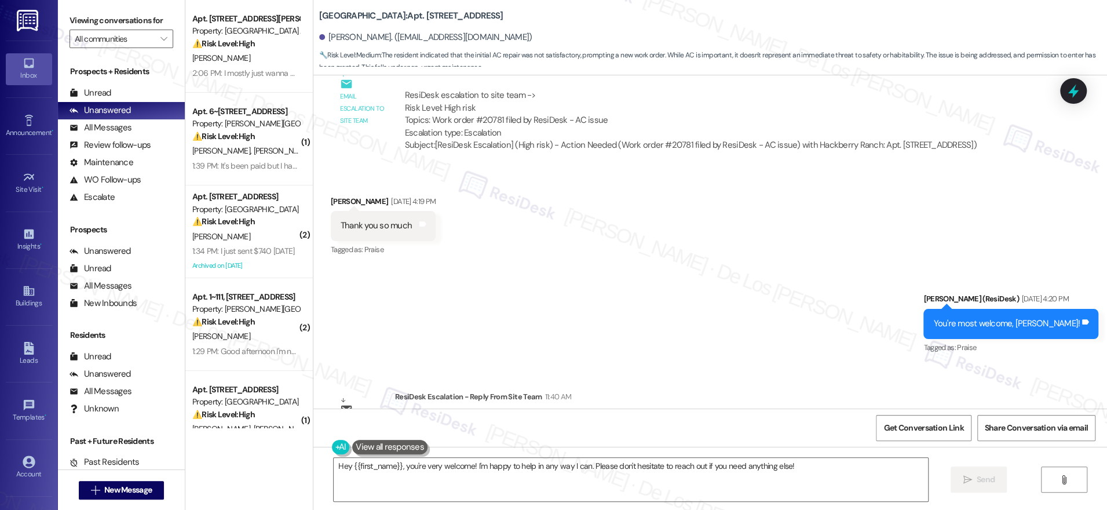
scroll to position [20009, 0]
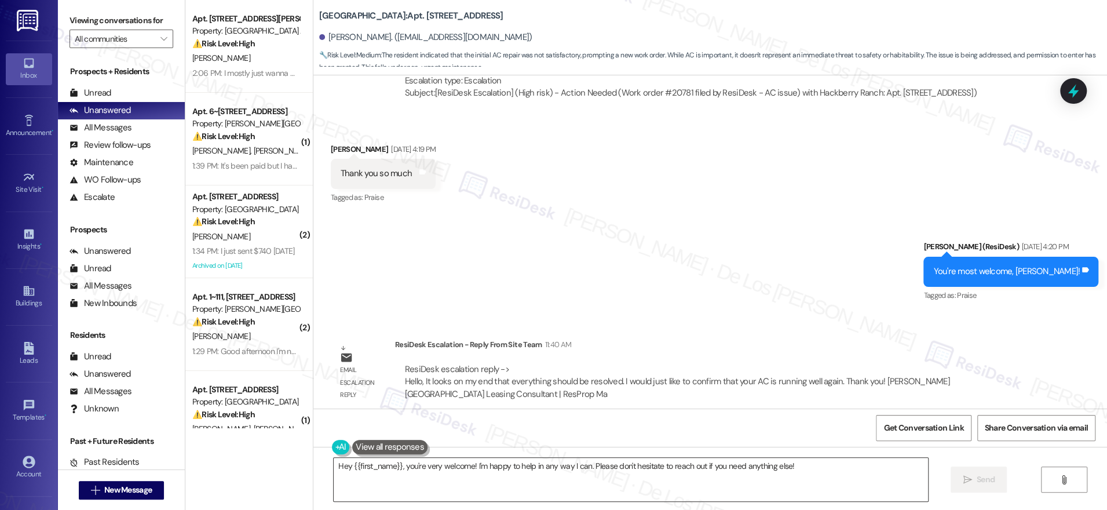
click at [454, 481] on textarea "Hey {{first_name}}, you're very welcome! I'm happy to help in any way I can. Pl…" at bounding box center [631, 479] width 594 height 43
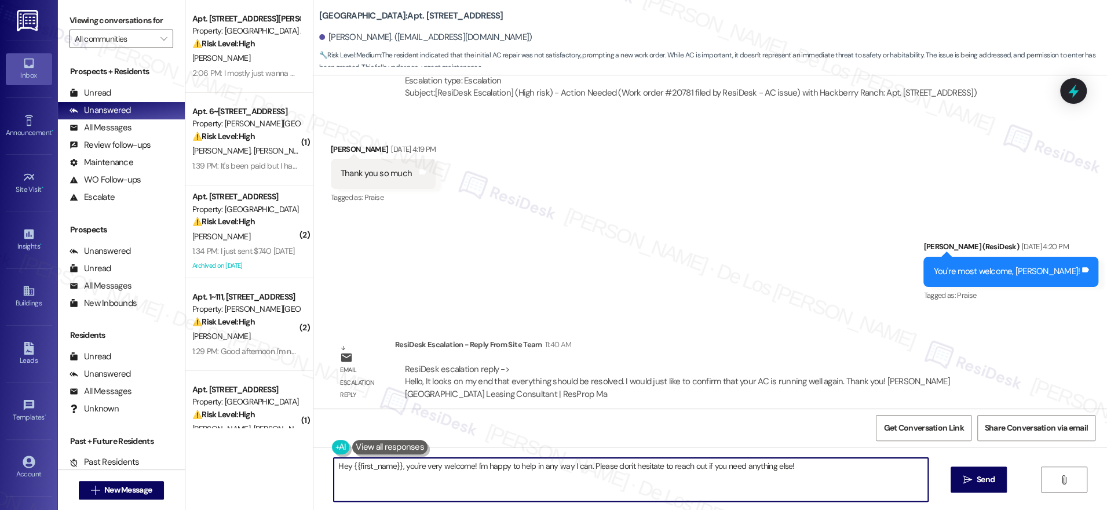
click at [453, 481] on textarea "Hey {{first_name}}, you're very welcome! I'm happy to help in any way I can. Pl…" at bounding box center [631, 479] width 594 height 43
paste textarea "It looks on my end that everything should be resolved. I would just like to con…"
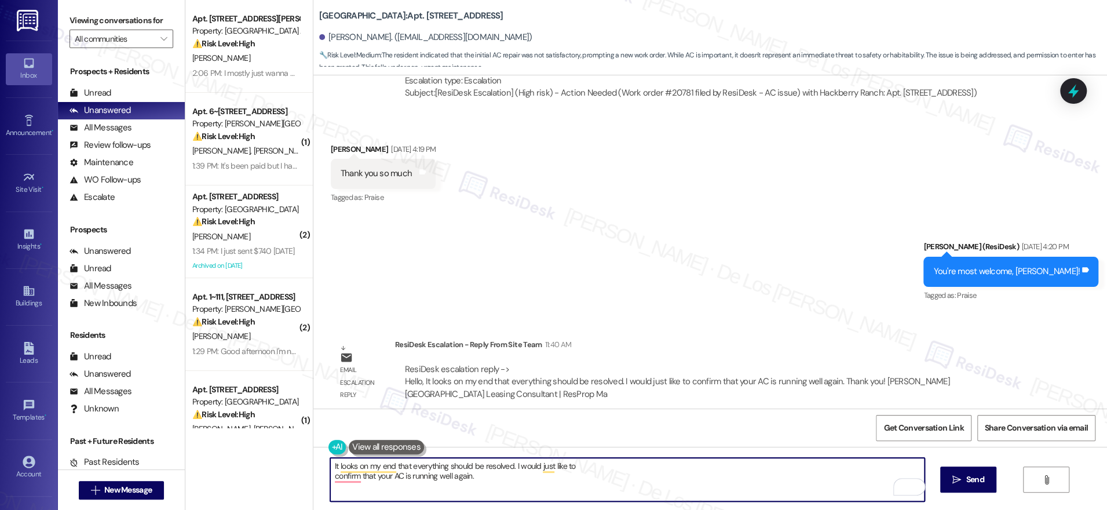
click at [330, 465] on textarea "It looks on my end that everything should be resolved. I would just like to con…" at bounding box center [627, 479] width 594 height 43
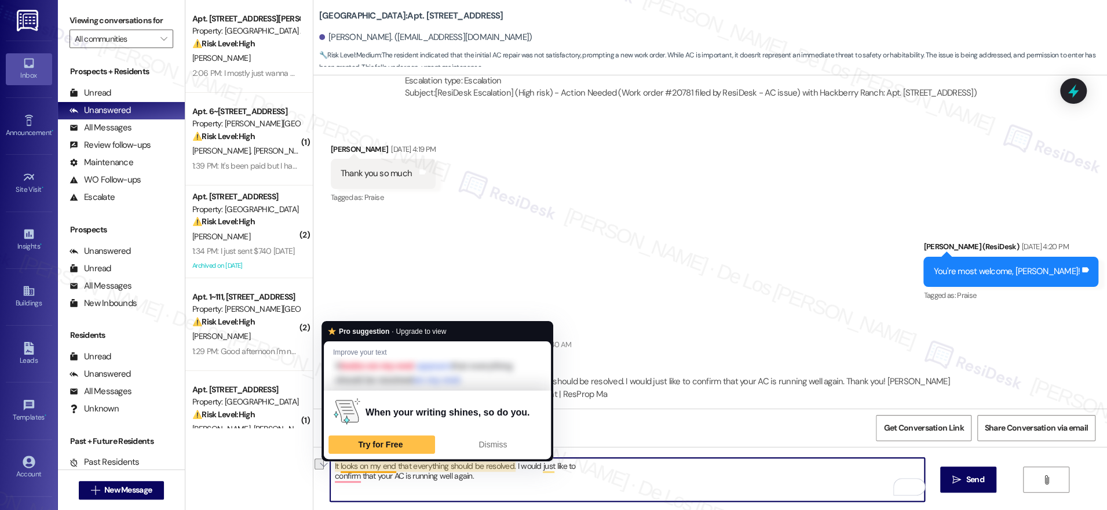
click at [433, 480] on textarea "It looks on my end that everything should be resolved. I would just like to con…" at bounding box center [627, 479] width 594 height 43
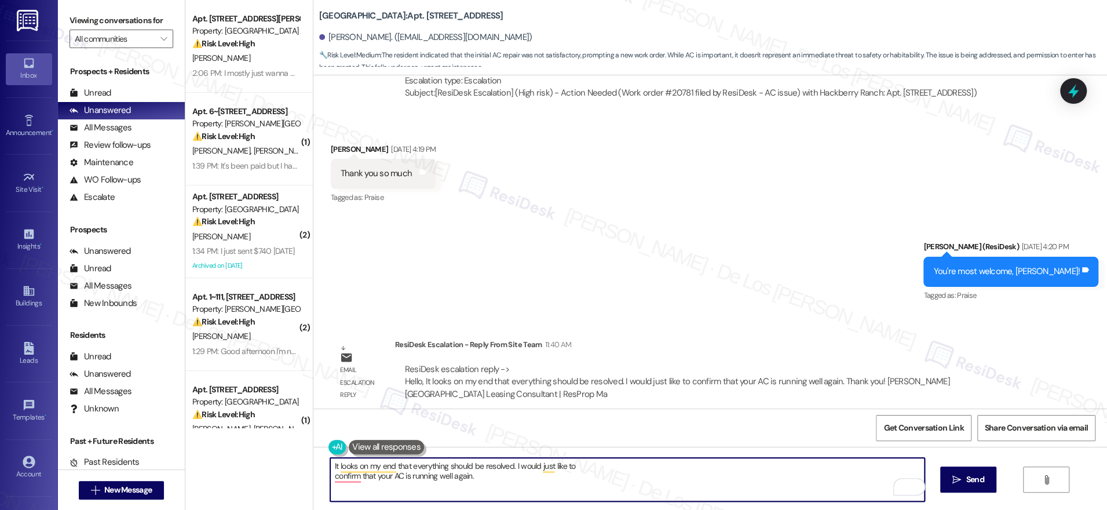
click at [330, 462] on textarea "It looks on my end that everything should be resolved. I would just like to con…" at bounding box center [627, 479] width 594 height 43
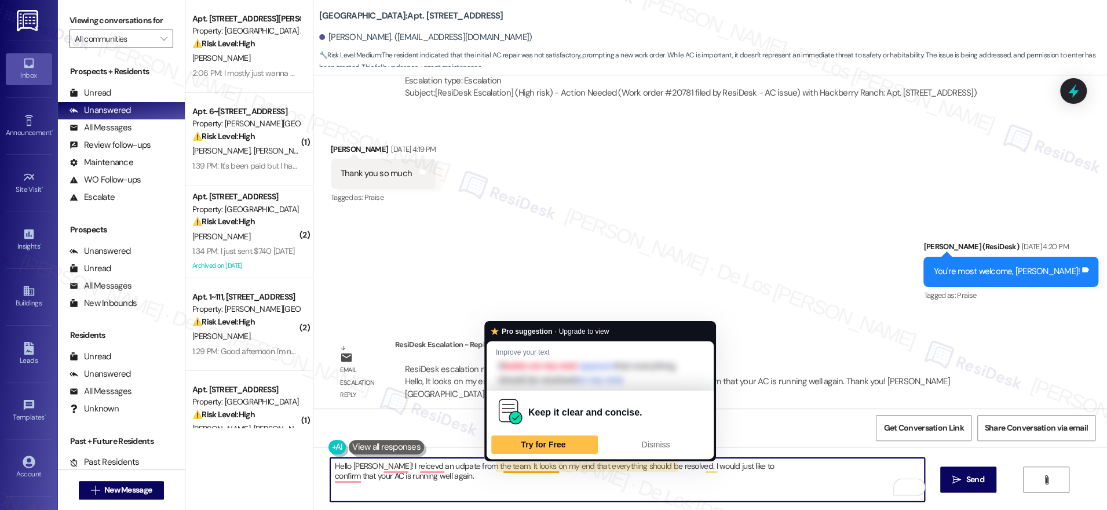
click at [532, 465] on textarea "Hello Sandra! I reicevd an udpate from the team. It looks on my end that everyt…" at bounding box center [627, 479] width 594 height 43
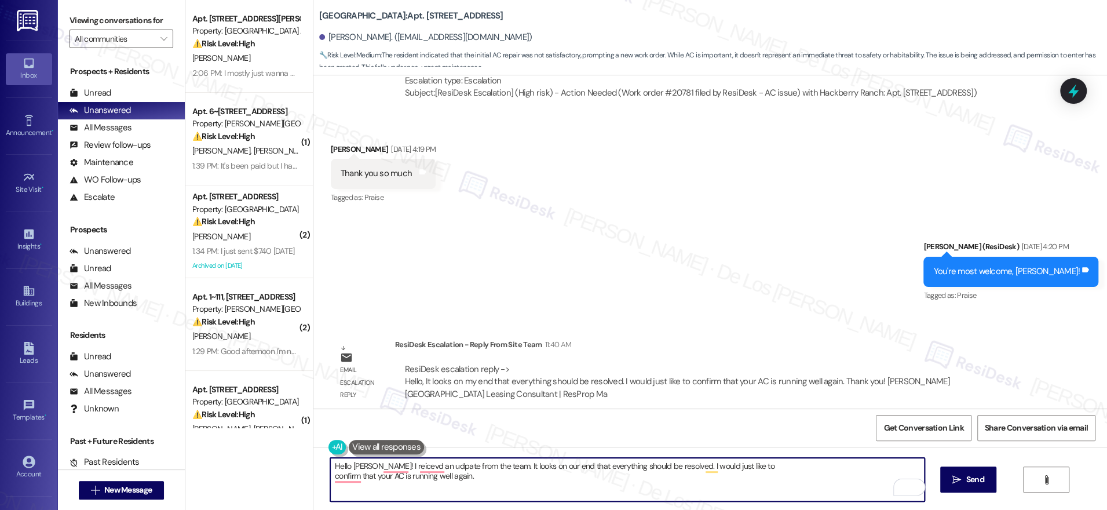
drag, startPoint x: 565, startPoint y: 468, endPoint x: 600, endPoint y: 454, distance: 37.2
click at [565, 467] on textarea "Hello Sandra! I reicevd an udpate from the team. It looks on our end that every…" at bounding box center [627, 479] width 594 height 43
drag, startPoint x: 668, startPoint y: 463, endPoint x: 756, endPoint y: 468, distance: 88.1
click at [756, 468] on textarea "Hello Sandra! I reicevd an udpate from the team. It looks like on our end, ever…" at bounding box center [627, 479] width 594 height 43
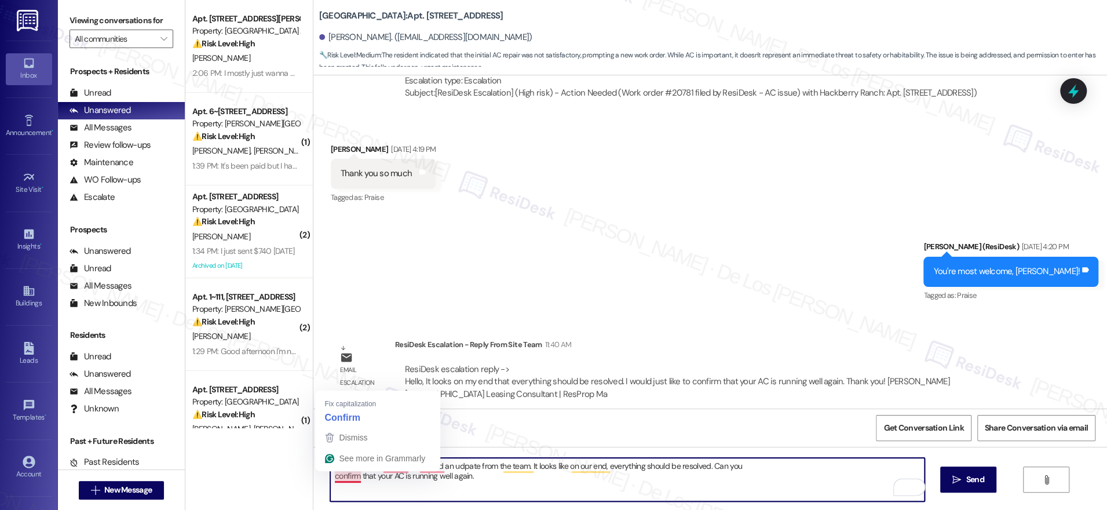
click at [330, 470] on textarea "Hello Sandra! I reicevd an udpate from the team. It looks like on our end, ever…" at bounding box center [627, 479] width 594 height 43
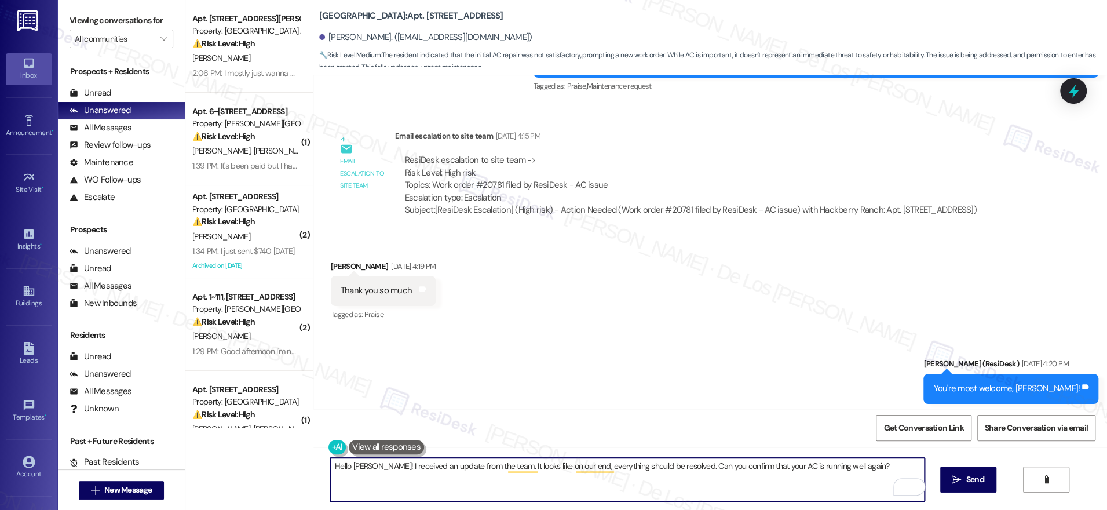
scroll to position [19828, 0]
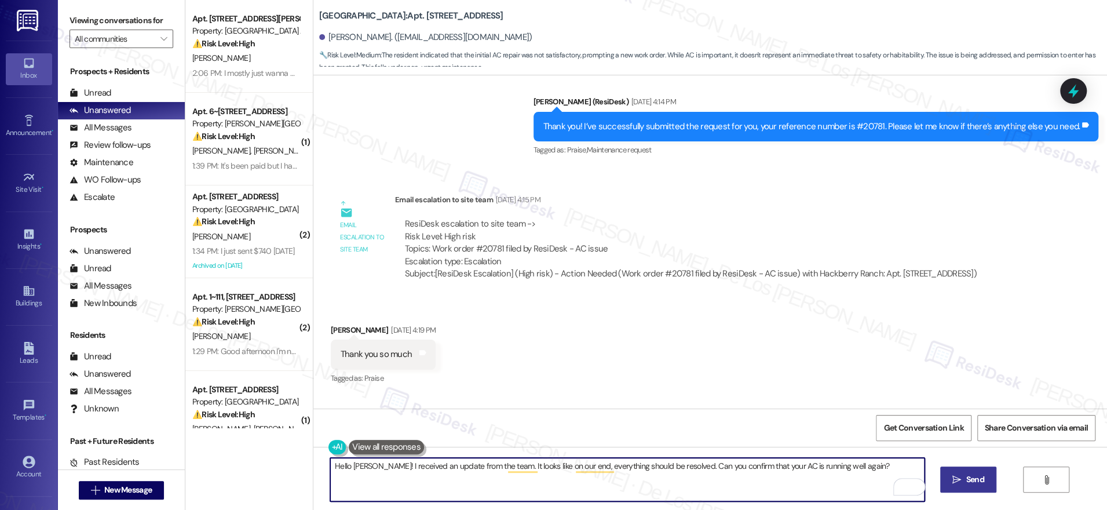
type textarea "Hello Sandra! I received an update from the team. It looks like on our end, eve…"
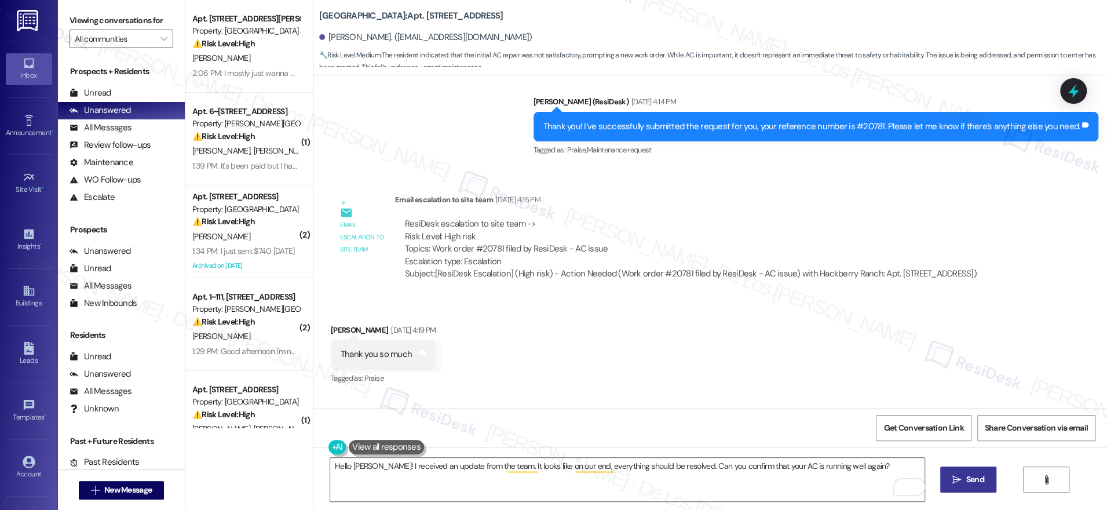
click at [956, 477] on icon "" at bounding box center [956, 479] width 9 height 9
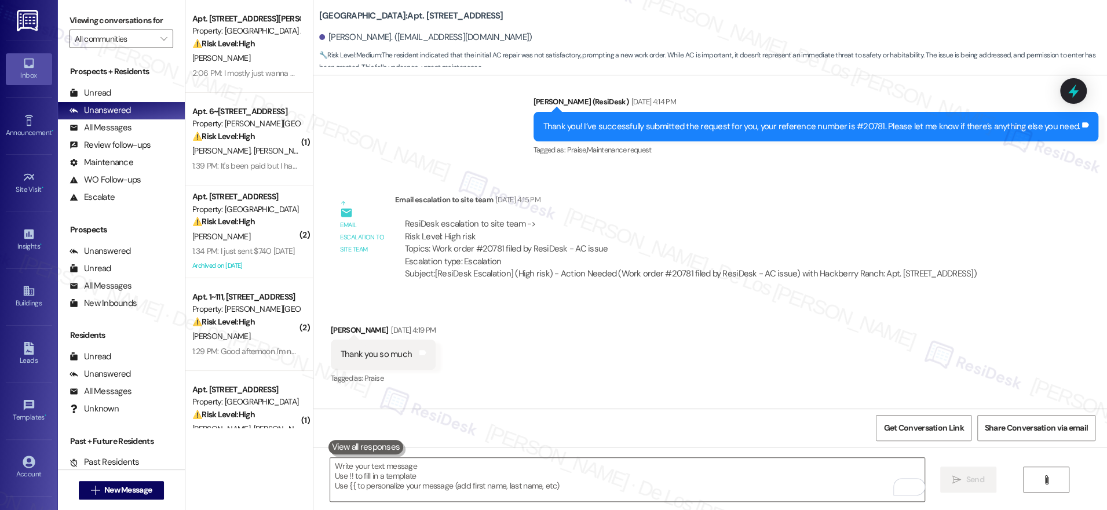
scroll to position [19805, 0]
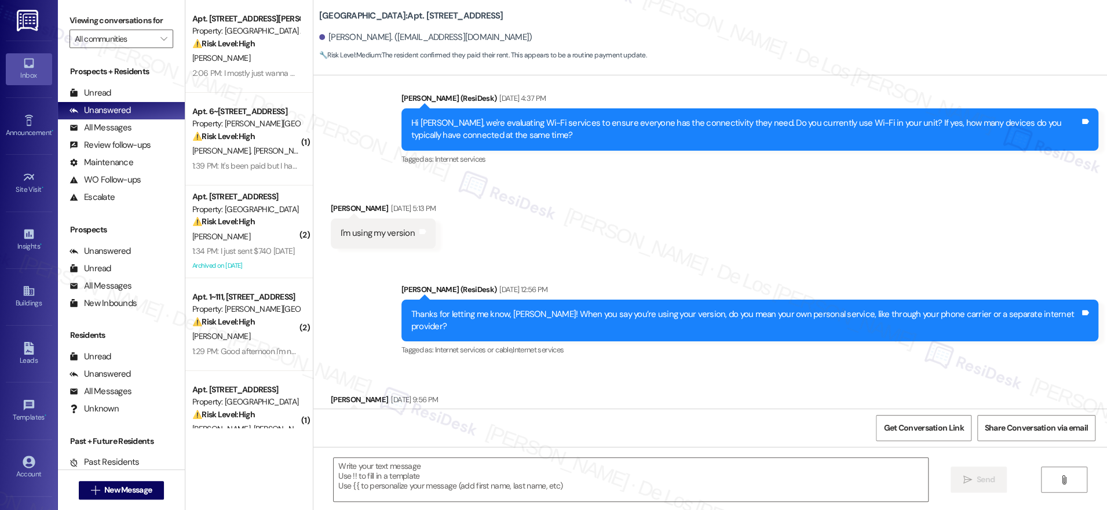
type textarea "Fetching suggested responses. Please feel free to read through the conversation…"
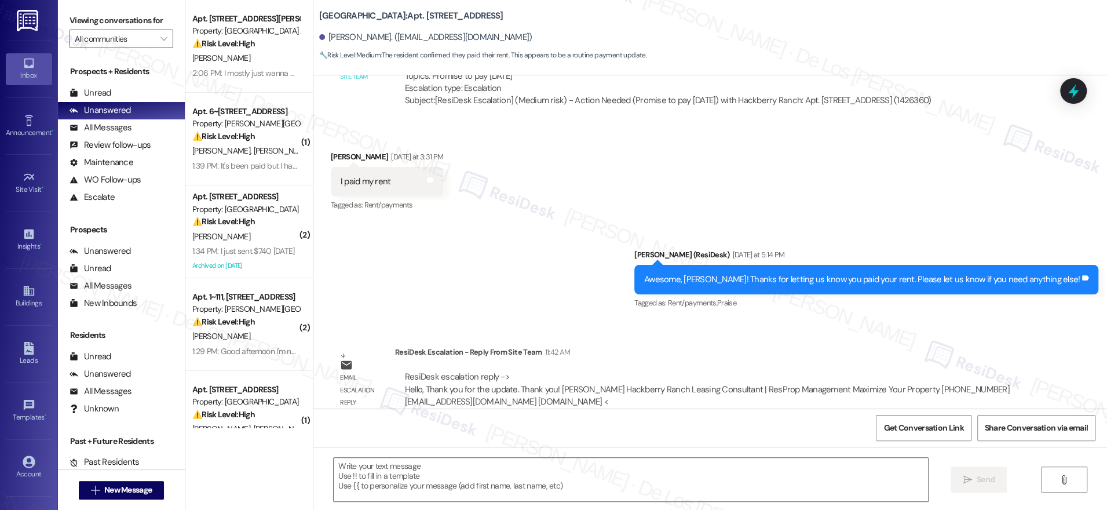
scroll to position [1186, 0]
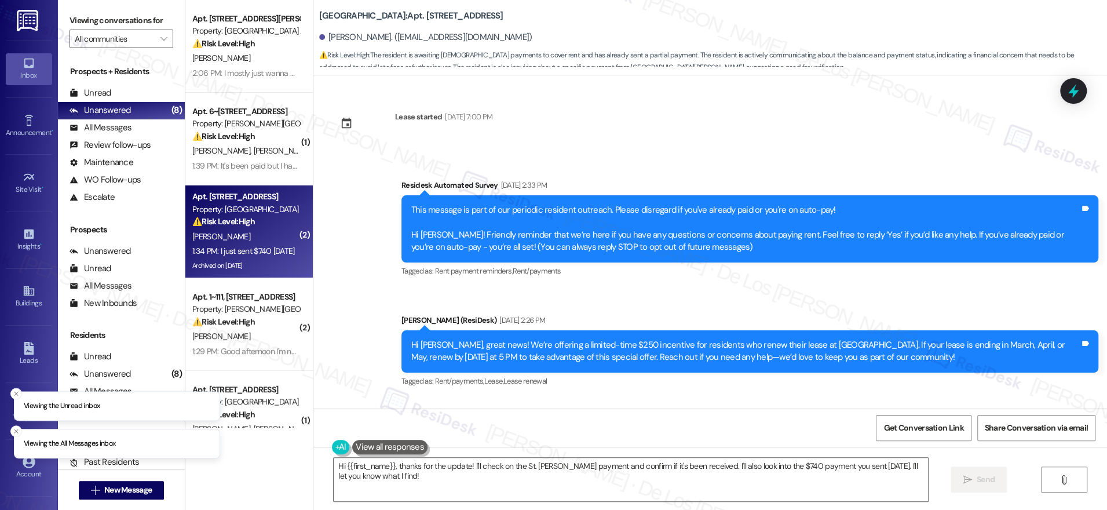
scroll to position [21941, 0]
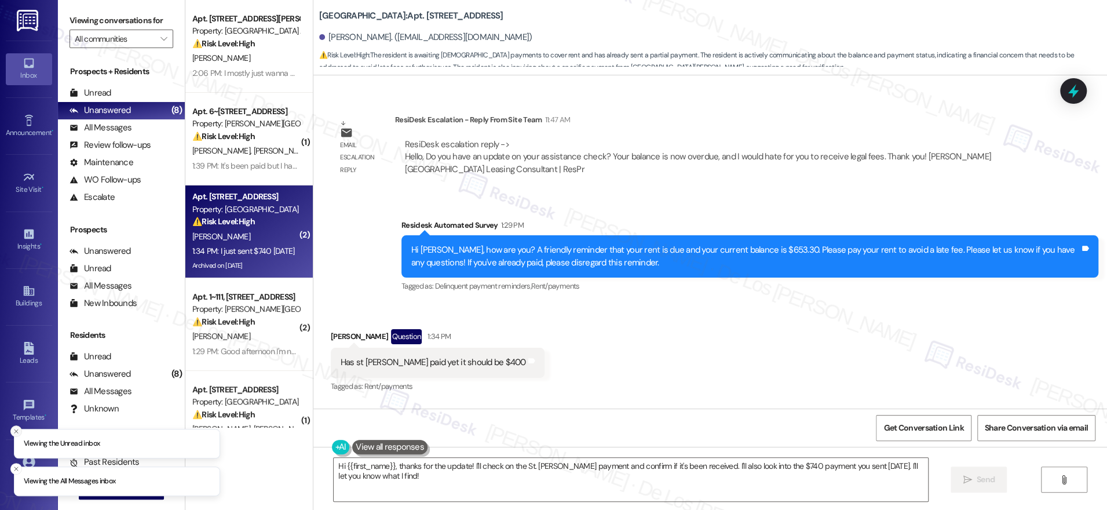
click at [18, 432] on icon "Close toast" at bounding box center [16, 431] width 7 height 7
click at [19, 469] on icon "Close toast" at bounding box center [16, 468] width 7 height 7
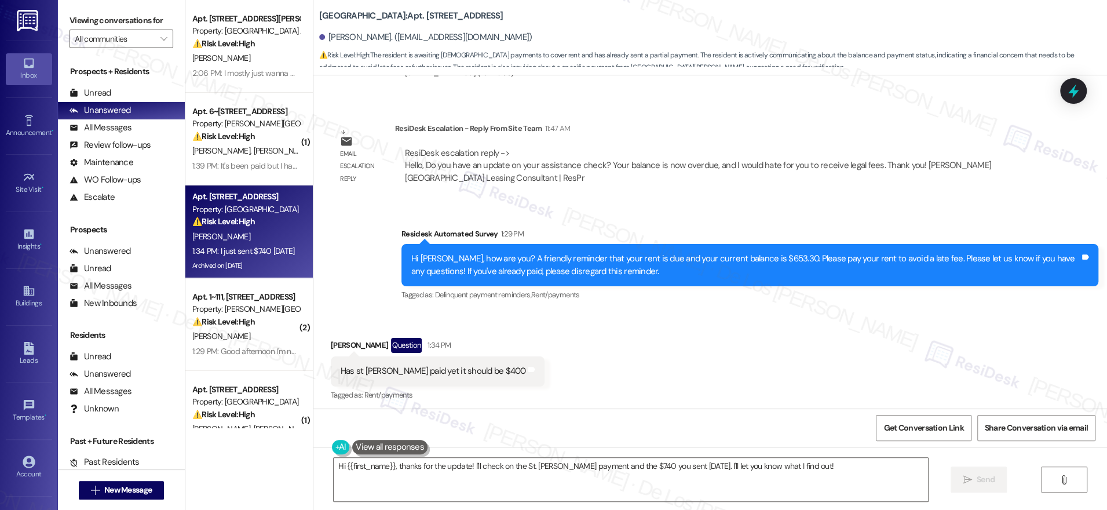
scroll to position [21933, 0]
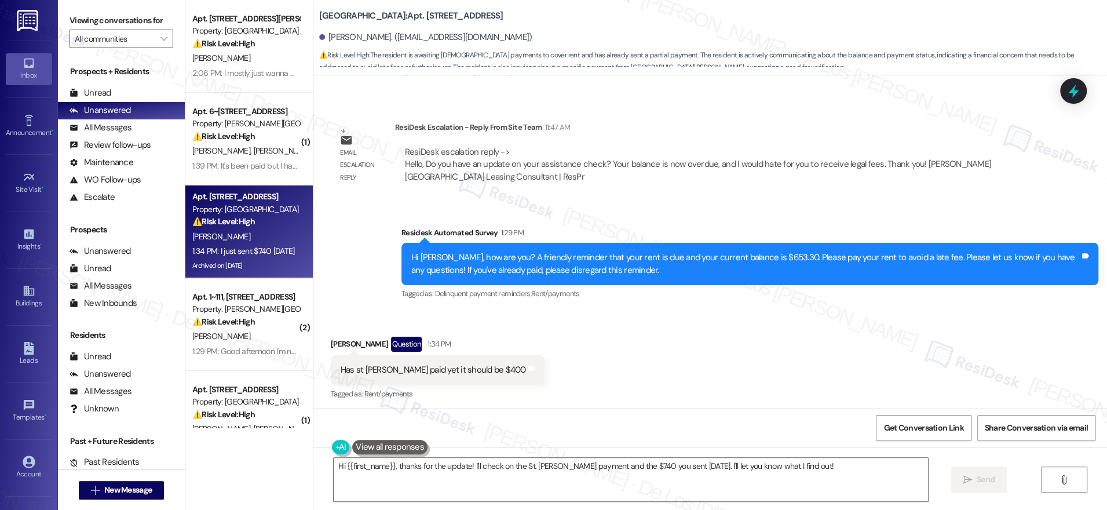
click at [458, 364] on div "Has st Stephens paid yet it should be $400" at bounding box center [433, 370] width 185 height 12
copy div "Has st Stephens paid yet it should be $400 Tags and notes"
click at [471, 468] on textarea "Hi {{first_name}}, thanks for the update! I'll check on the St. Stephens paymen…" at bounding box center [631, 479] width 594 height 43
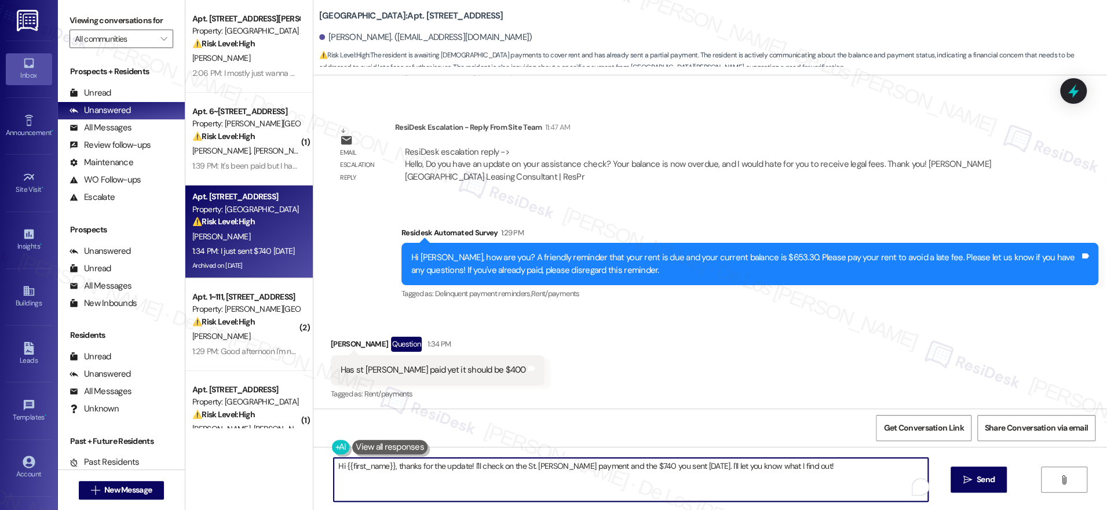
click at [471, 467] on textarea "Hi {{first_name}}, thanks for the update! I'll check on the St. Stephens paymen…" at bounding box center [631, 479] width 594 height 43
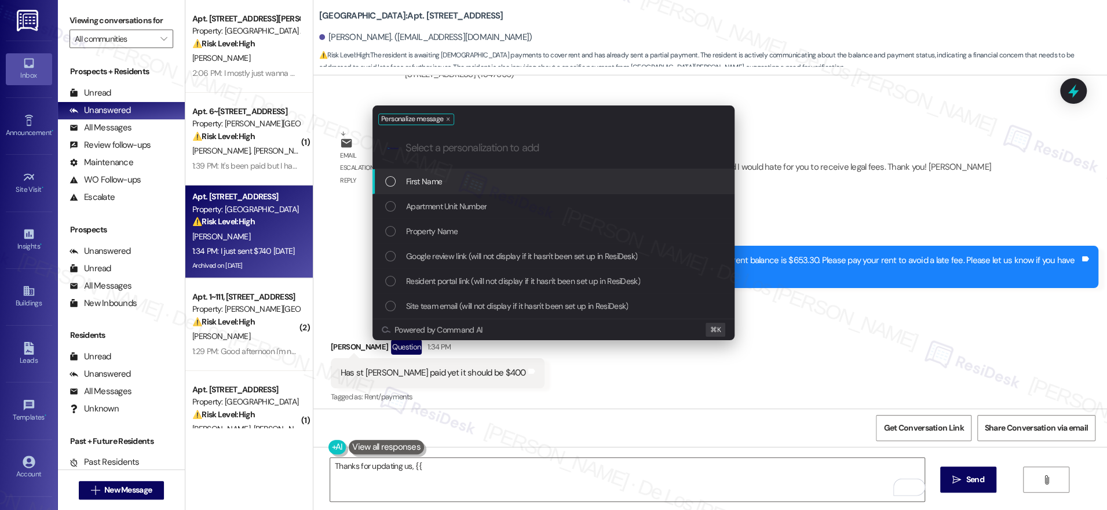
click at [543, 181] on div "First Name" at bounding box center [554, 181] width 339 height 13
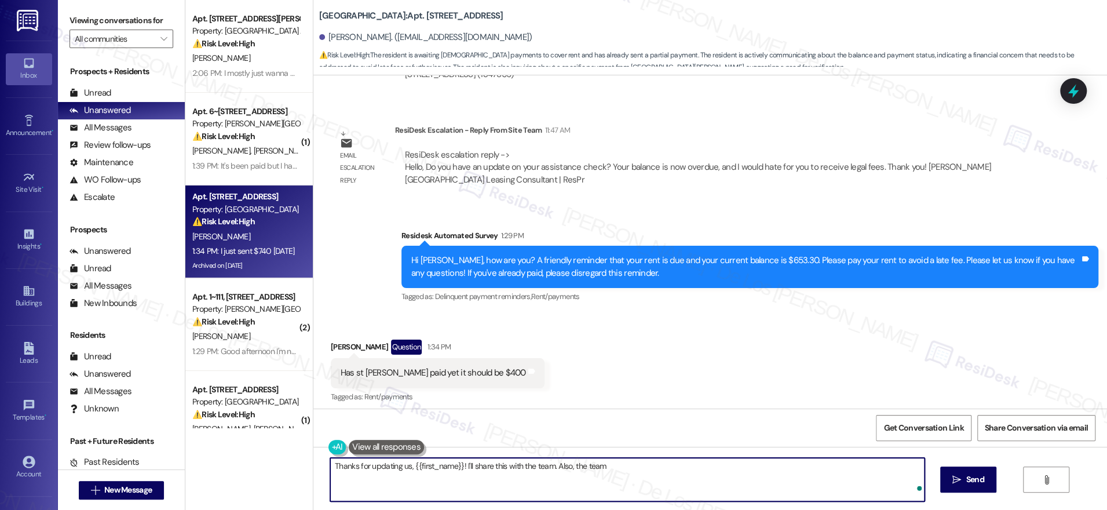
paste textarea "Do you have an update on your assistance check? Your balance is now overdue, an…"
click at [601, 468] on textarea "Thanks for updating us, {{first_name}}! I'll share this with the team. Also, th…" at bounding box center [627, 479] width 594 height 43
drag, startPoint x: 671, startPoint y: 463, endPoint x: 678, endPoint y: 459, distance: 8.6
click at [671, 463] on textarea "Thanks for updating us, {{first_name}}! I'll share this with the team. Also, th…" at bounding box center [627, 479] width 594 height 43
drag, startPoint x: 324, startPoint y: 477, endPoint x: 419, endPoint y: 456, distance: 97.4
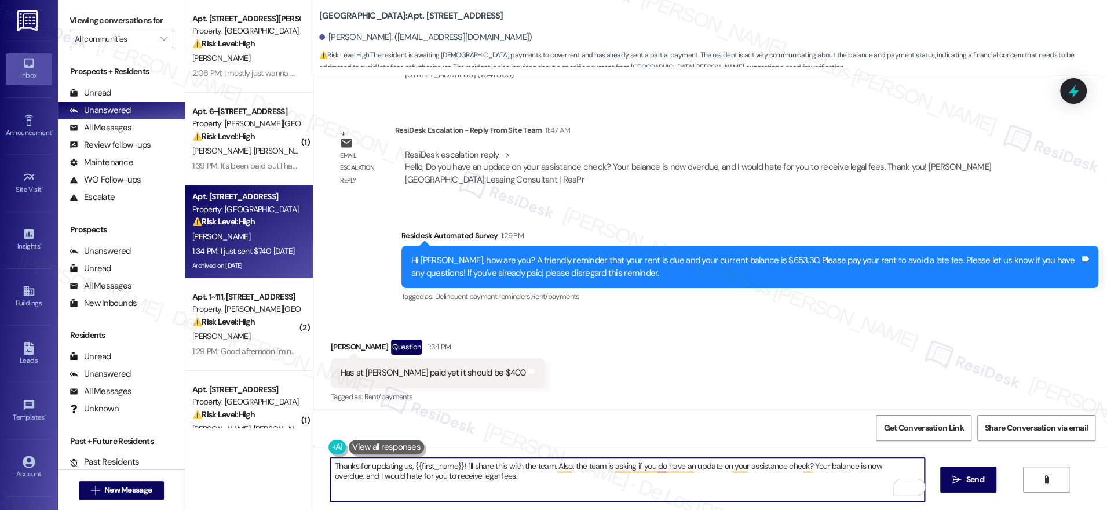
click at [330, 478] on textarea "Thanks for updating us, {{first_name}}! I'll share this with the team. Also, th…" at bounding box center [627, 479] width 594 height 43
click at [475, 476] on textarea "Thanks for updating us, {{first_name}}! I'll share this with the team. Also, th…" at bounding box center [627, 479] width 594 height 43
click at [917, 464] on textarea "Thanks for updating us, {{first_name}}! I'll share this with the team. Also, th…" at bounding box center [627, 479] width 594 height 43
click at [602, 482] on textarea "Thanks for updating us, {{first_name}}! I'll share this with the team. Also, th…" at bounding box center [627, 479] width 594 height 43
type textarea "Thanks for updating us, {{first_name}}! I'll share this with the team. Also, th…"
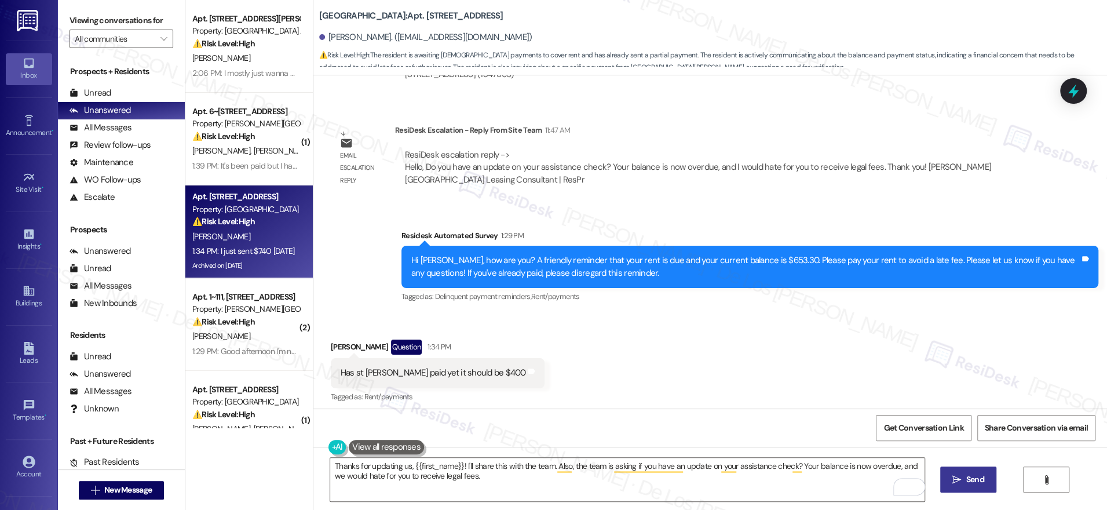
click at [969, 479] on span "Send" at bounding box center [975, 479] width 18 height 12
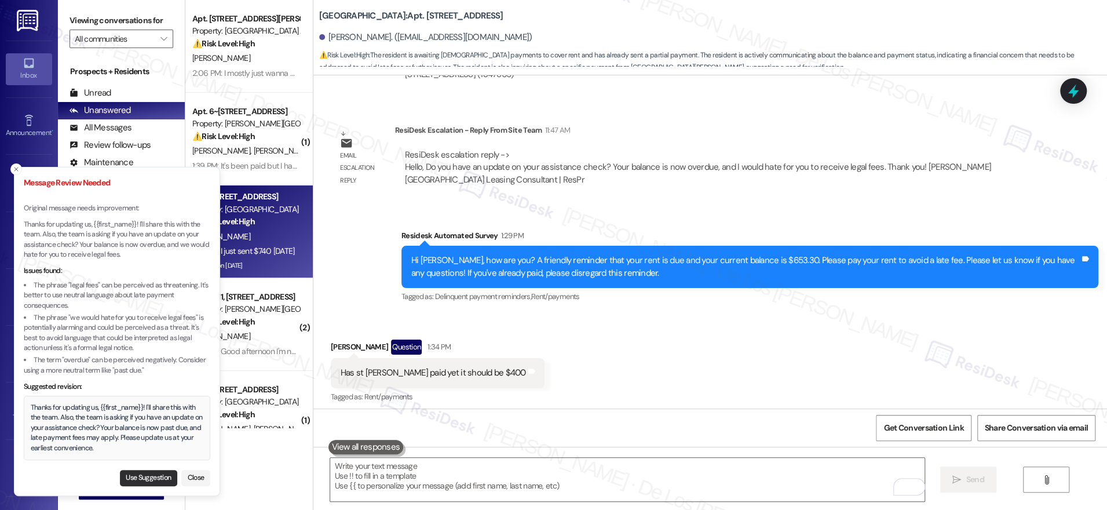
click at [148, 479] on button "Use Suggestion" at bounding box center [148, 478] width 57 height 16
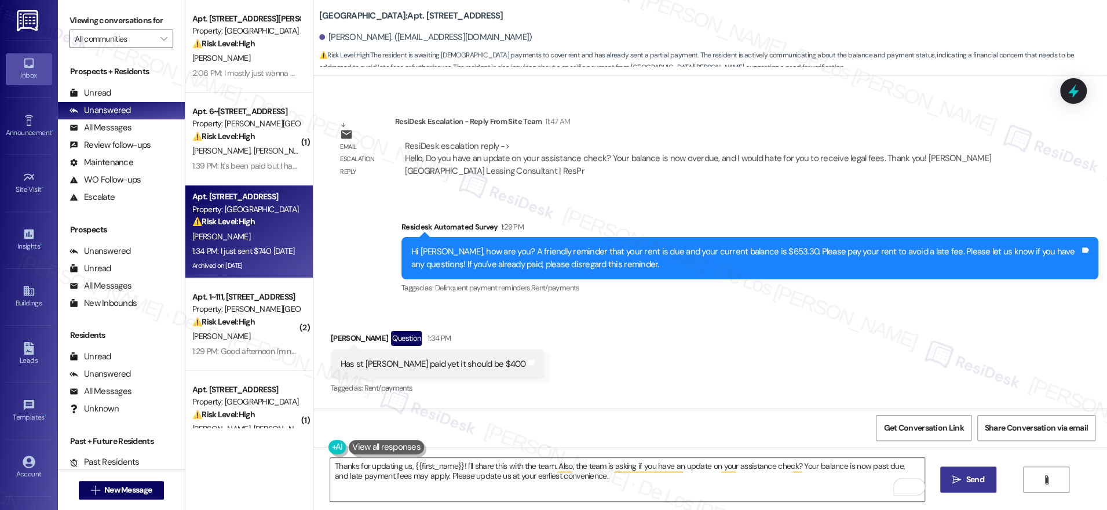
scroll to position [21941, 0]
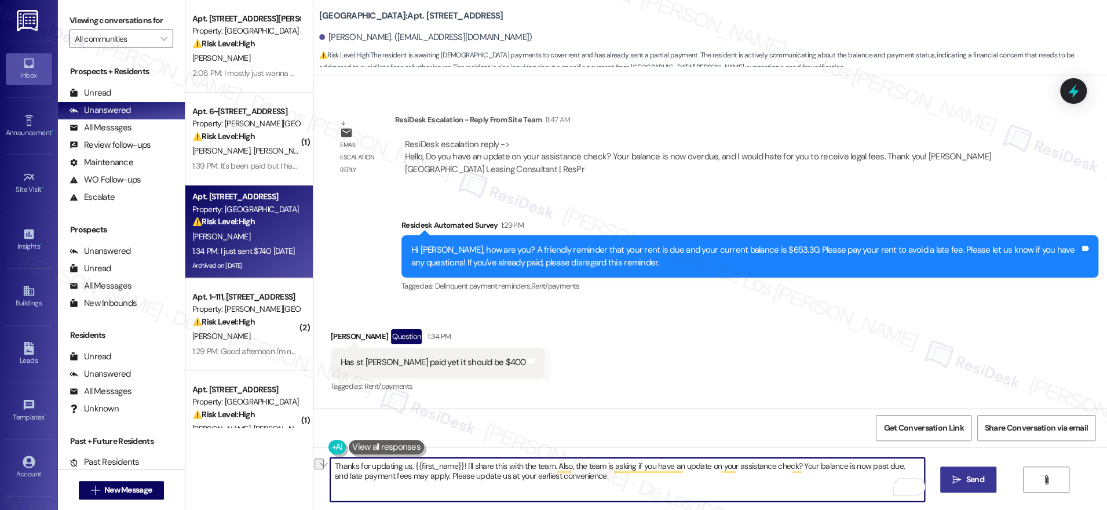
drag, startPoint x: 429, startPoint y: 479, endPoint x: 644, endPoint y: 490, distance: 215.8
click at [644, 490] on textarea "Thanks for updating us, {{first_name}}! I'll share this with the team. Also, th…" at bounding box center [627, 479] width 594 height 43
click at [631, 475] on textarea "Thanks for updating us, {{first_name}}! I'll share this with the team. Also, th…" at bounding box center [627, 479] width 594 height 43
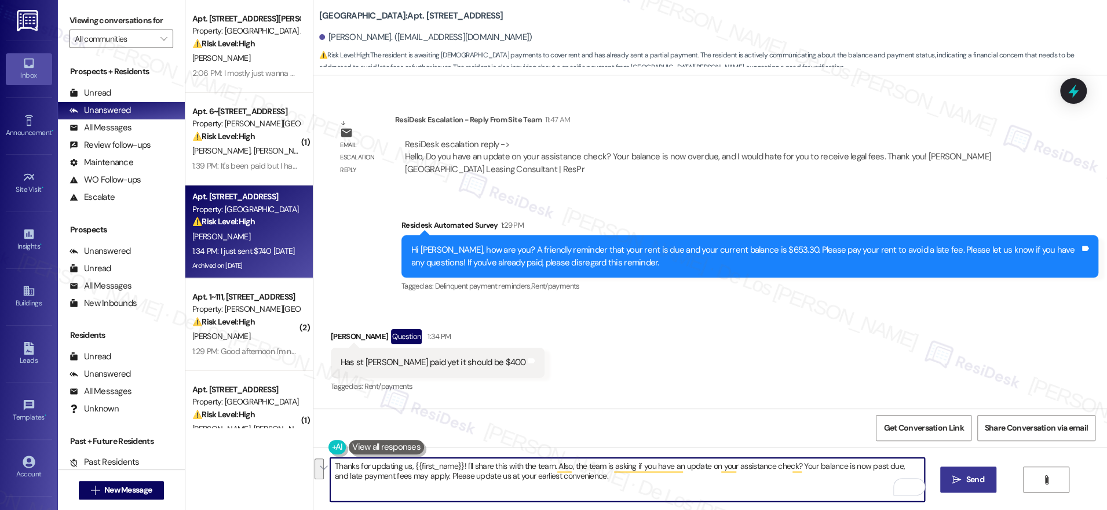
click at [605, 485] on textarea "Thanks for updating us, {{first_name}}! I'll share this with the team. Also, th…" at bounding box center [627, 479] width 594 height 43
drag, startPoint x: 428, startPoint y: 477, endPoint x: 597, endPoint y: 481, distance: 169.8
click at [595, 480] on textarea "Thanks for updating us, {{first_name}}! I'll share this with the team. Also, th…" at bounding box center [627, 479] width 594 height 43
click at [502, 472] on textarea "Thanks for updating us, {{first_name}}! I'll share this with the team. Also, th…" at bounding box center [627, 479] width 594 height 43
click at [503, 472] on textarea "Thanks for updating us, {{first_name}}! I'll share this with the team. Also, th…" at bounding box center [627, 479] width 594 height 43
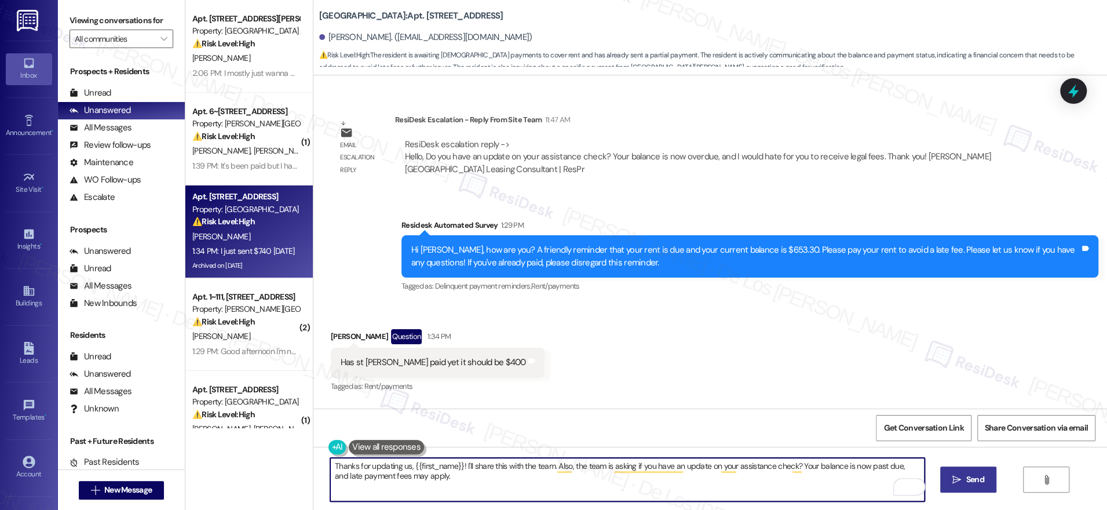
click at [503, 472] on textarea "Thanks for updating us, {{first_name}}! I'll share this with the team. Also, th…" at bounding box center [627, 479] width 594 height 43
paste textarea "overdue, and I would hate for you to receive legal fees"
click at [907, 466] on textarea "Thanks for updating us, {{first_name}}! I'll share this with the team. Also, th…" at bounding box center [627, 479] width 594 height 43
drag, startPoint x: 424, startPoint y: 475, endPoint x: 483, endPoint y: 481, distance: 58.8
click at [483, 481] on textarea "Thanks for updating us, {{first_name}}! I'll share this with the team. Also, th…" at bounding box center [627, 479] width 594 height 43
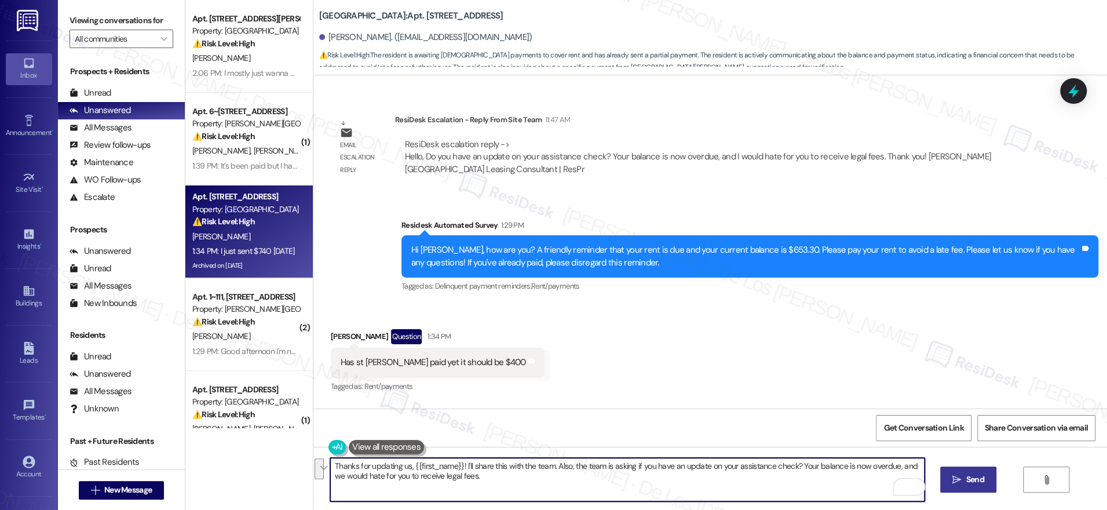
click at [507, 484] on textarea "Thanks for updating us, {{first_name}}! I'll share this with the team. Also, th…" at bounding box center [627, 479] width 594 height 43
type textarea "Thanks for updating us, {{first_name}}! I'll share this with the team. Also, th…"
click at [952, 480] on icon "" at bounding box center [956, 479] width 9 height 9
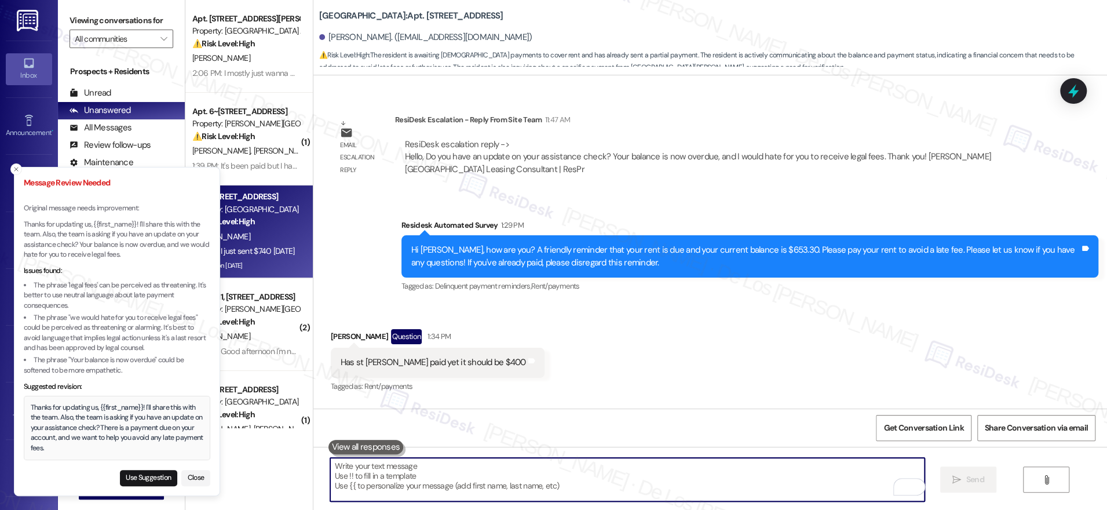
click at [350, 479] on textarea "To enrich screen reader interactions, please activate Accessibility in Grammarl…" at bounding box center [627, 479] width 594 height 43
paste textarea "Thanks for updating us, {{first_name}}! I'll share this with the team. Also, th…"
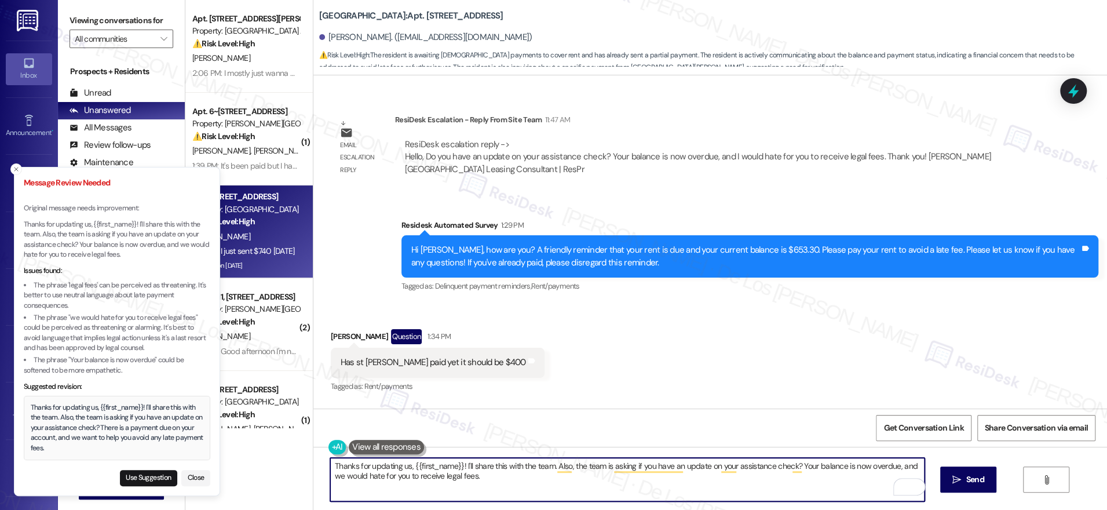
click at [495, 474] on textarea "Thanks for updating us, {{first_name}}! I'll share this with the team. Also, th…" at bounding box center [627, 479] width 594 height 43
paste textarea "additional charges."
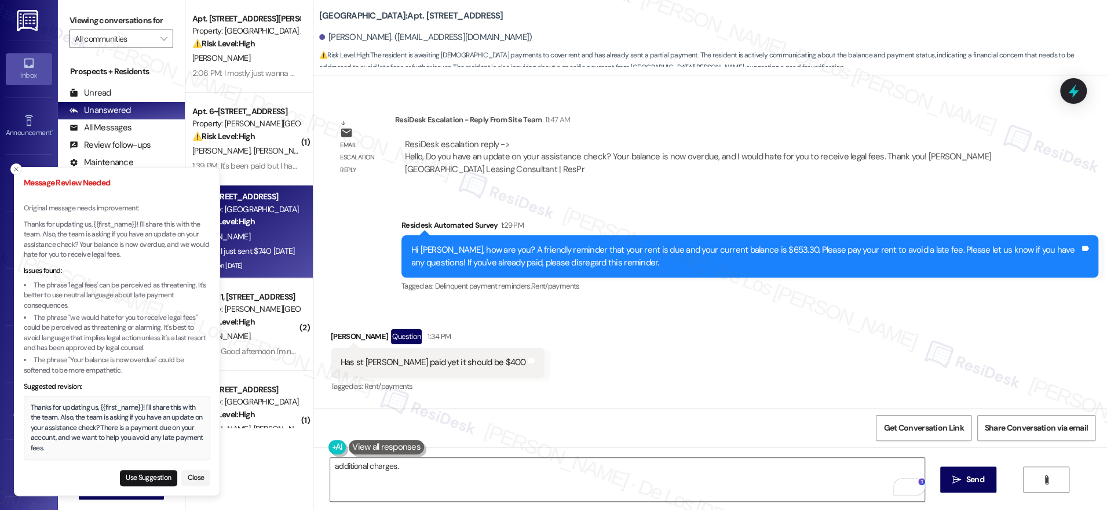
click at [473, 457] on div "additional charges.  Send " at bounding box center [710, 490] width 794 height 87
click at [473, 457] on div "additional charges." at bounding box center [628, 479] width 596 height 45
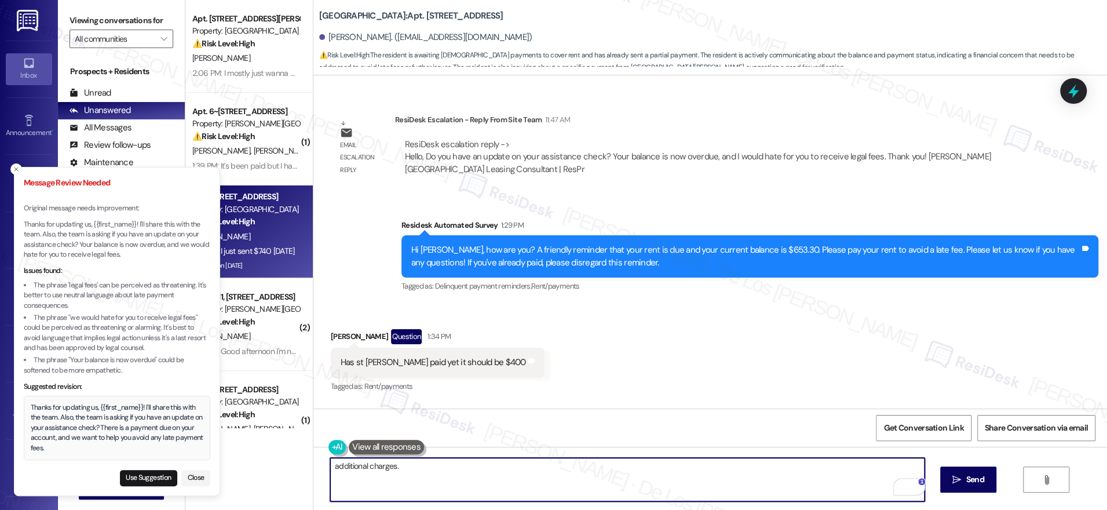
click at [467, 468] on textarea "additional charges." at bounding box center [627, 479] width 594 height 43
paste textarea "Thanks for updating us, {{first_name}}! I'll share this with the team. Also, th…"
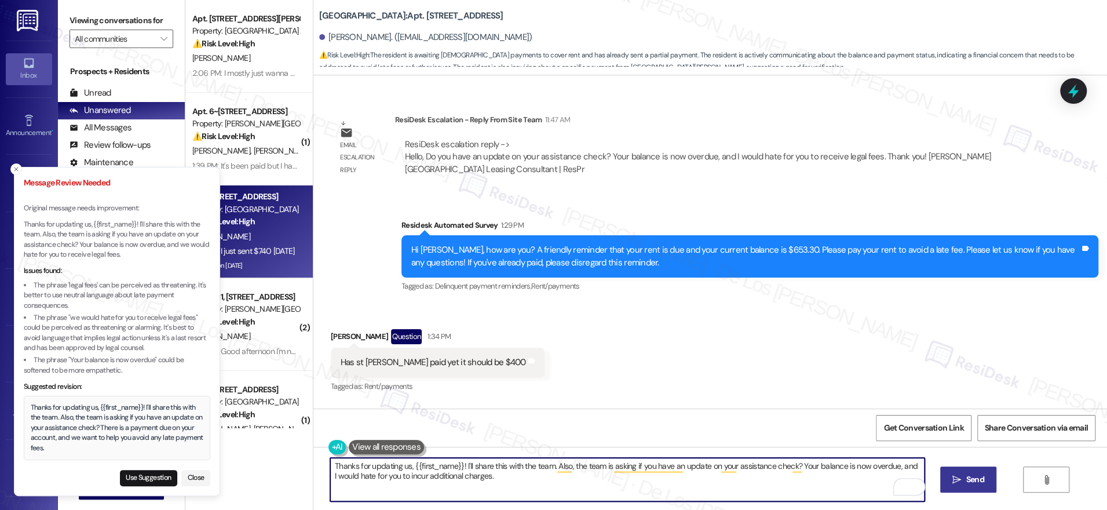
type textarea "Thanks for updating us, {{first_name}}! I'll share this with the team. Also, th…"
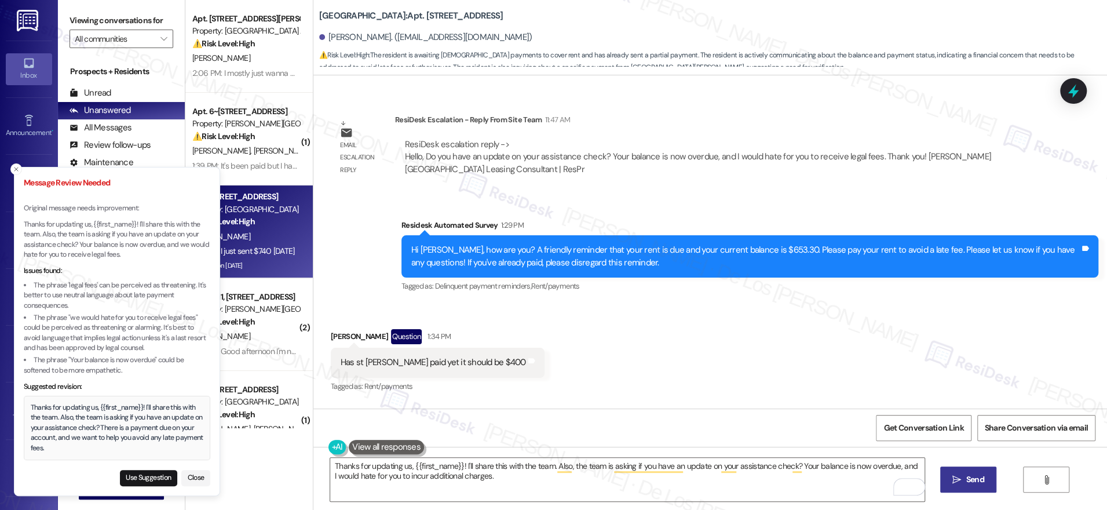
click at [964, 479] on span "Send" at bounding box center [975, 479] width 23 height 12
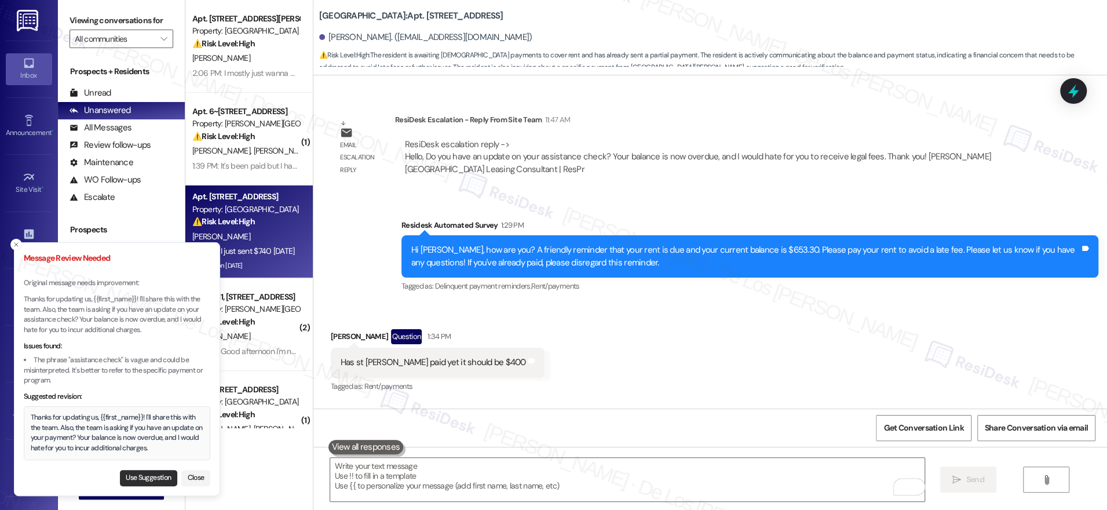
click at [154, 480] on button "Use Suggestion" at bounding box center [148, 478] width 57 height 16
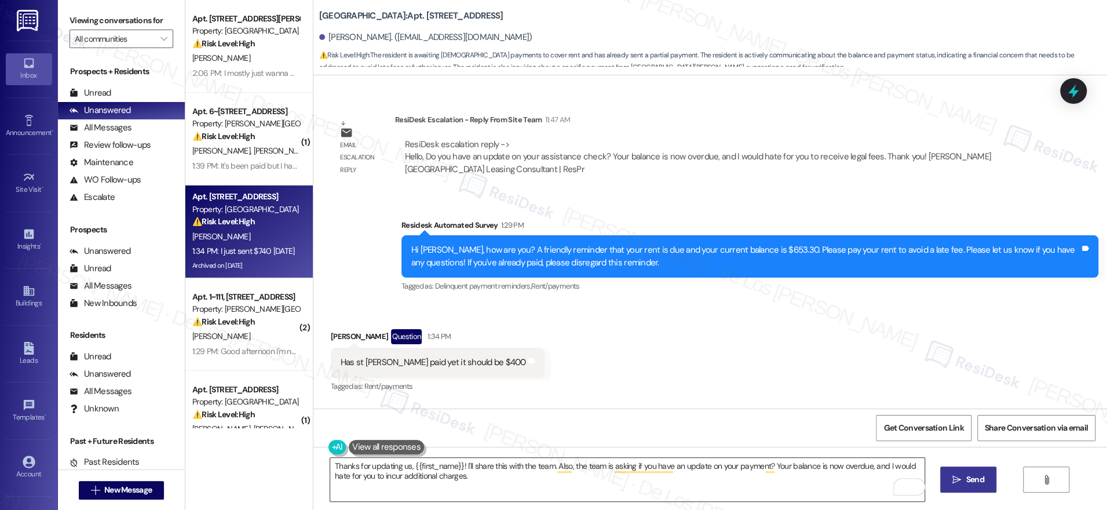
click at [879, 466] on textarea "Thanks for updating us, {{first_name}}! I'll share this with the team. Also, th…" at bounding box center [627, 479] width 594 height 43
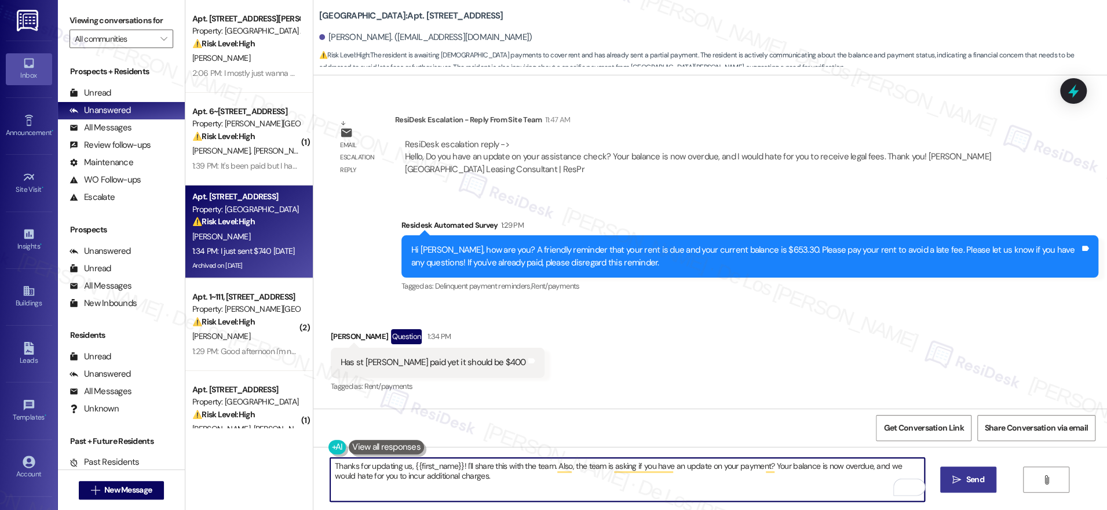
click at [489, 481] on textarea "Thanks for updating us, {{first_name}}! I'll share this with the team. Also, th…" at bounding box center [627, 479] width 594 height 43
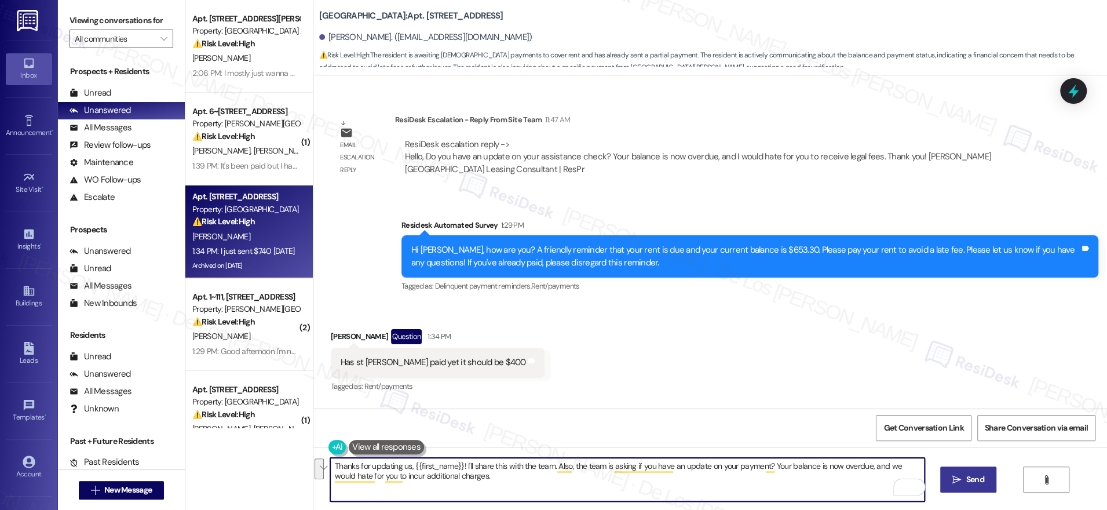
type textarea "Thanks for updating us, {{first_name}}! I'll share this with the team. Also, th…"
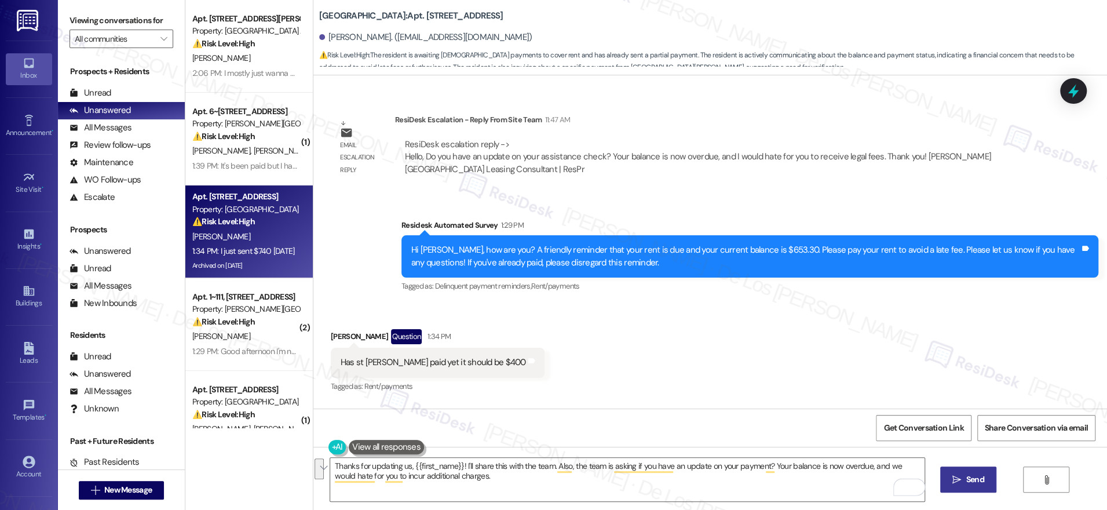
click at [978, 483] on span "Send" at bounding box center [975, 479] width 18 height 12
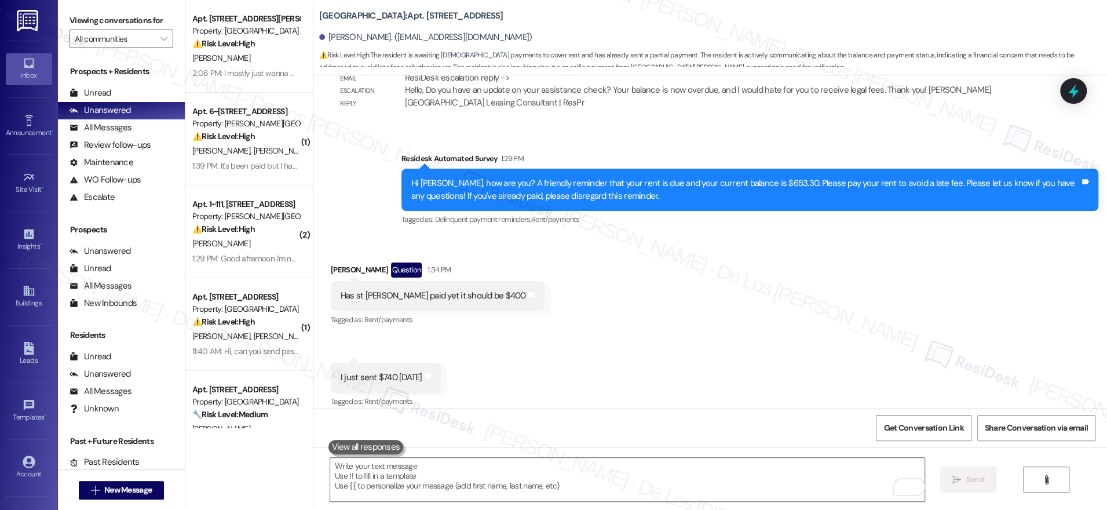
scroll to position [22034, 0]
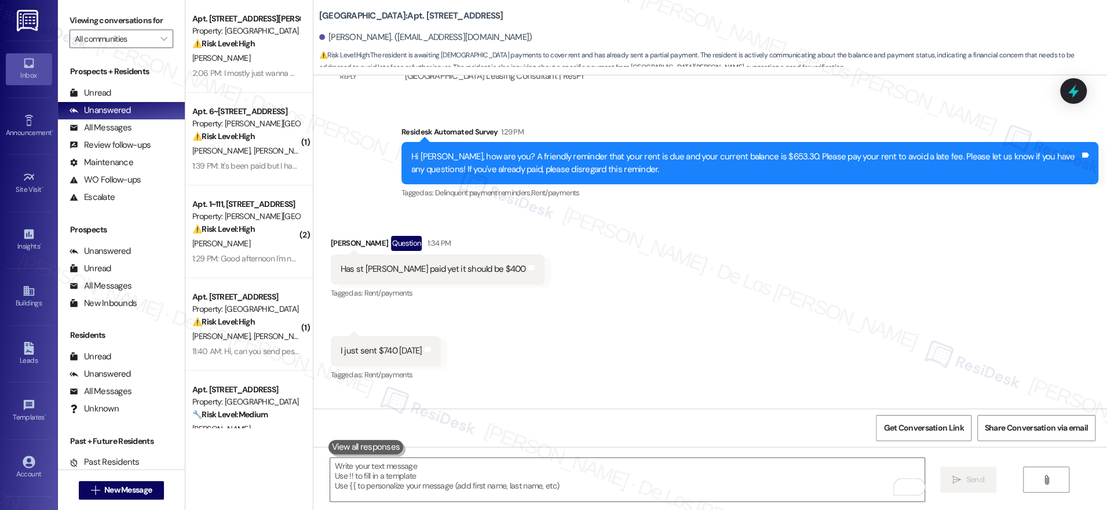
click at [434, 263] on div "Has st Stephens paid yet it should be $400" at bounding box center [433, 269] width 185 height 12
copy div "Has st Stephens paid yet it should be $400 Tags and notes"
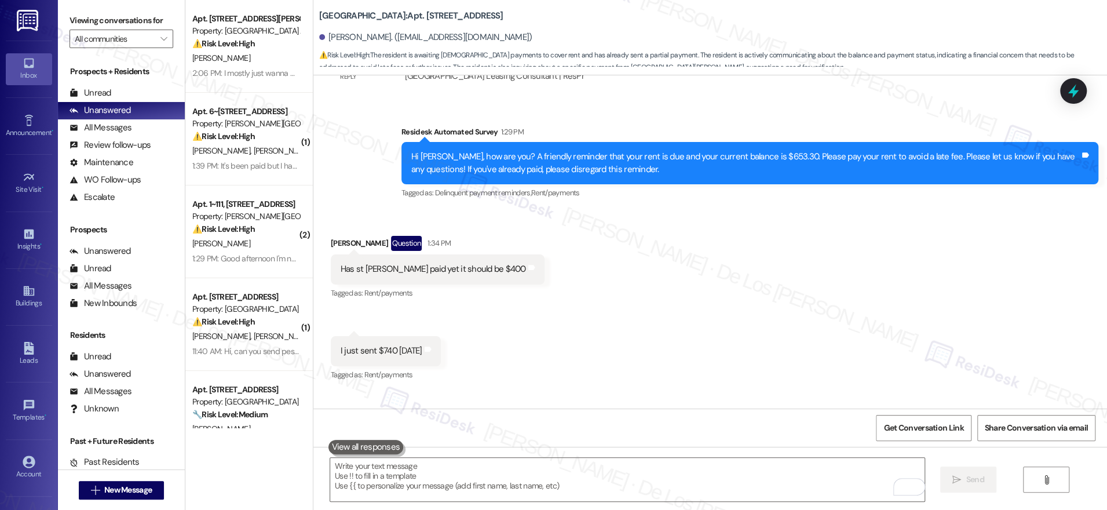
click at [364, 345] on div "I just sent $740 yesterday" at bounding box center [382, 351] width 82 height 12
copy div "I just sent $740 yesterday Tags and notes"
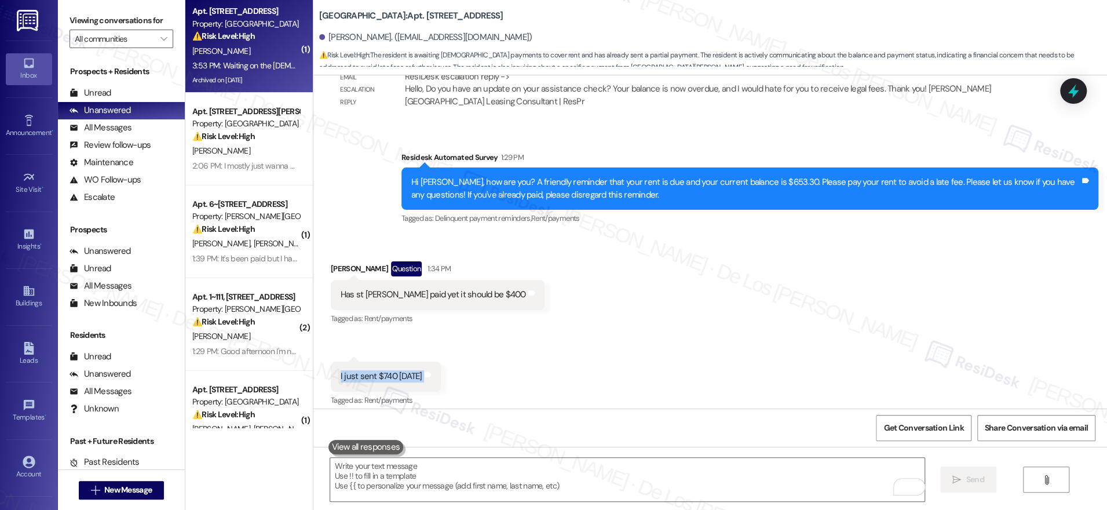
scroll to position [22114, 0]
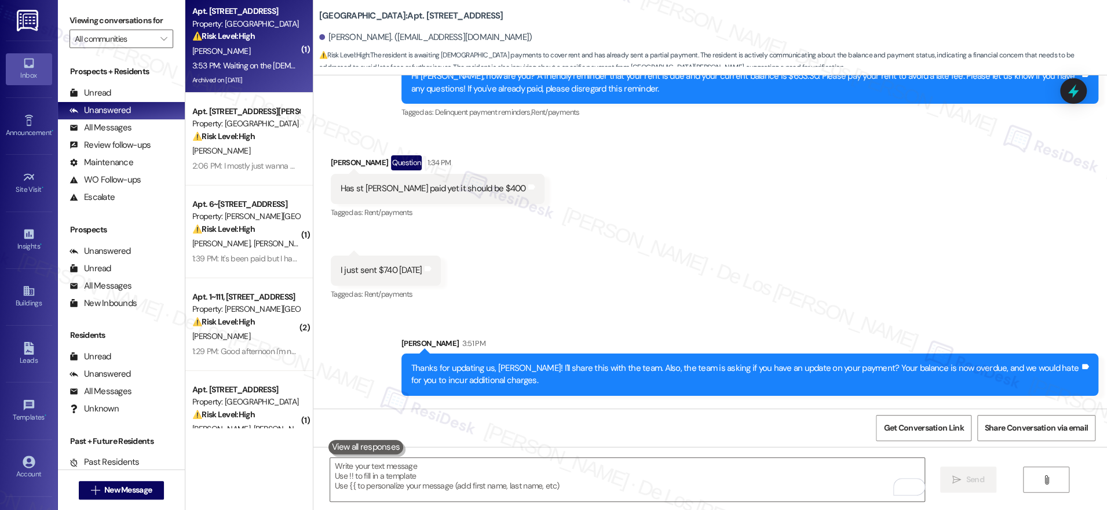
click at [599, 455] on div "Waiting on the church to pay it they should be reaching out they had called Wed…" at bounding box center [634, 461] width 586 height 12
copy div "Waiting on the church to pay it they should be reaching out they had called Wed…"
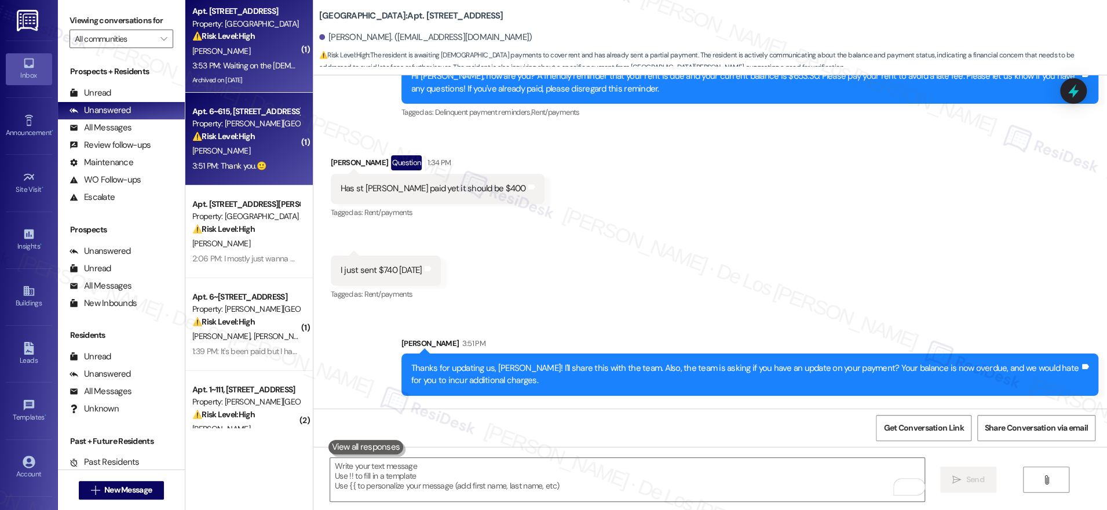
click at [258, 149] on div "A. Johnson" at bounding box center [245, 151] width 109 height 14
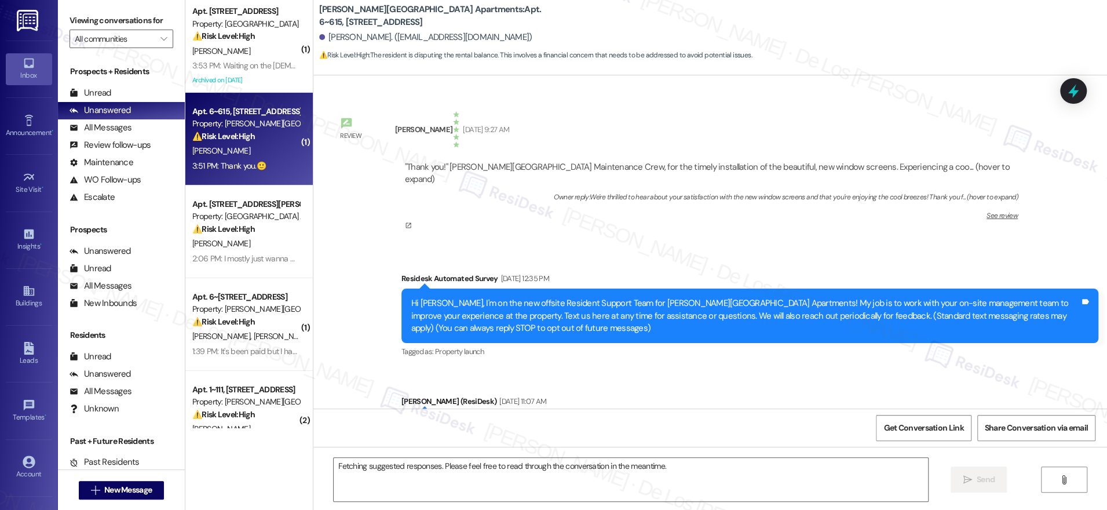
scroll to position [20704, 0]
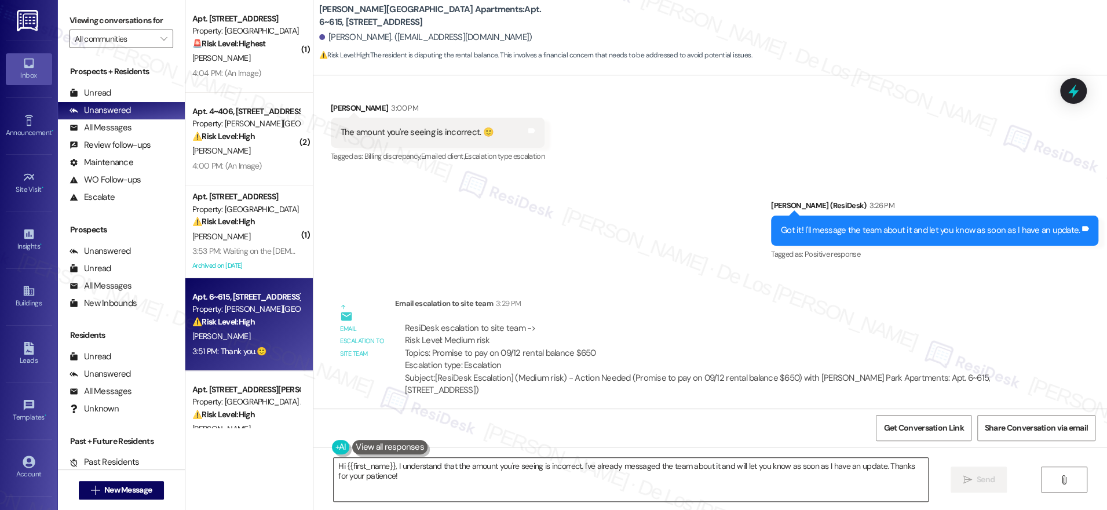
click at [473, 465] on textarea "Hi {{first_name}}, I understand that the amount you're seeing is incorrect. I'v…" at bounding box center [631, 479] width 594 height 43
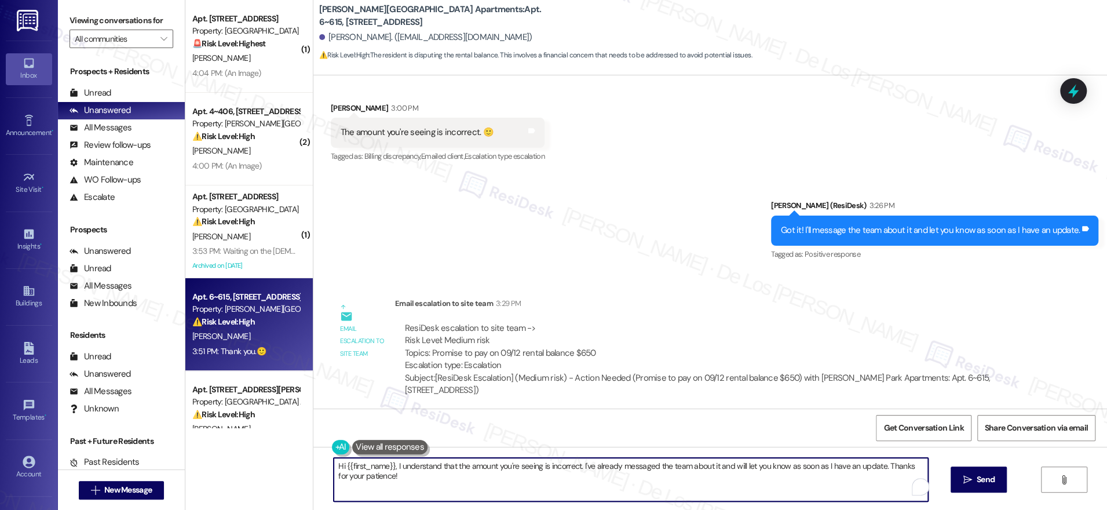
click at [473, 465] on textarea "Hi {{first_name}}, I understand that the amount you're seeing is incorrect. I'v…" at bounding box center [631, 479] width 594 height 43
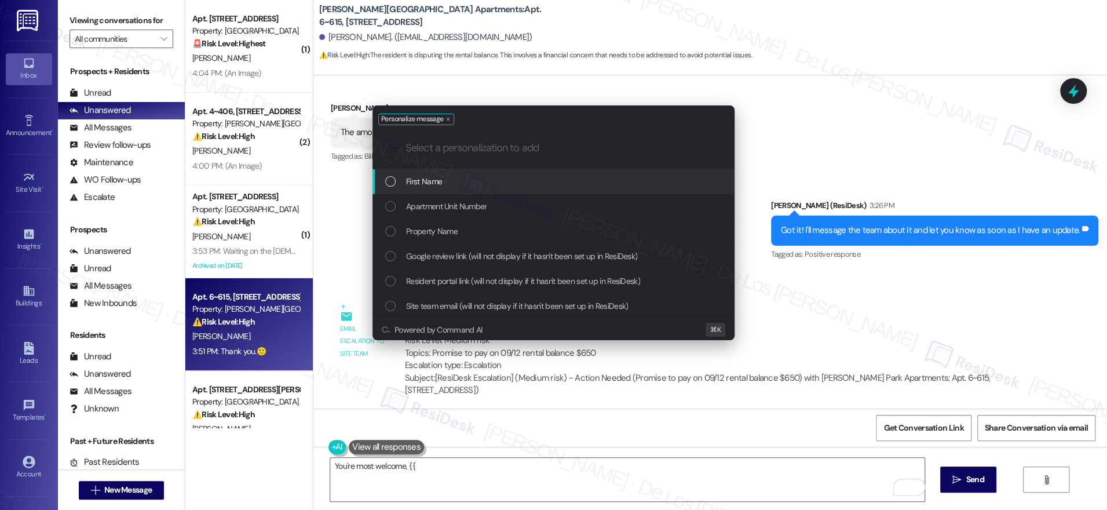
click at [472, 178] on div "First Name" at bounding box center [554, 181] width 339 height 13
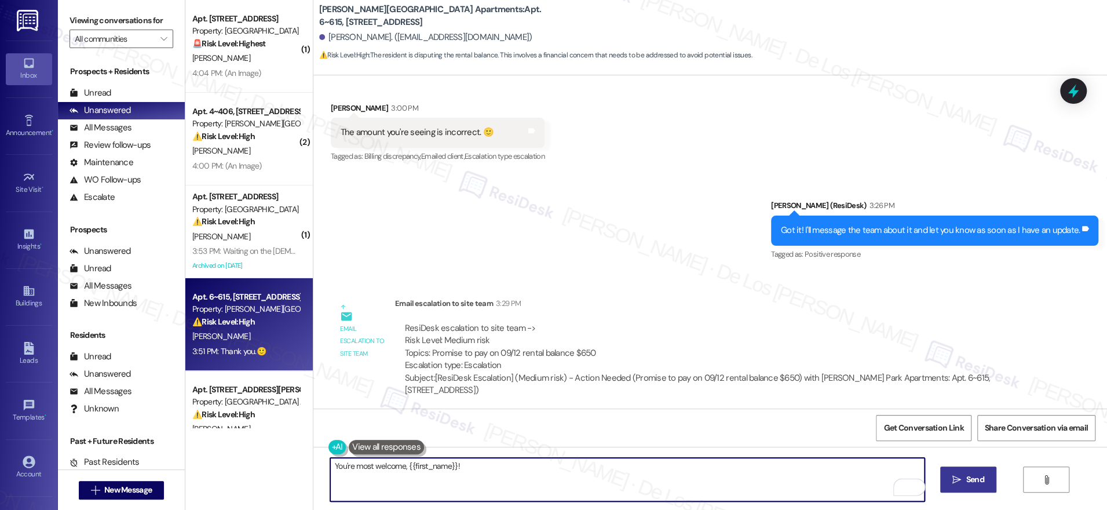
type textarea "You're most welcome, {{first_name}}!"
click at [970, 475] on span "Send" at bounding box center [975, 479] width 18 height 12
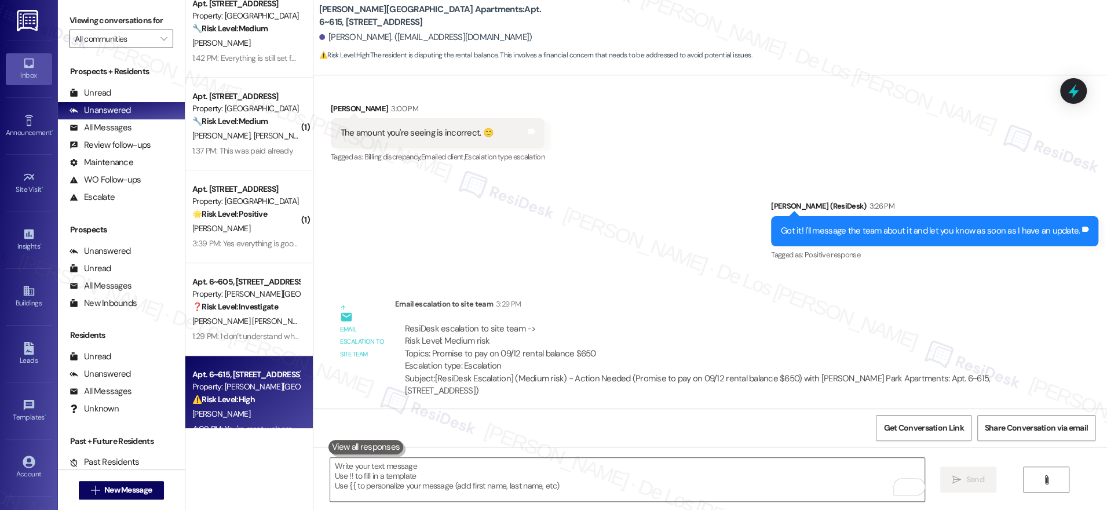
scroll to position [685, 0]
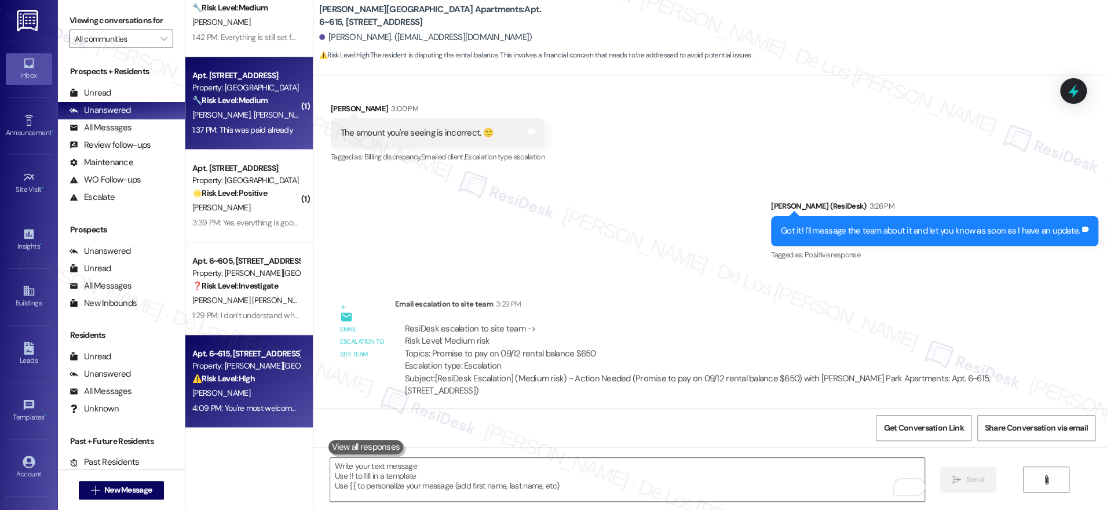
click at [250, 135] on div "1:37 PM: This was paid already 1:37 PM: This was paid already" at bounding box center [245, 130] width 109 height 14
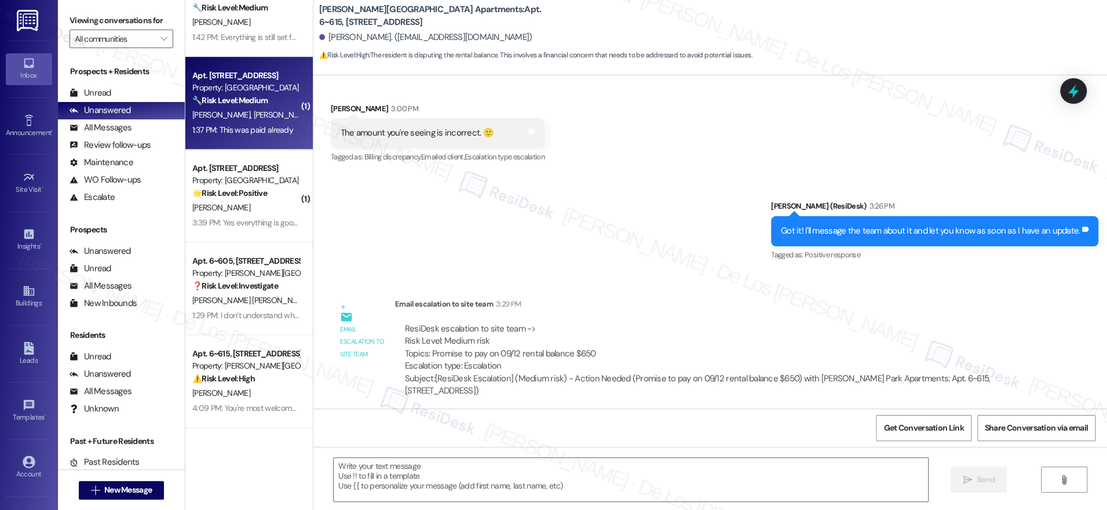
type textarea "Fetching suggested responses. Please feel free to read through the conversation…"
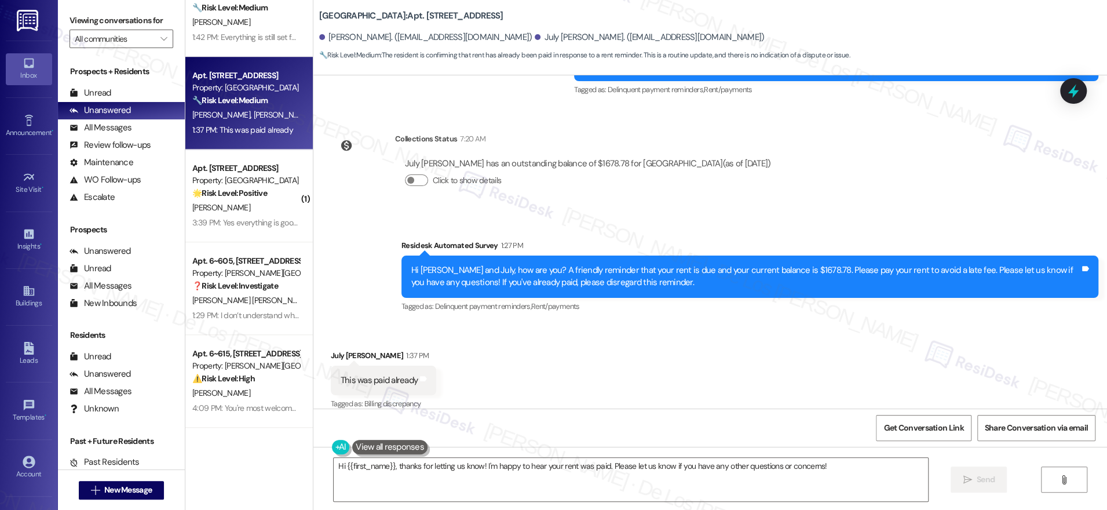
scroll to position [1781, 0]
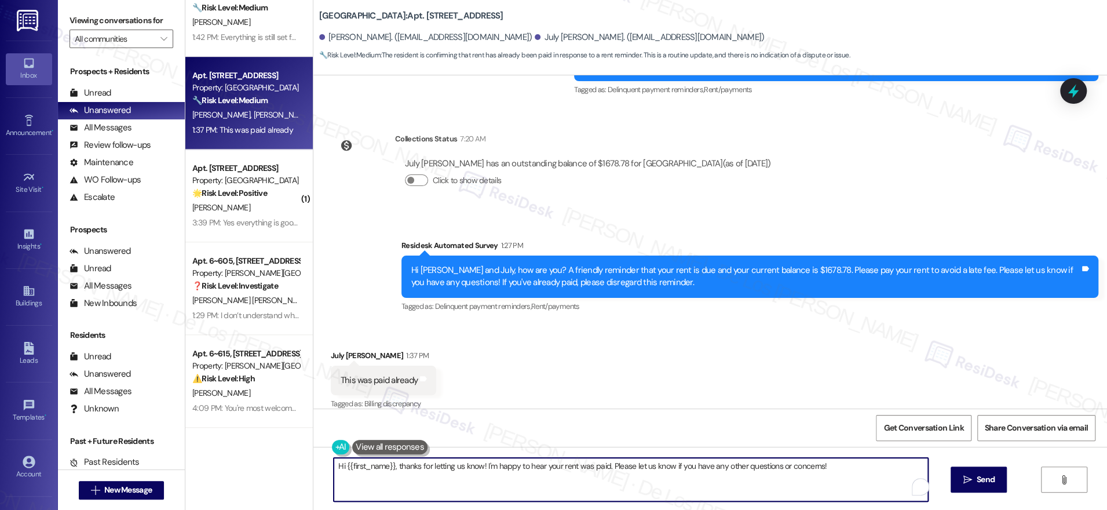
drag, startPoint x: 390, startPoint y: 466, endPoint x: 305, endPoint y: 454, distance: 86.0
click at [313, 454] on div "Hi {{first_name}}, thanks for letting us know! I'm happy to hear your rent was …" at bounding box center [710, 490] width 794 height 87
drag, startPoint x: 408, startPoint y: 464, endPoint x: 359, endPoint y: 465, distance: 49.8
click at [359, 465] on textarea "Thanks for letting us know! I'm happy to hear your rent was paid. Please let us…" at bounding box center [627, 479] width 594 height 43
type textarea "Thanks for the update, July!I'm happy to hear your rent was paid. Please let us…"
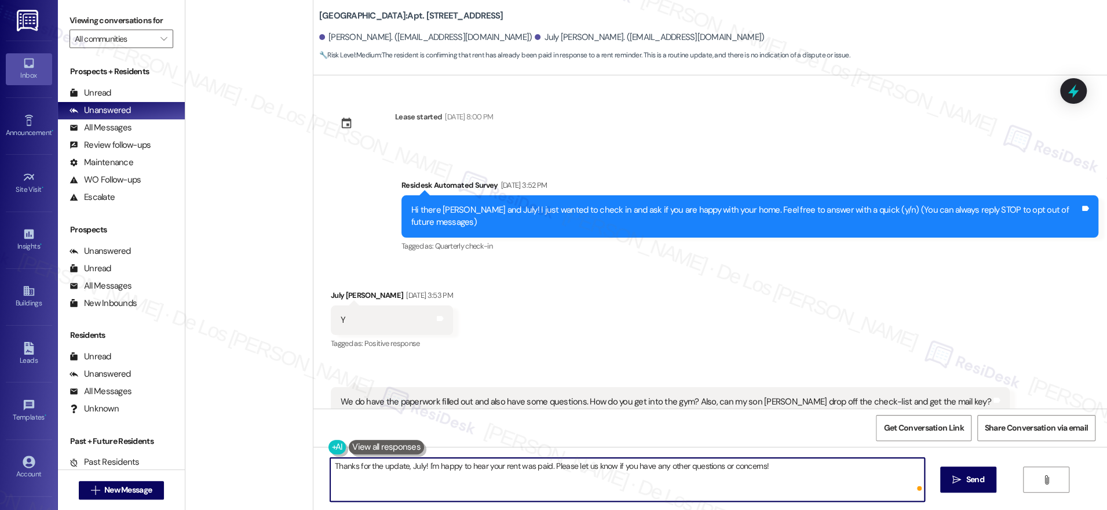
scroll to position [1781, 0]
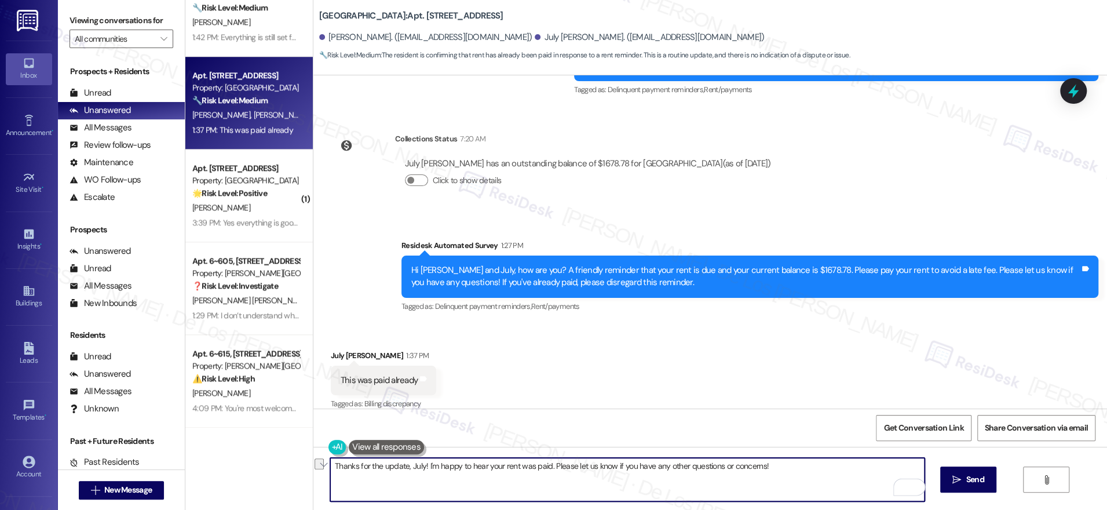
drag, startPoint x: 545, startPoint y: 465, endPoint x: 882, endPoint y: 475, distance: 337.9
click at [882, 476] on textarea "Thanks for the update, July! I'm happy to hear your rent was paid. Please let u…" at bounding box center [627, 479] width 594 height 43
click at [839, 483] on textarea "Thanks for the update, July! I'm happy to hear your rent was paid. If you dont …" at bounding box center [627, 479] width 594 height 43
click at [874, 465] on textarea "Thanks for the update, July! I'm happy to hear your rent was paid. If you dont …" at bounding box center [627, 479] width 594 height 43
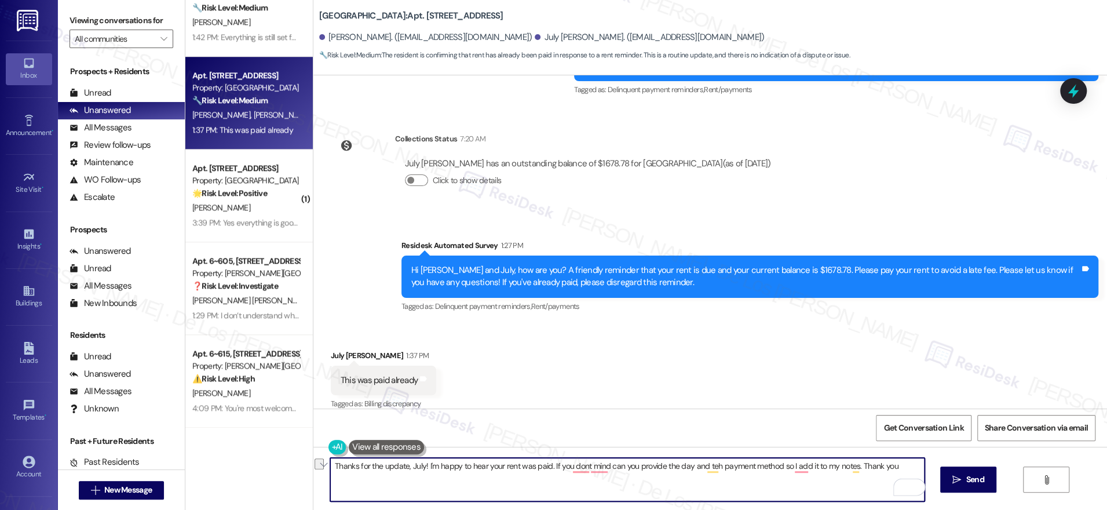
drag, startPoint x: 852, startPoint y: 466, endPoint x: 920, endPoint y: 461, distance: 68.6
click at [920, 461] on textarea "Thanks for the update, July! I'm happy to hear your rent was paid. If you dont …" at bounding box center [627, 479] width 594 height 43
drag, startPoint x: 886, startPoint y: 476, endPoint x: 855, endPoint y: 473, distance: 30.8
click at [885, 476] on textarea "Thanks for the update, July! I'm happy to hear your rent was paid. If you dont …" at bounding box center [627, 479] width 594 height 43
drag, startPoint x: 854, startPoint y: 468, endPoint x: 897, endPoint y: 469, distance: 43.5
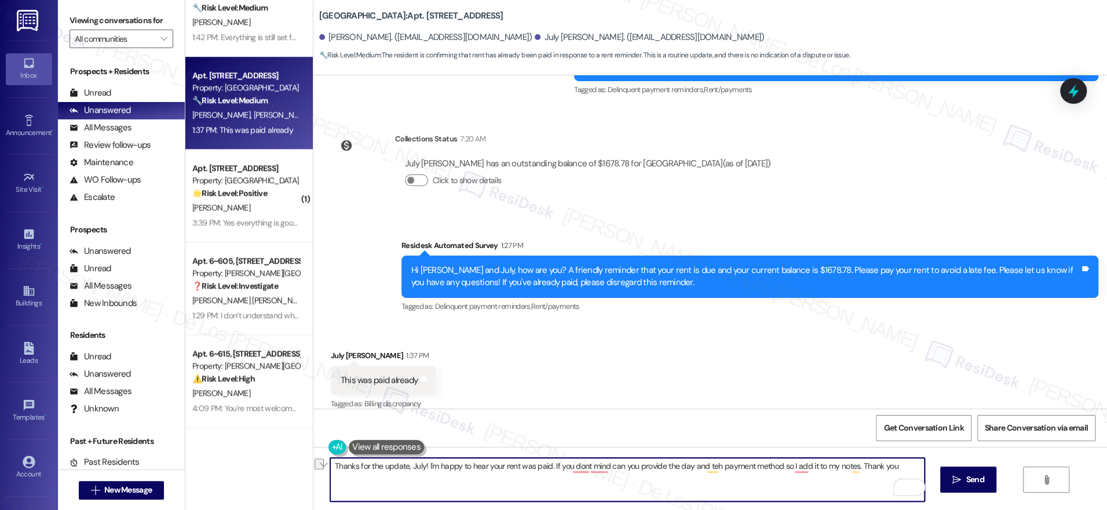
click at [897, 469] on textarea "Thanks for the update, July! I'm happy to hear your rent was paid. If you dont …" at bounding box center [627, 479] width 594 height 43
paste textarea "’m glad to hear your rent has been paid. If you don’t mind, could you let me kn…"
type textarea "Thanks for the update, July! I’m glad to hear your rent has been paid. If you d…"
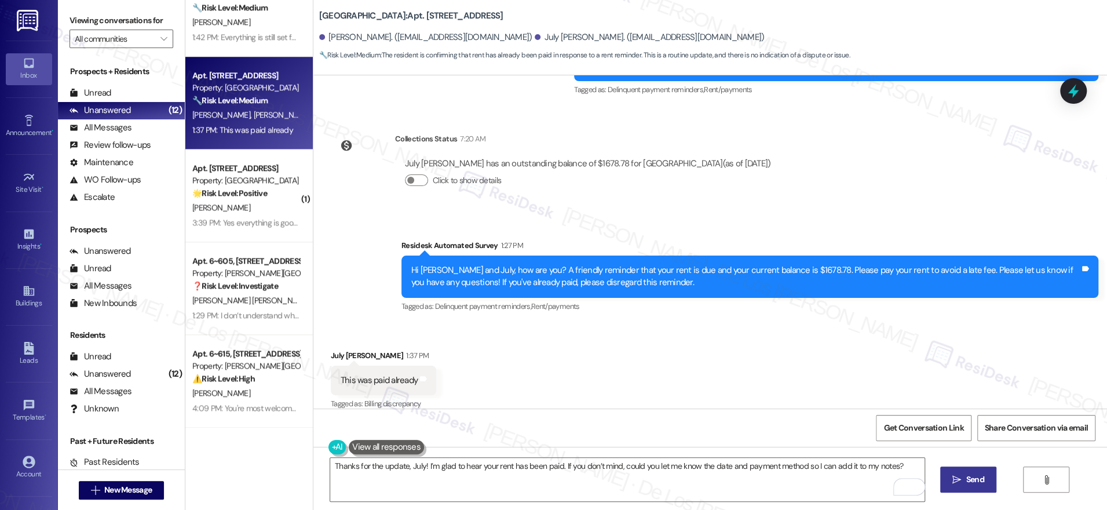
click at [967, 483] on span "Send" at bounding box center [975, 479] width 18 height 12
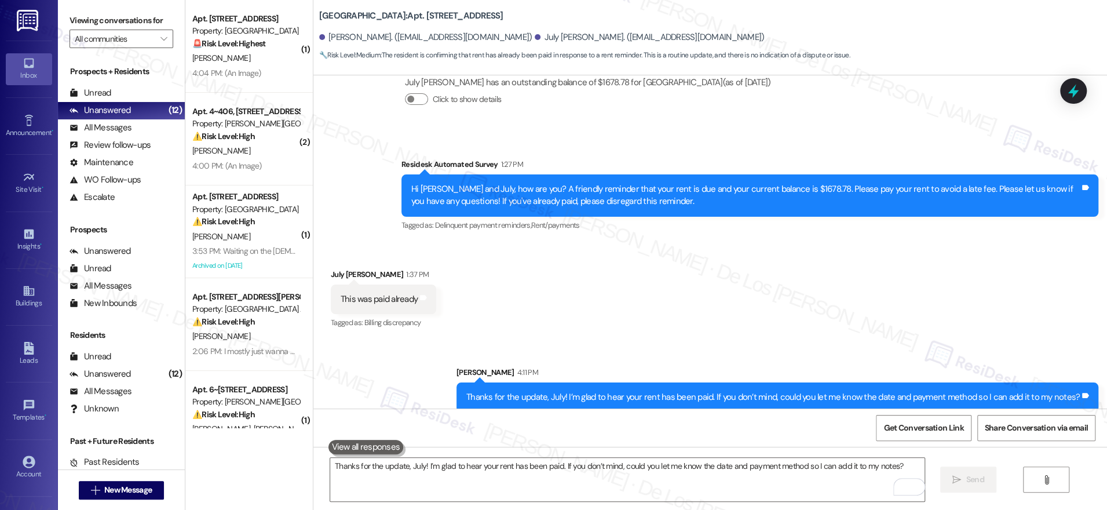
scroll to position [1942, 0]
